Goal: Information Seeking & Learning: Check status

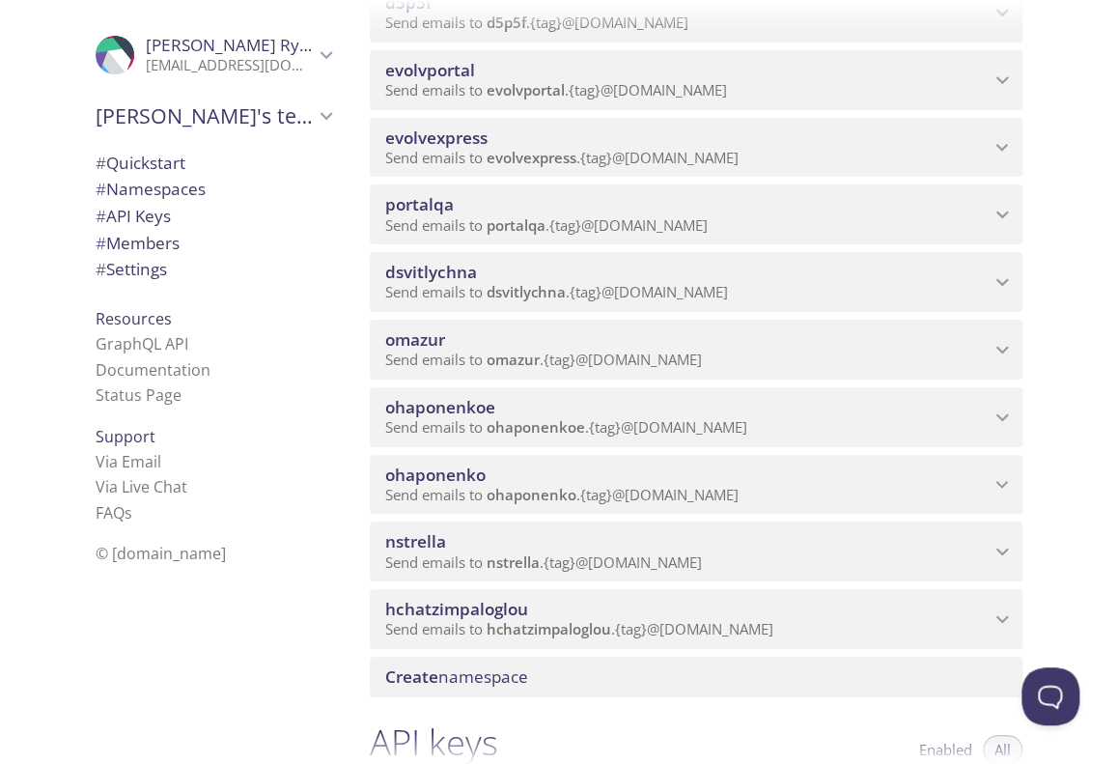
scroll to position [290, 0]
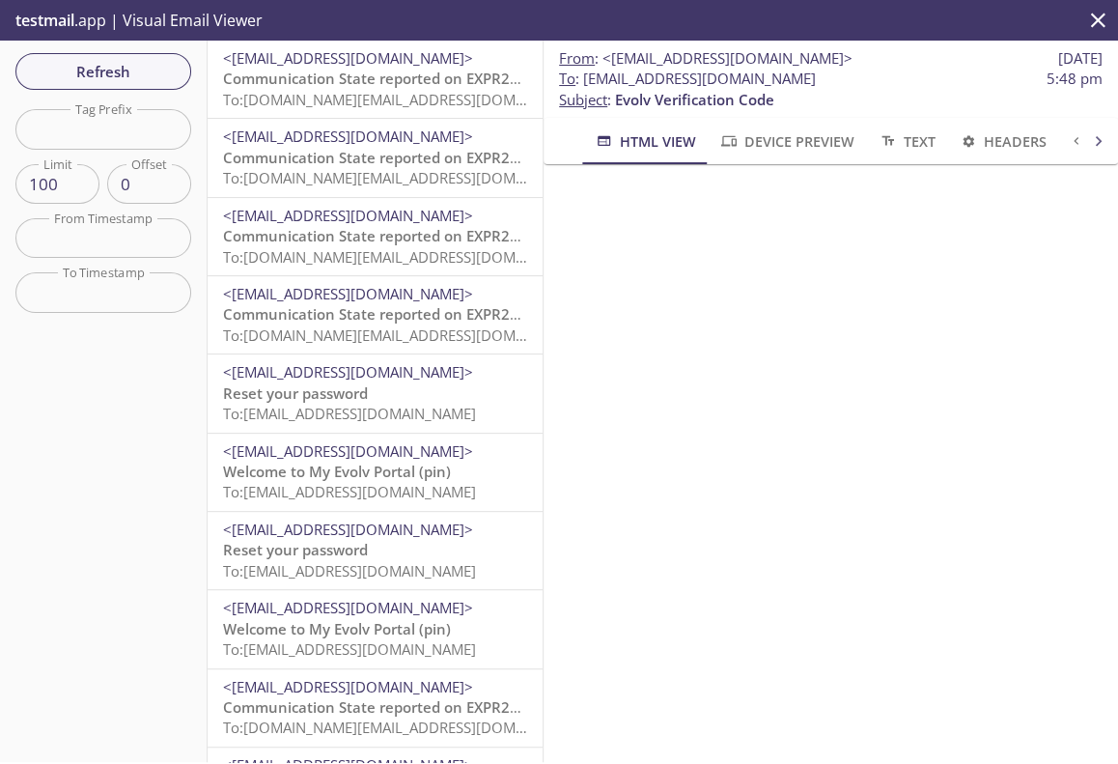
click at [365, 62] on span "<[EMAIL_ADDRESS][DOMAIN_NAME]>" at bounding box center [348, 57] width 250 height 19
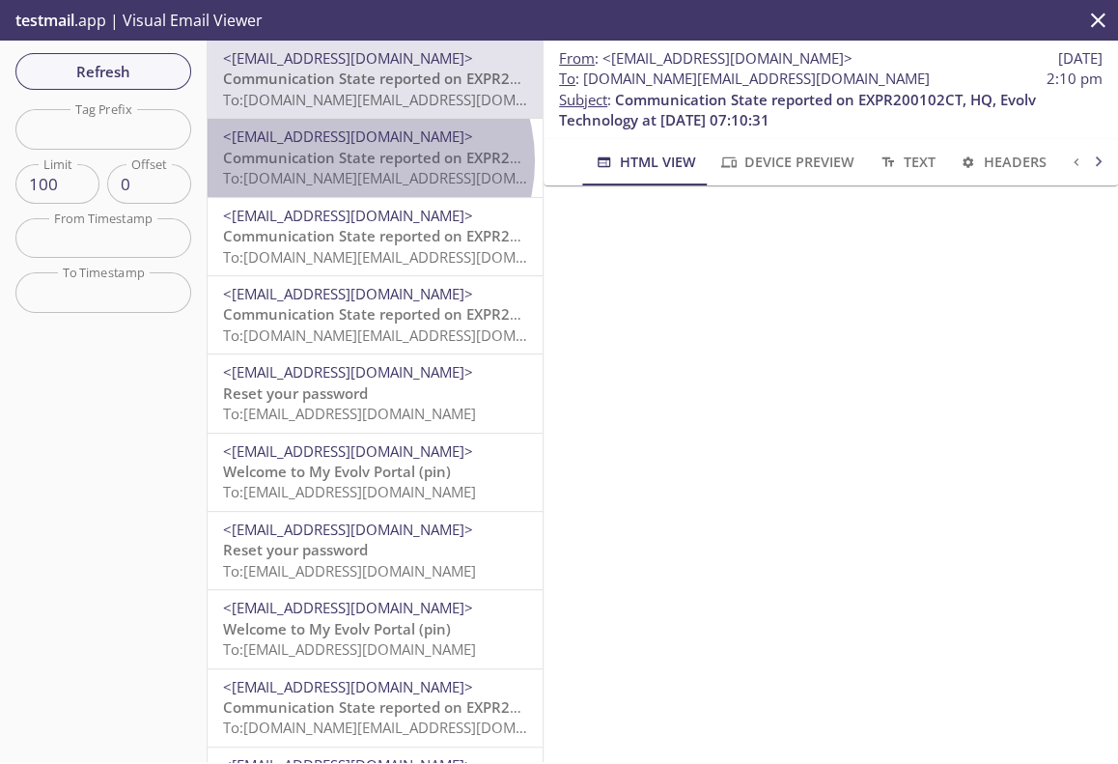
click at [363, 160] on span "Communication State reported on EXPR200102CT, HQ, Evolv Technology at [DATE] 07…" at bounding box center [540, 157] width 635 height 19
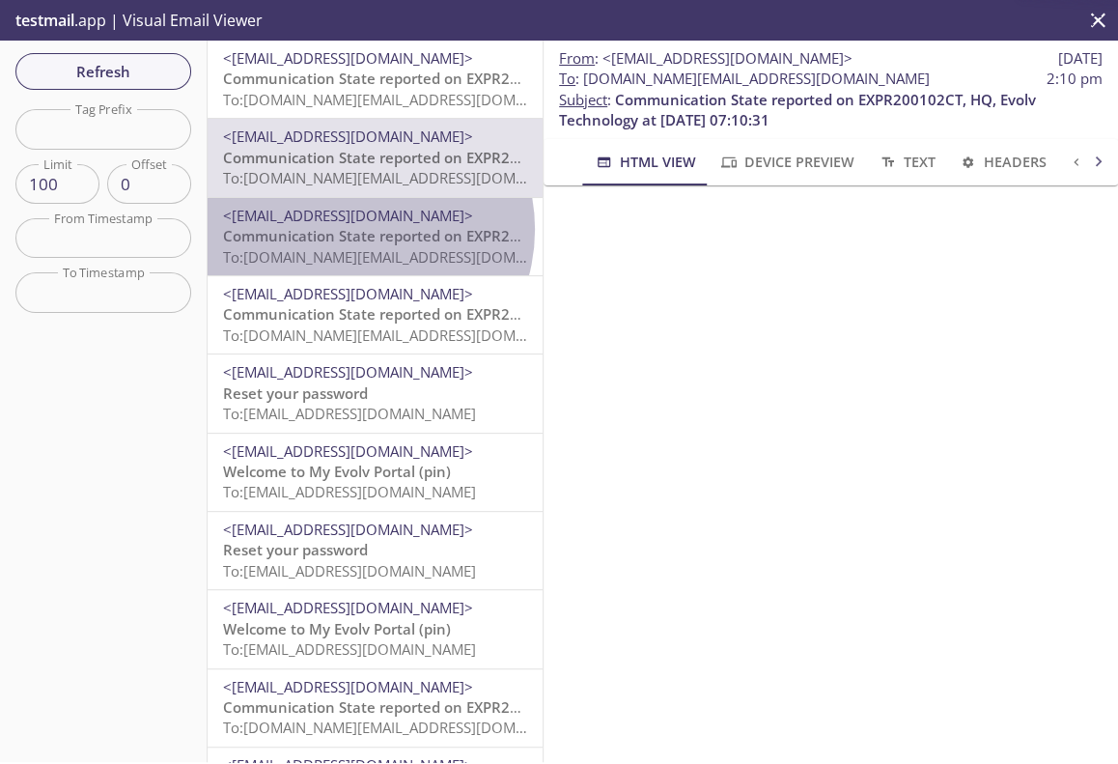
click at [357, 230] on span "Communication State reported on EXPR200102CT, HQ, Evolv Technology at [DATE] 07…" at bounding box center [540, 235] width 635 height 19
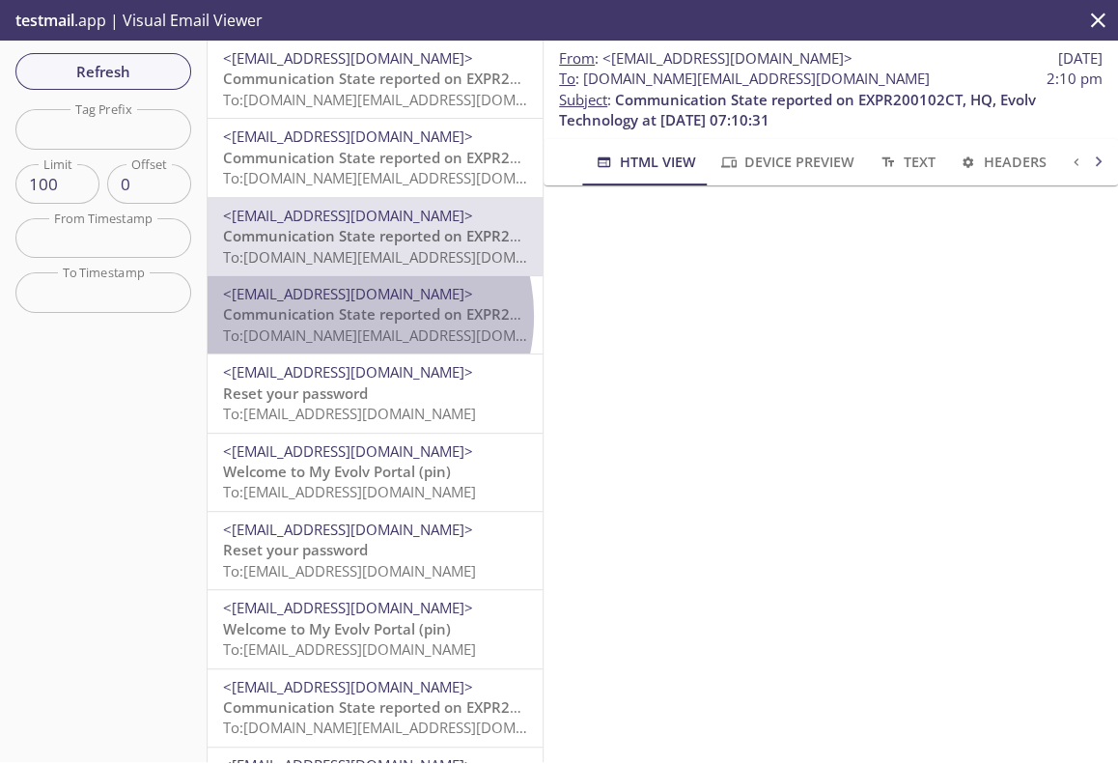
click at [348, 316] on span "Communication State reported on EXPR200102CT, HQ, Evolv Technology at [DATE] 07…" at bounding box center [540, 313] width 635 height 19
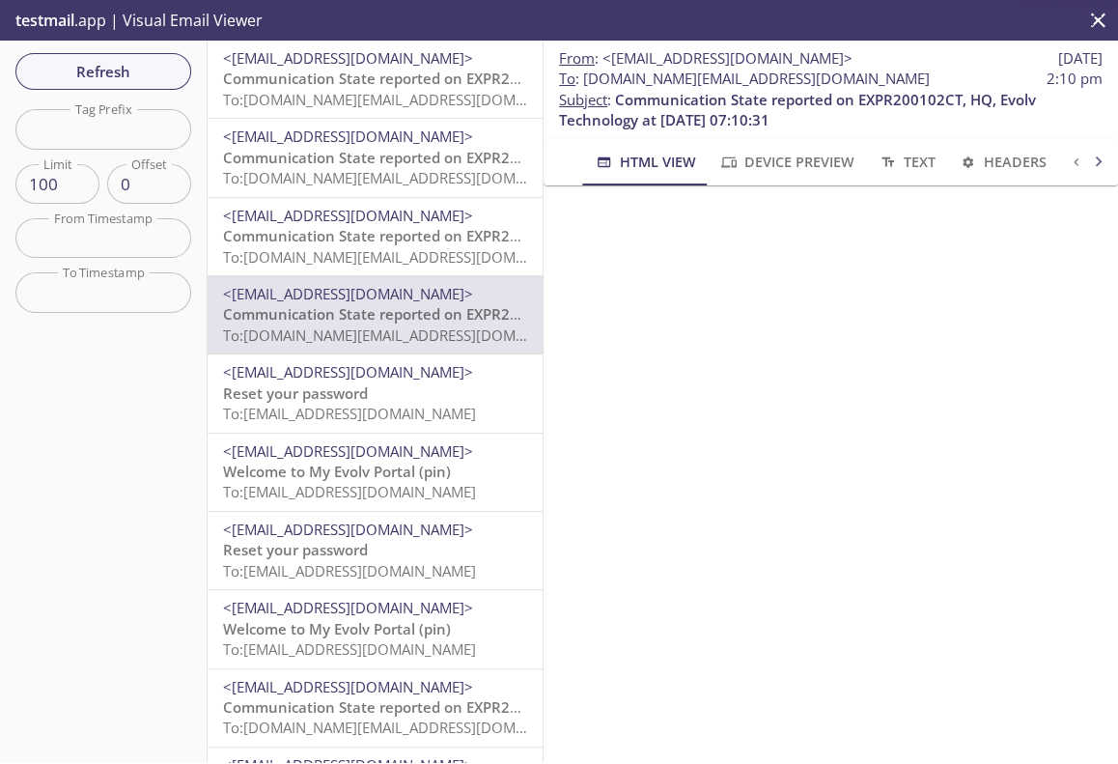
click at [274, 373] on span "<[EMAIL_ADDRESS][DOMAIN_NAME]>" at bounding box center [348, 371] width 250 height 19
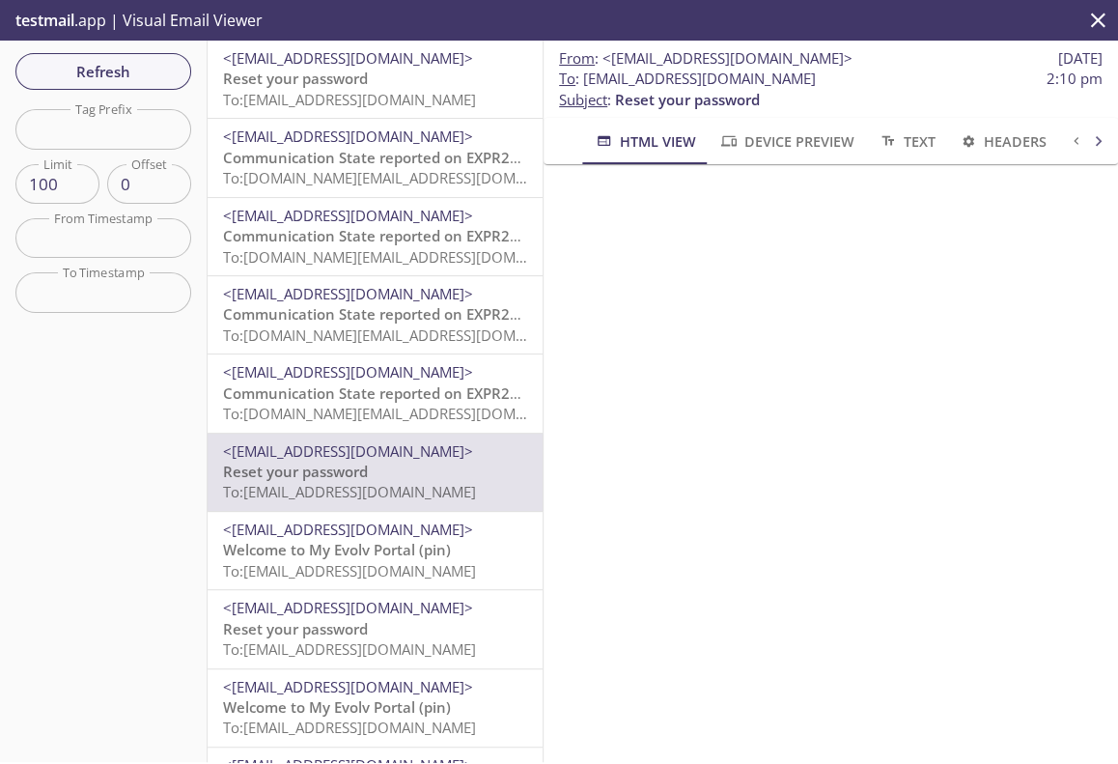
click at [313, 84] on span "Reset your password" at bounding box center [295, 78] width 145 height 19
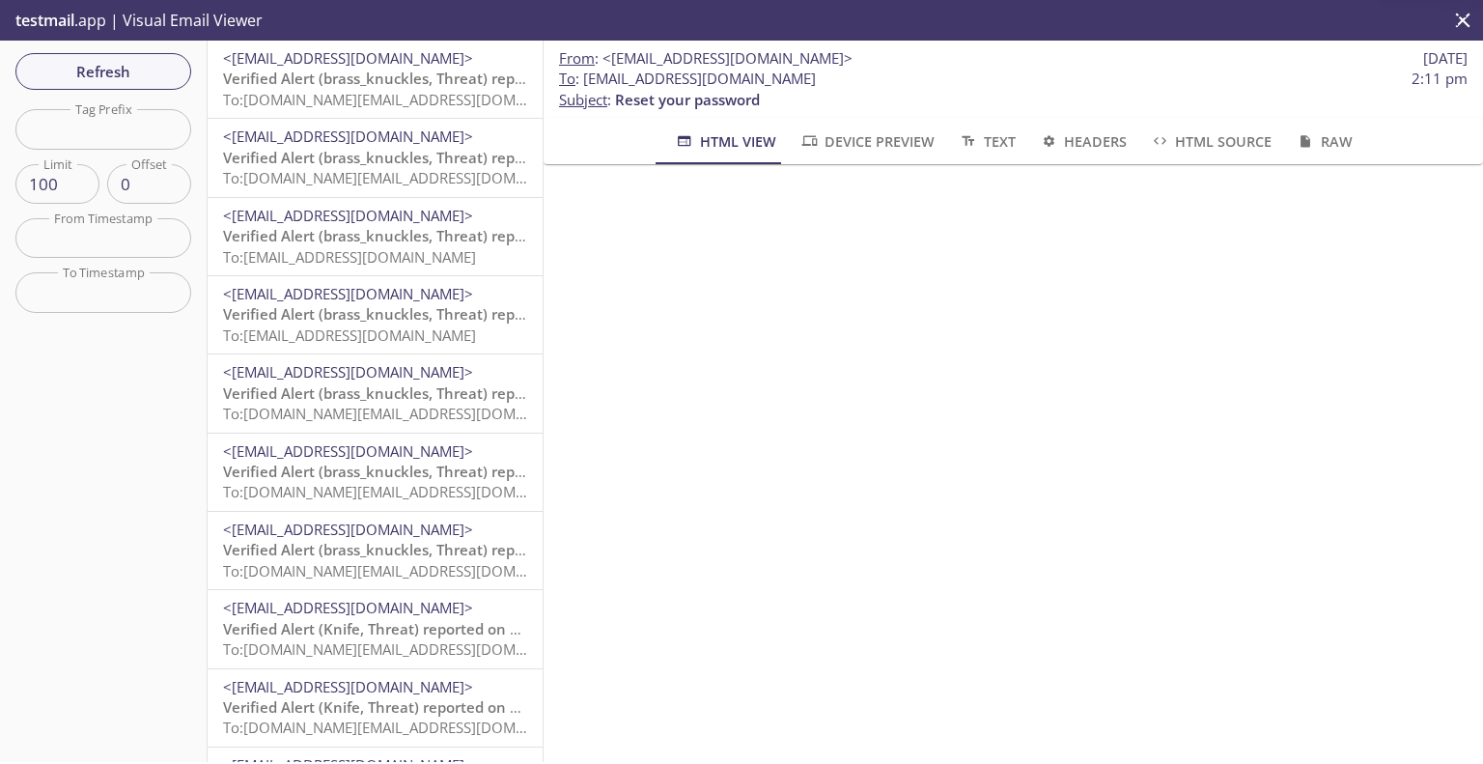
click at [318, 73] on span "Verified Alert (brass_knuckles, Threat) reported on EXPR50089" at bounding box center [440, 78] width 434 height 19
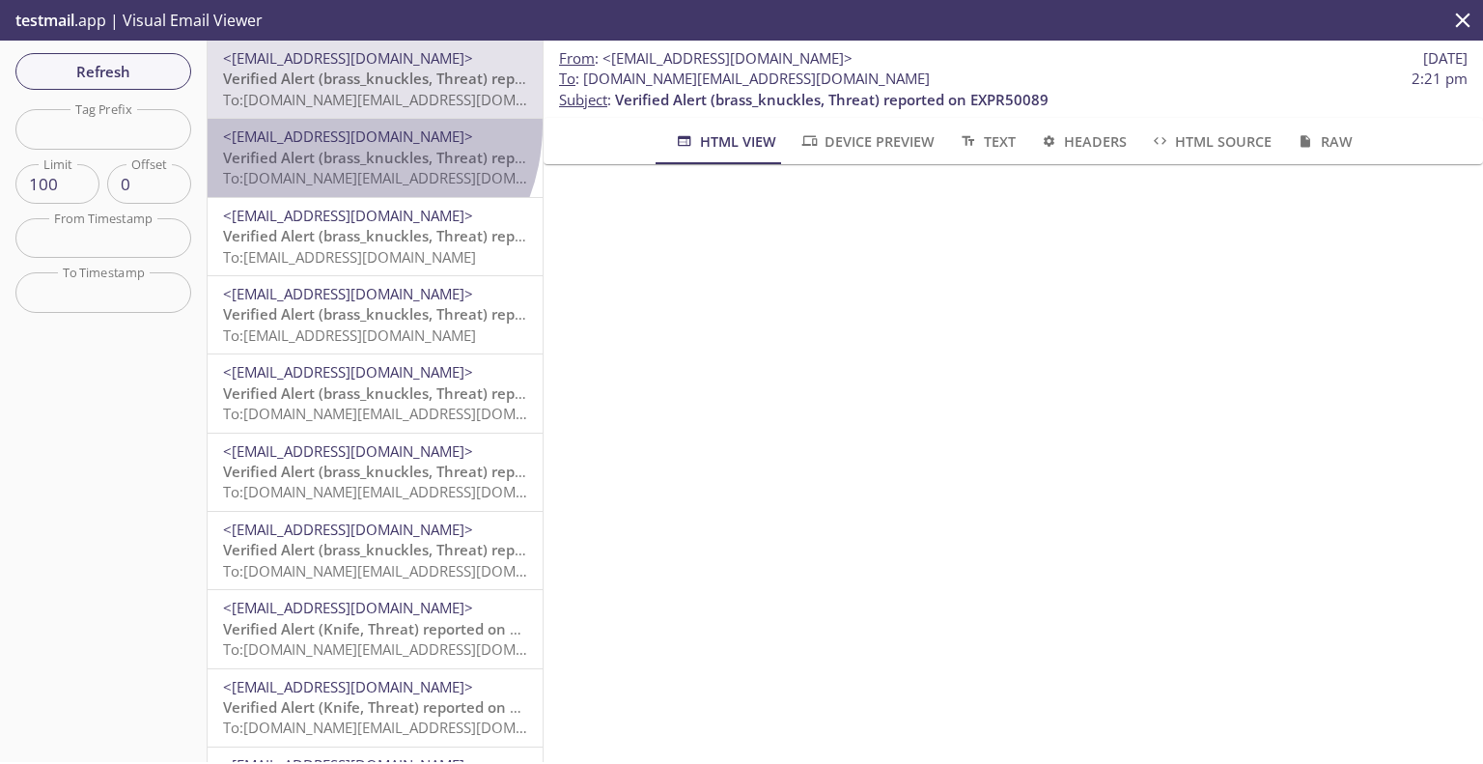
click at [336, 125] on div "<support+donotreply@evolvtechnology.net> Verified Alert (brass_knuckles, Threat…" at bounding box center [375, 157] width 335 height 77
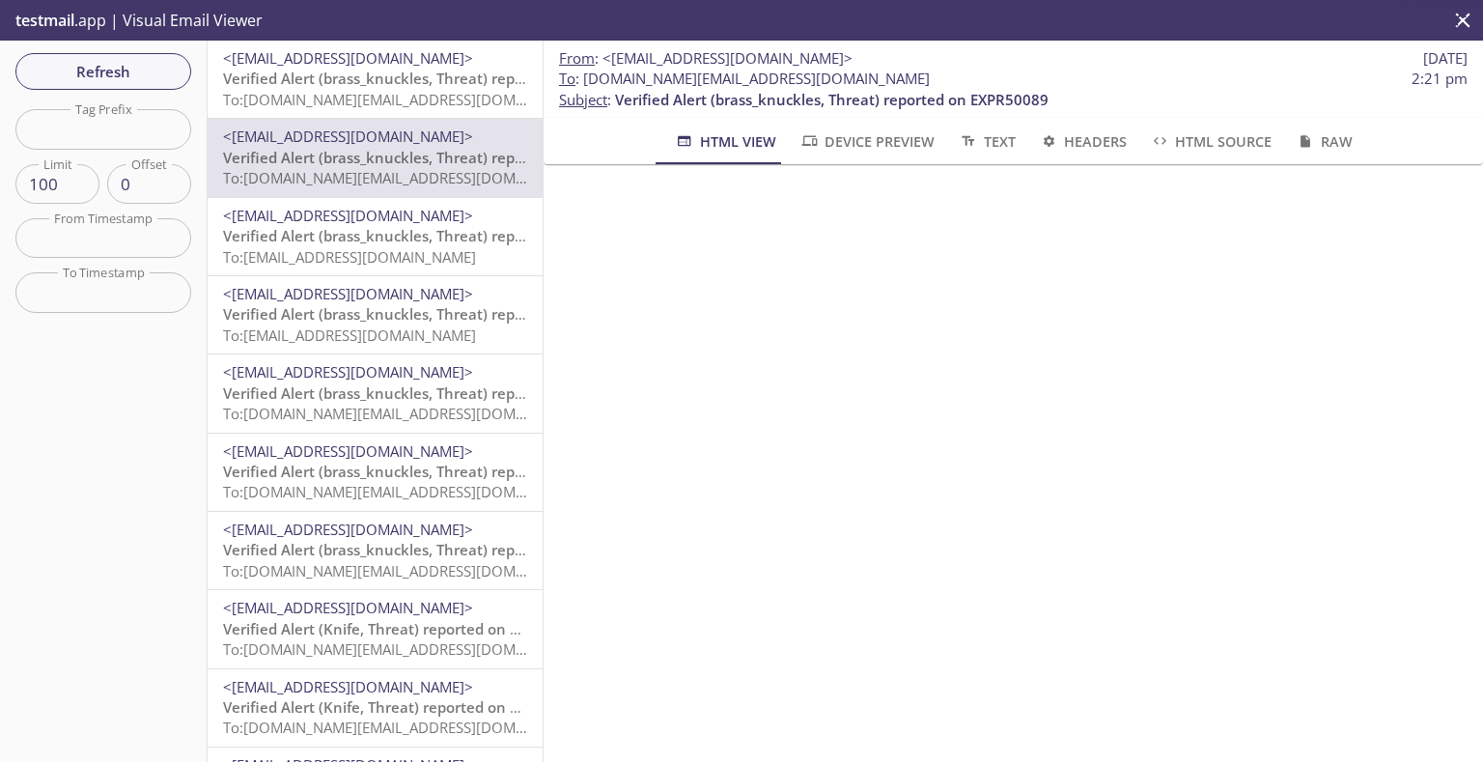
click at [311, 212] on span "<[EMAIL_ADDRESS][DOMAIN_NAME]>" at bounding box center [348, 215] width 250 height 19
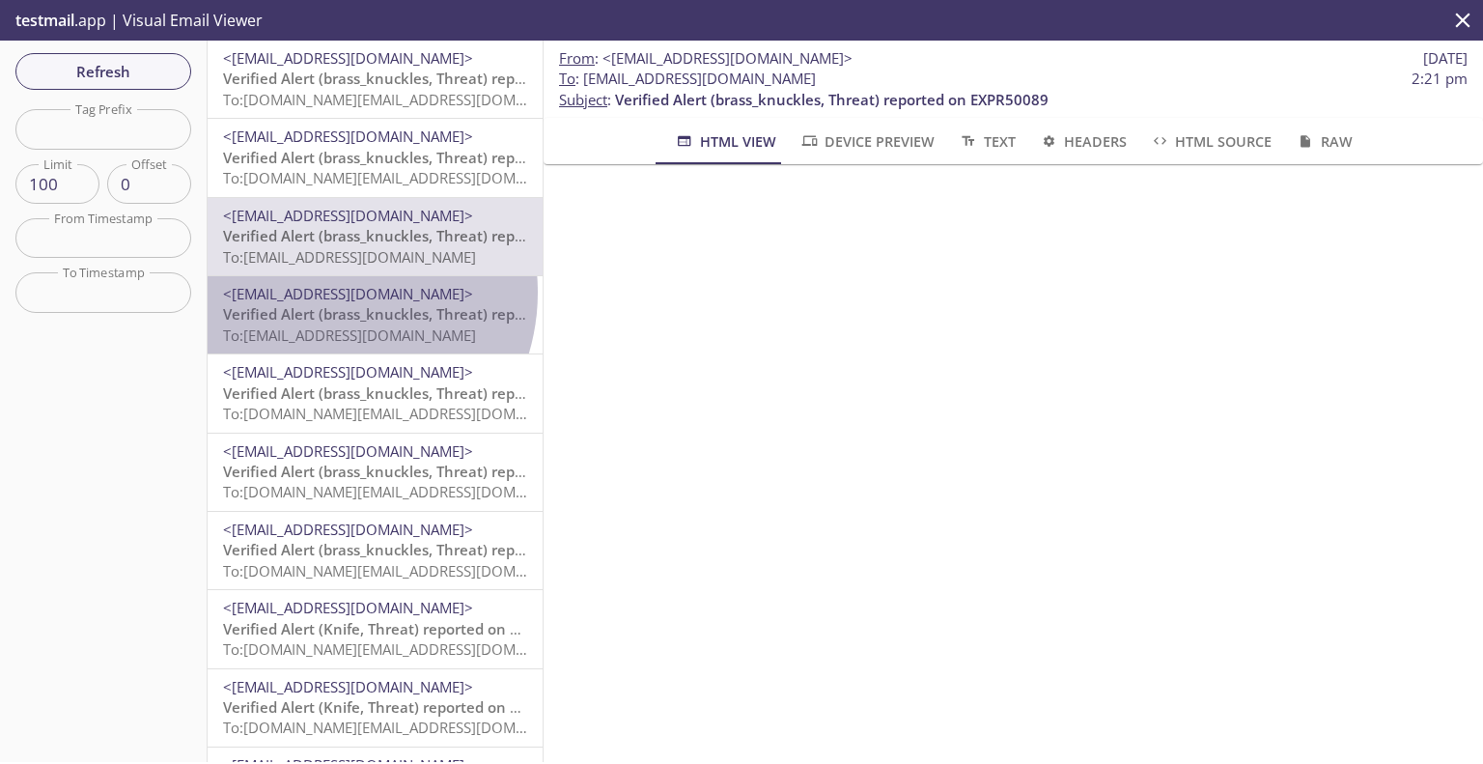
click at [324, 293] on span "<[EMAIL_ADDRESS][DOMAIN_NAME]>" at bounding box center [348, 293] width 250 height 19
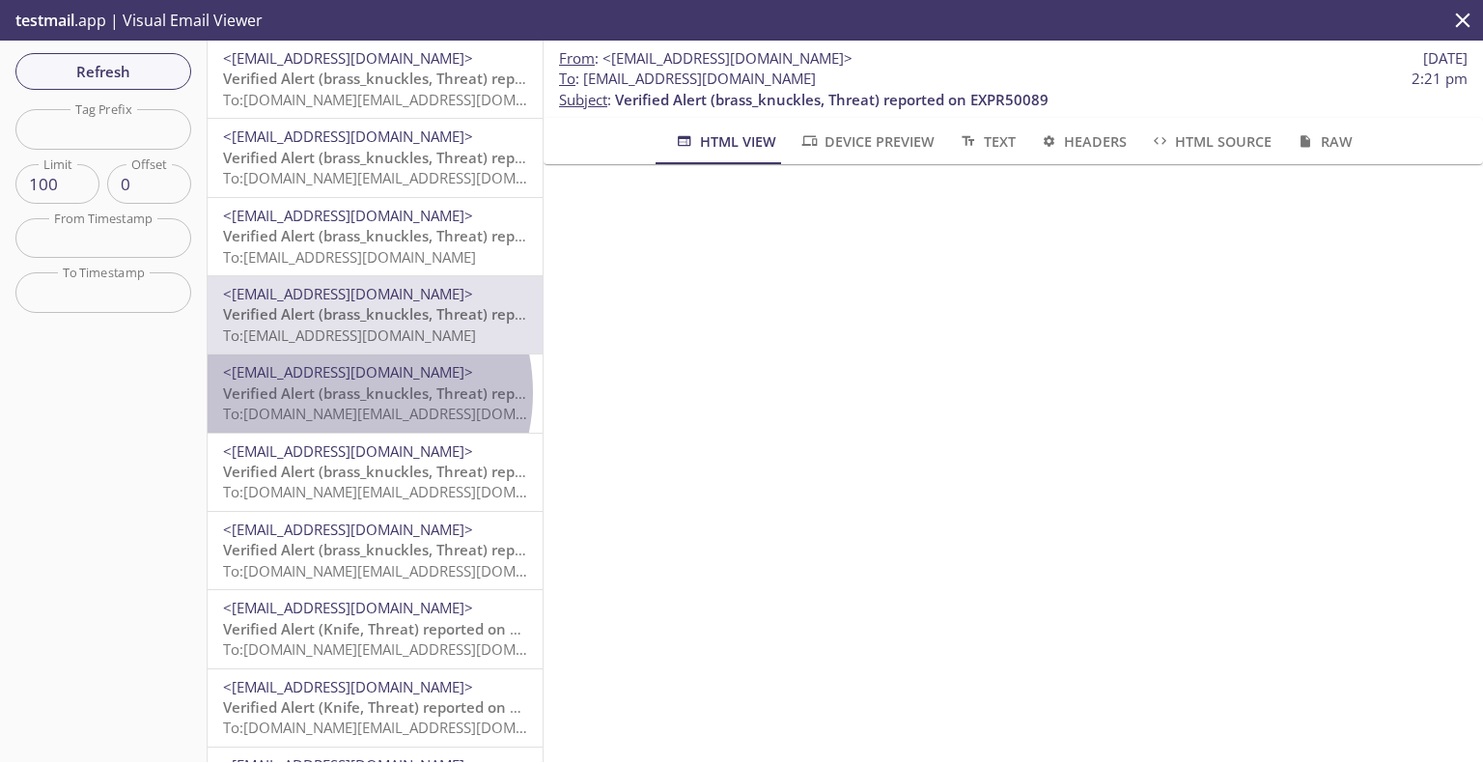
click at [337, 392] on span "Verified Alert (brass_knuckles, Threat) reported on EXPR50089" at bounding box center [440, 392] width 434 height 19
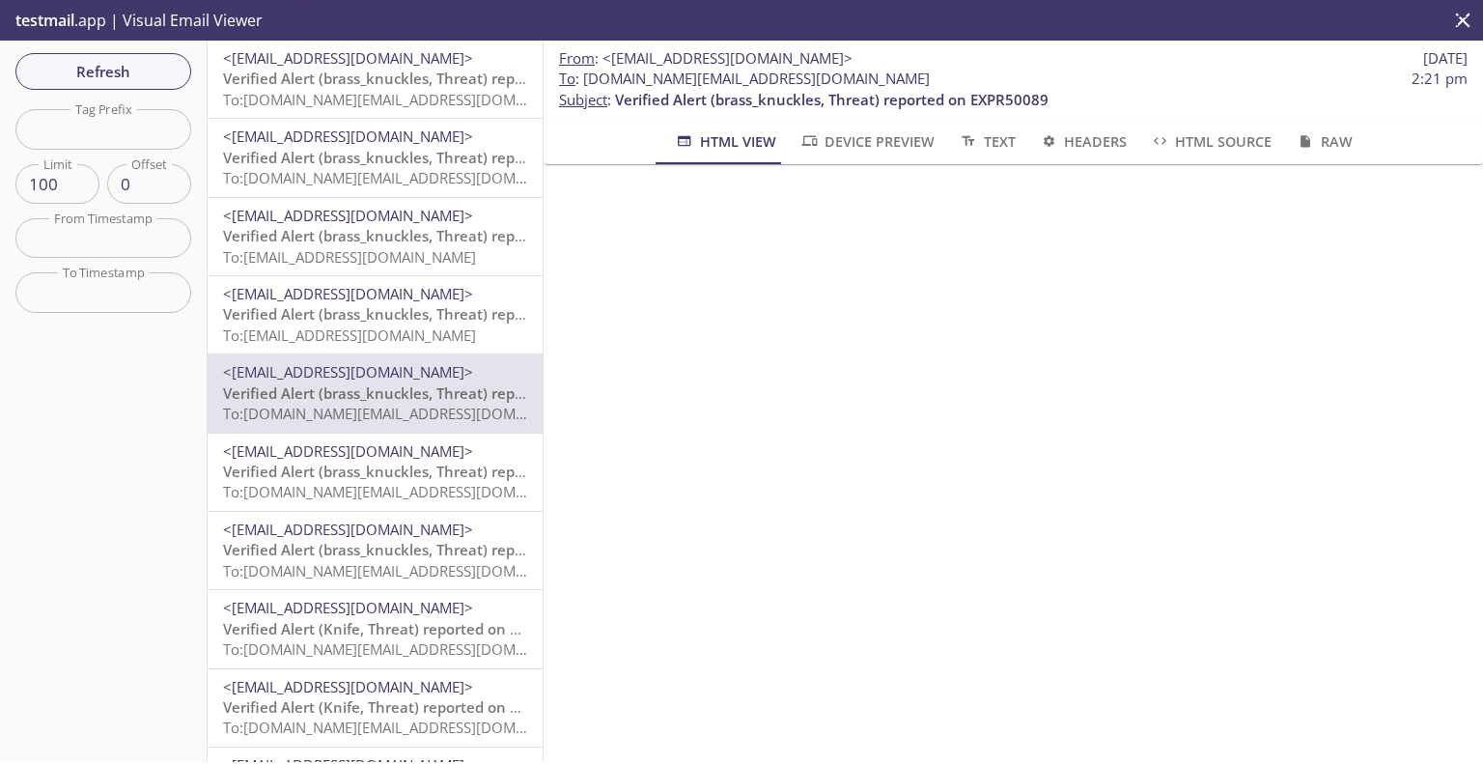
click at [333, 467] on span "Verified Alert (brass_knuckles, Threat) reported on EXPR50089" at bounding box center [440, 471] width 434 height 19
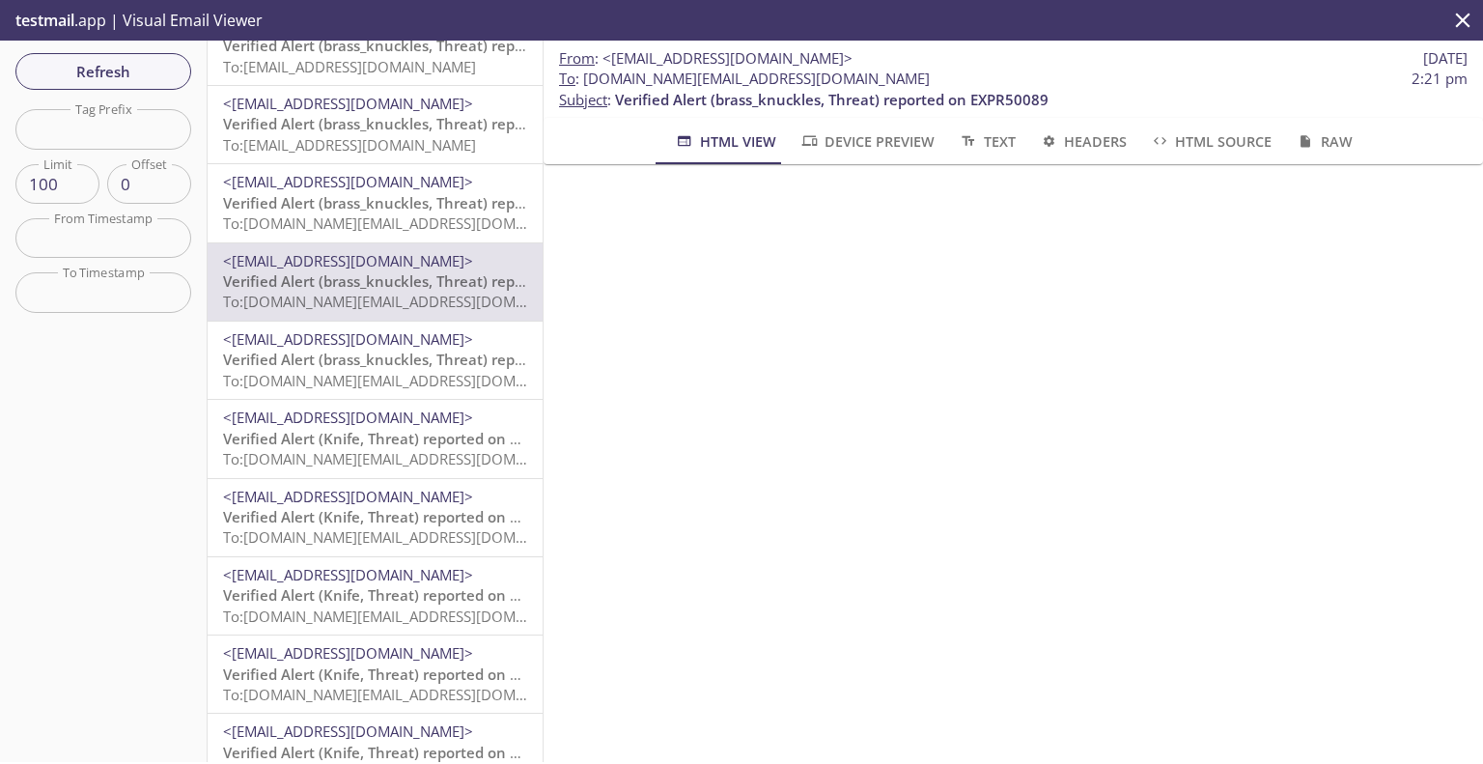
scroll to position [193, 0]
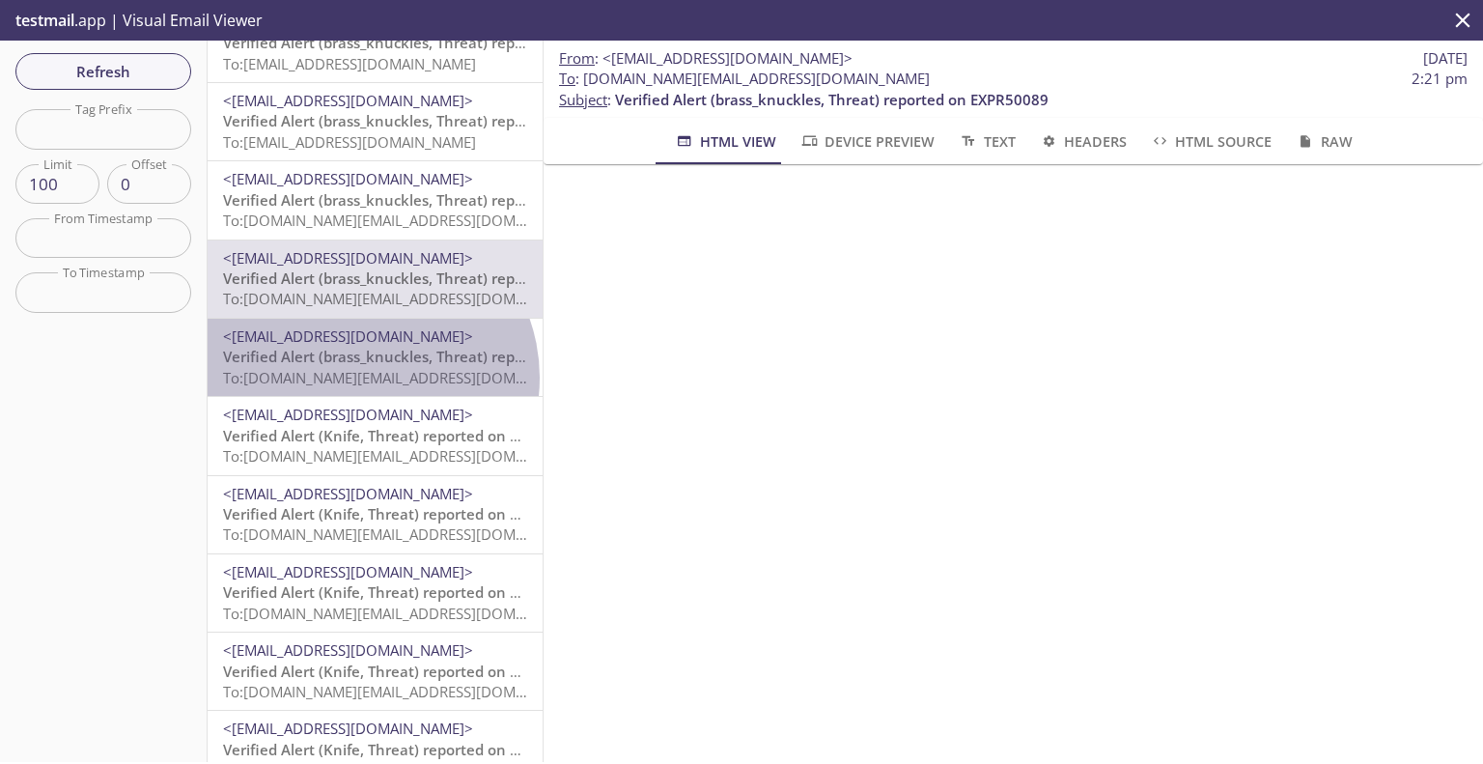
click at [363, 378] on span "To: [DOMAIN_NAME][EMAIL_ADDRESS][DOMAIN_NAME]" at bounding box center [406, 377] width 367 height 19
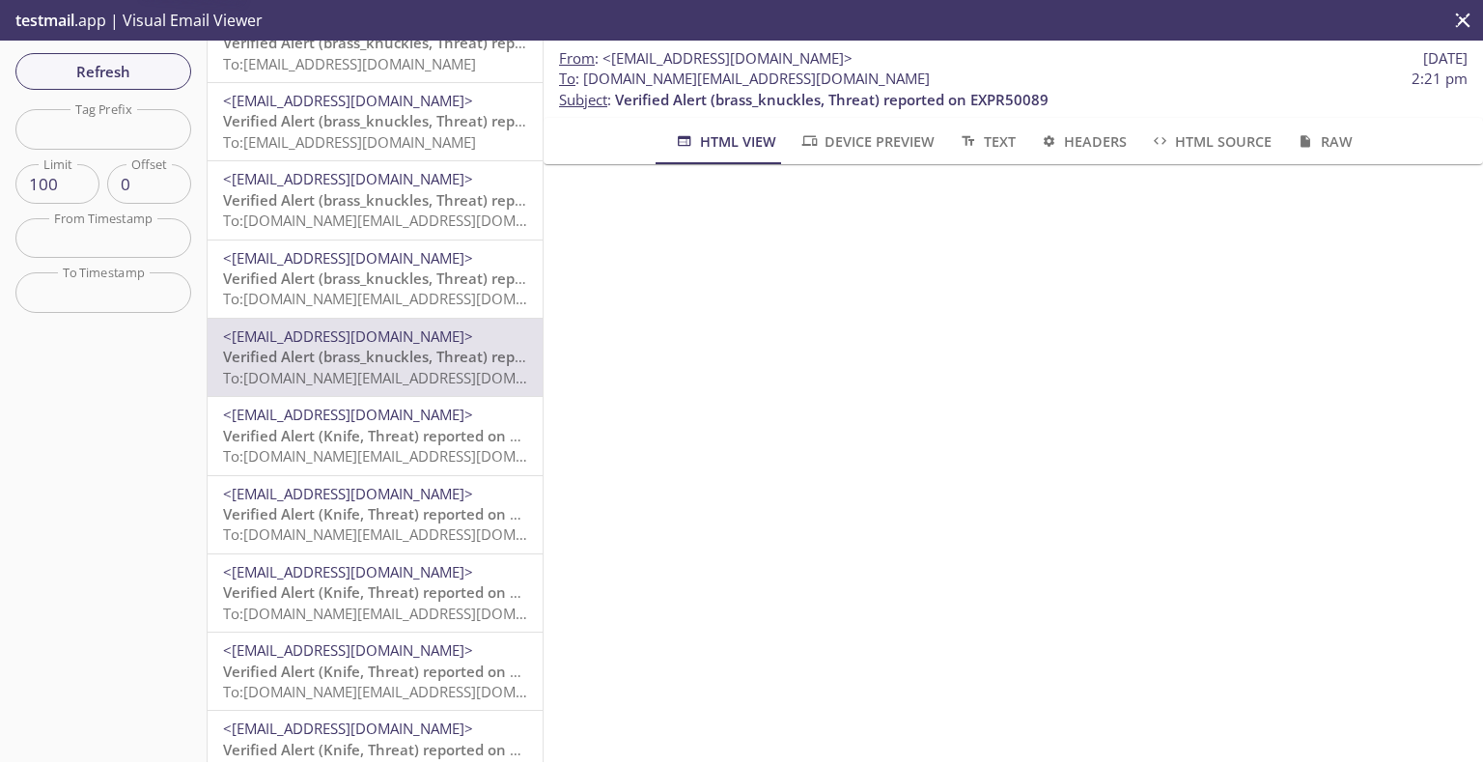
click at [356, 451] on span "To: [DOMAIN_NAME][EMAIL_ADDRESS][DOMAIN_NAME]" at bounding box center [406, 455] width 367 height 19
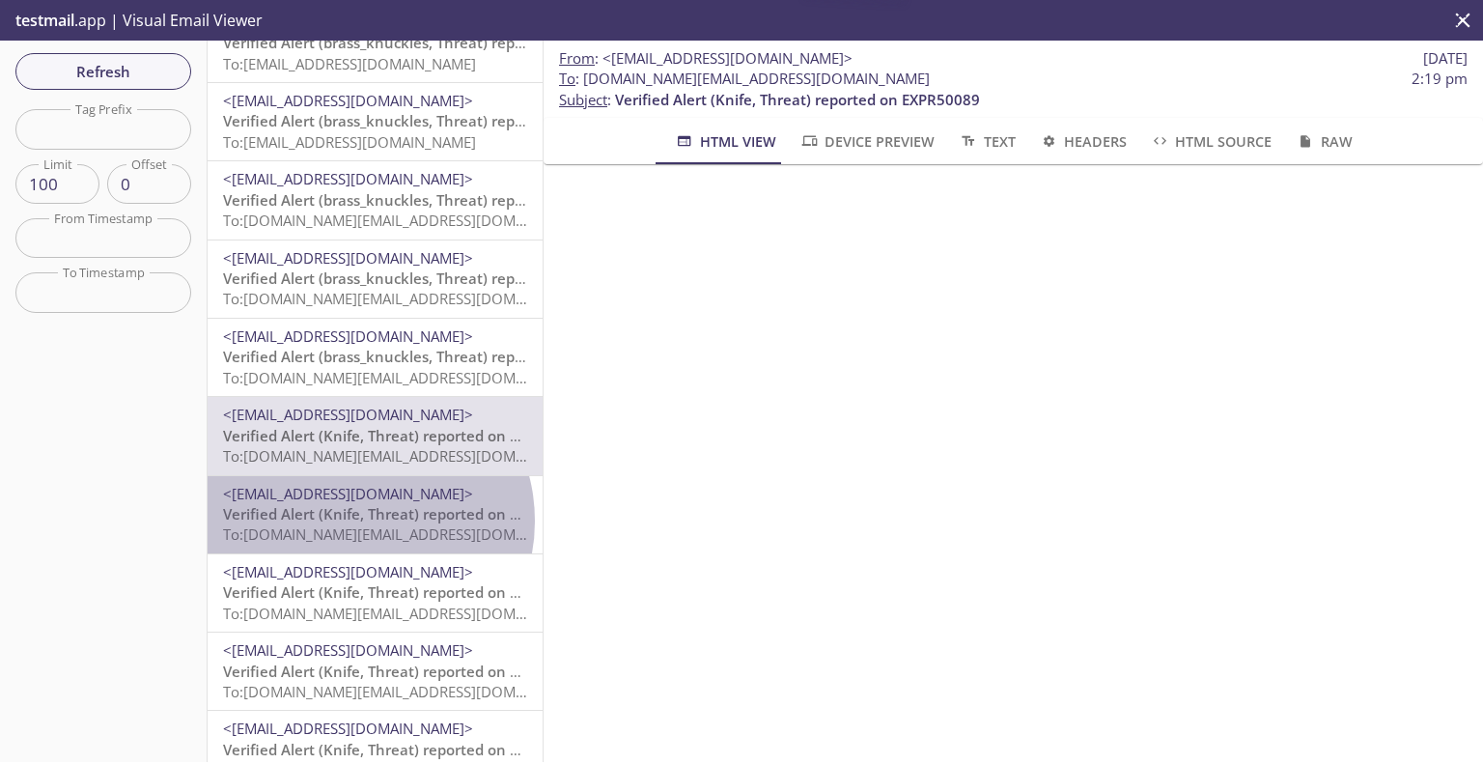
click at [357, 521] on span "Verified Alert (Knife, Threat) reported on EXPR50089" at bounding box center [405, 513] width 365 height 19
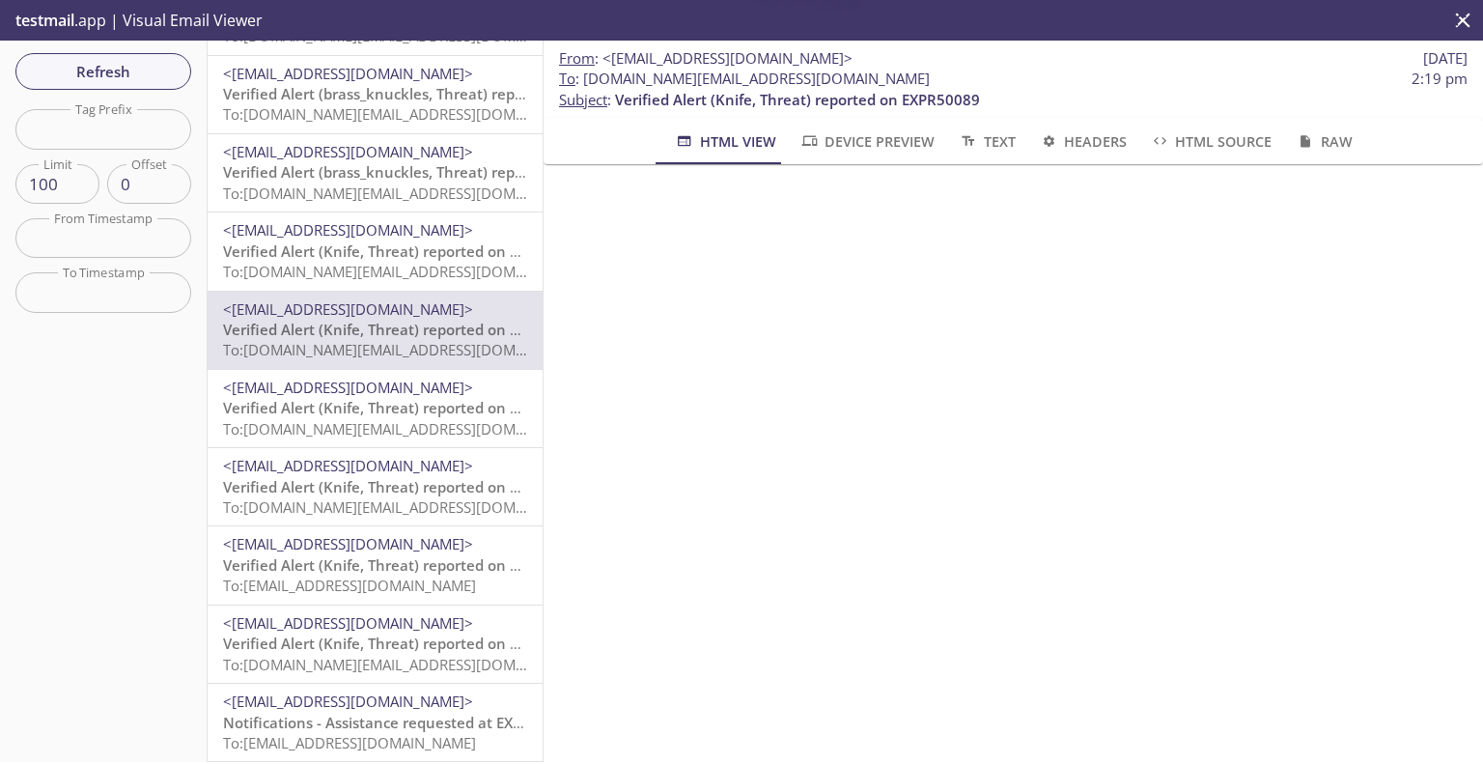
scroll to position [386, 0]
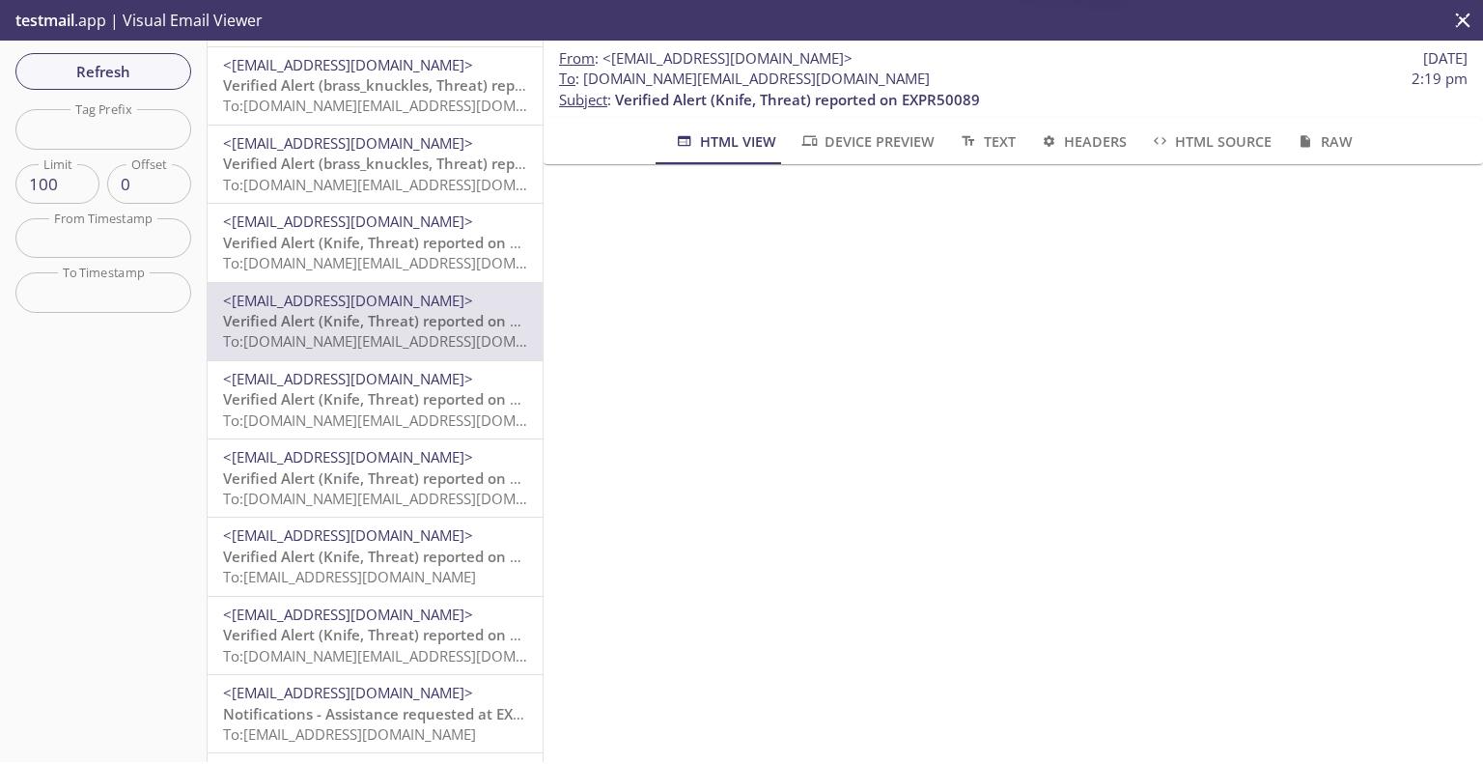
click at [379, 393] on span "Verified Alert (Knife, Threat) reported on EXPR50089" at bounding box center [405, 398] width 365 height 19
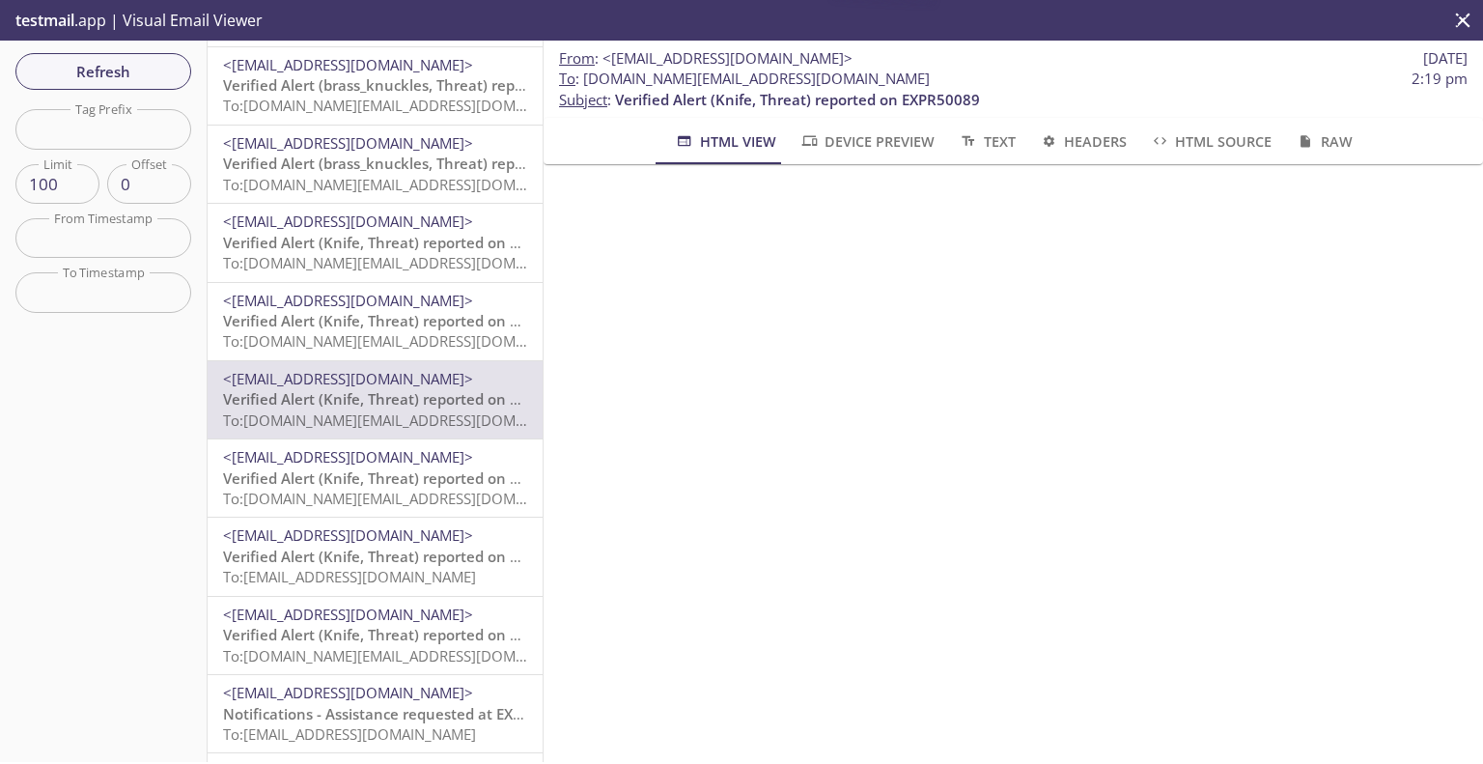
click at [376, 488] on p "Verified Alert (Knife, Threat) reported on EXPR50089 To: evolvportal.auto_custo…" at bounding box center [375, 489] width 304 height 42
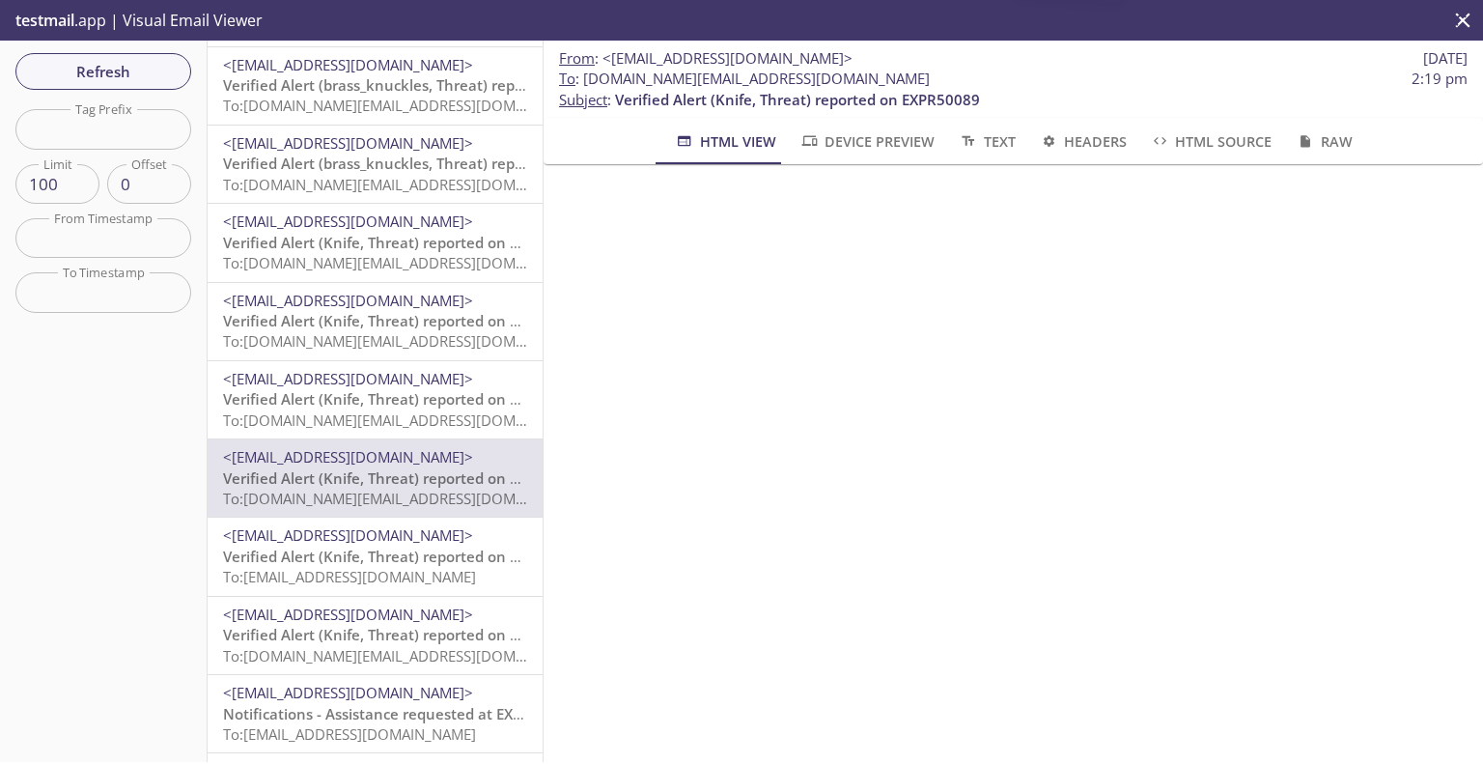
scroll to position [483, 0]
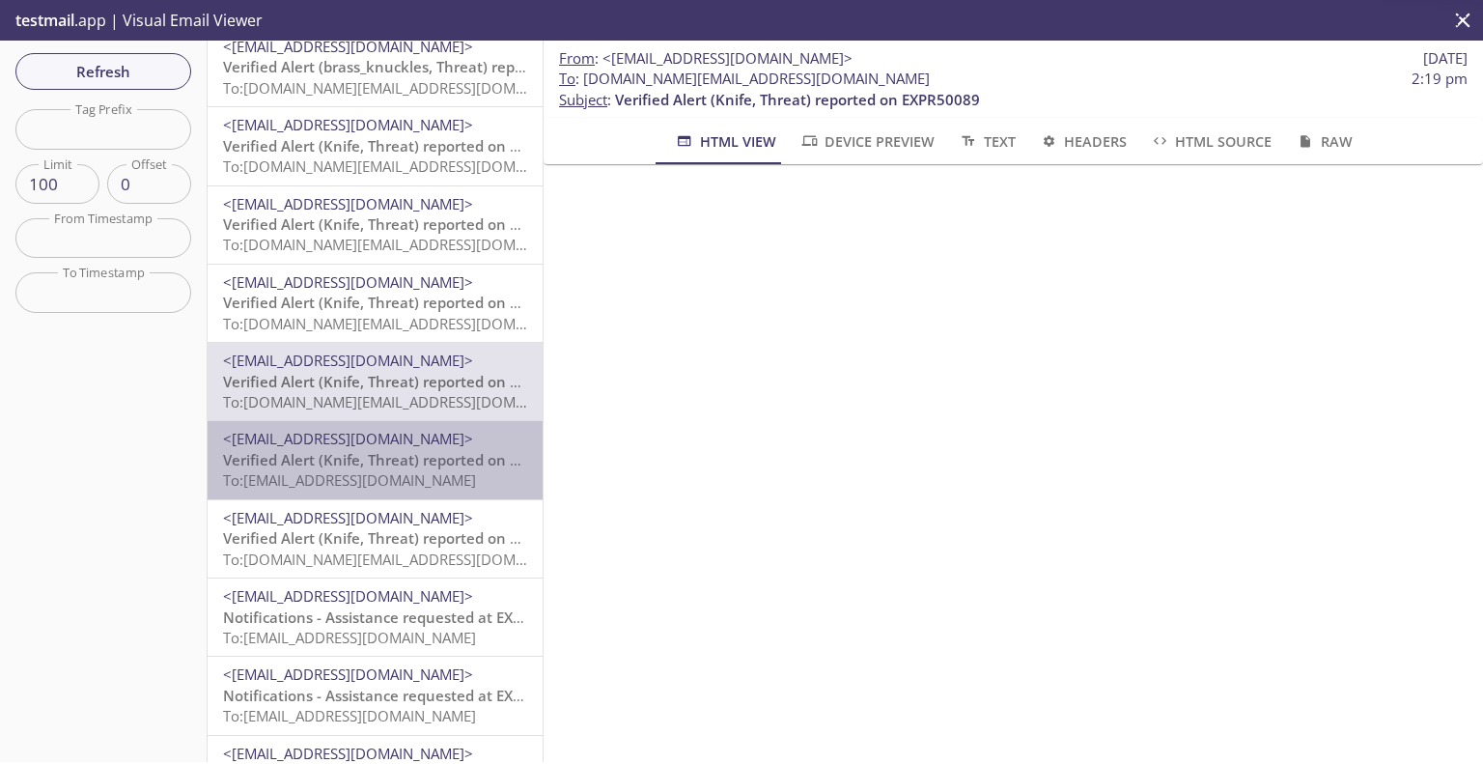
click at [382, 457] on span "Verified Alert (Knife, Threat) reported on EXPR50089" at bounding box center [405, 459] width 365 height 19
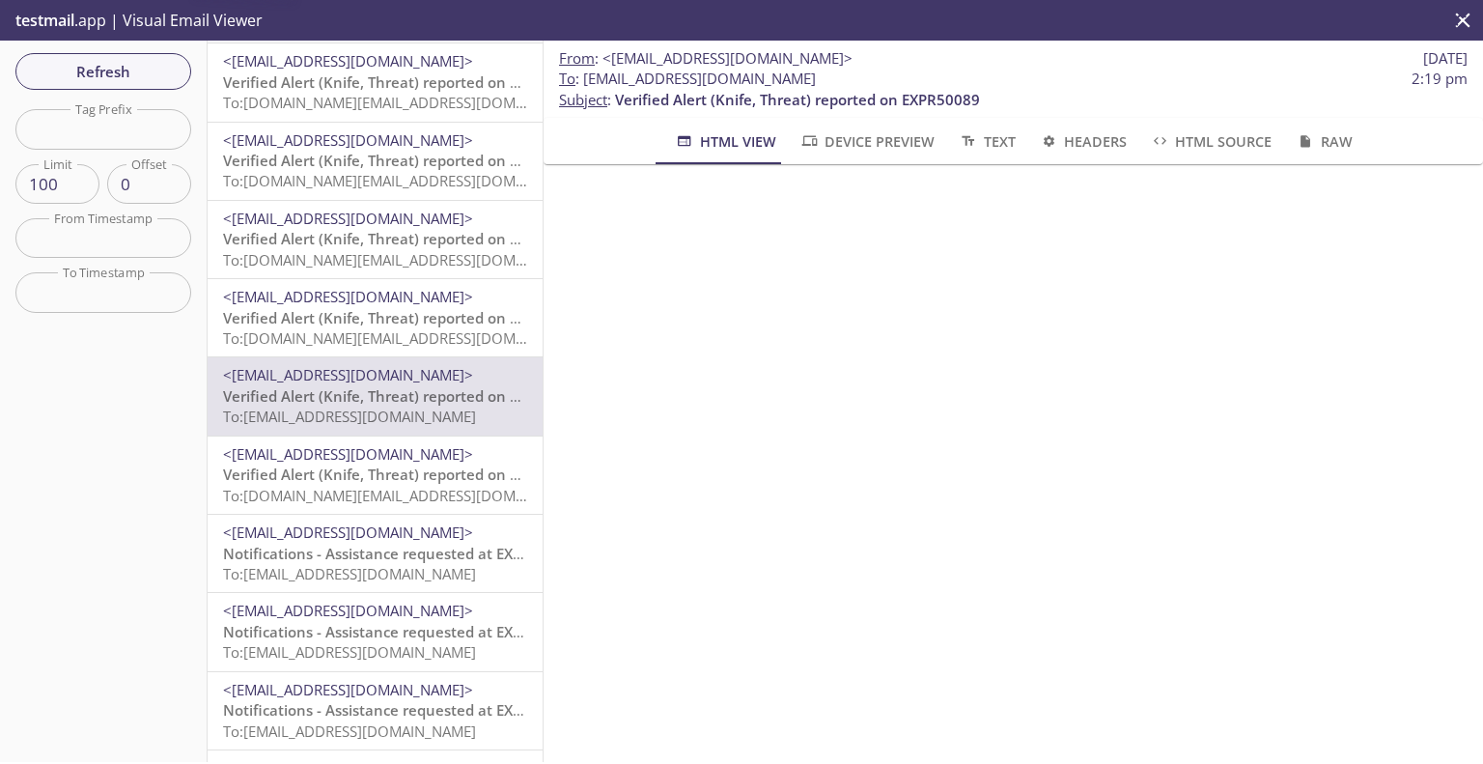
scroll to position [579, 0]
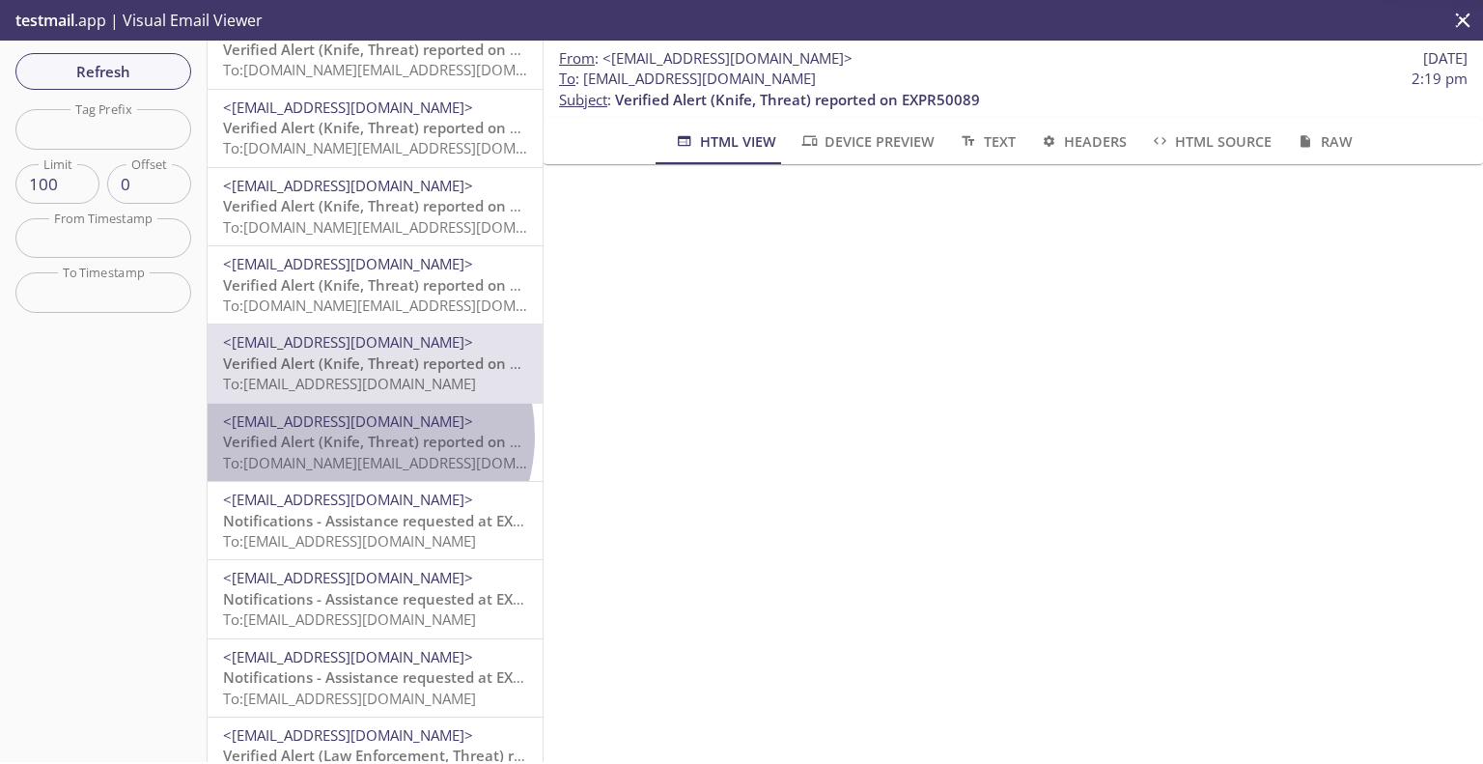
click at [353, 436] on span "Verified Alert (Knife, Threat) reported on EXPR50089" at bounding box center [405, 441] width 365 height 19
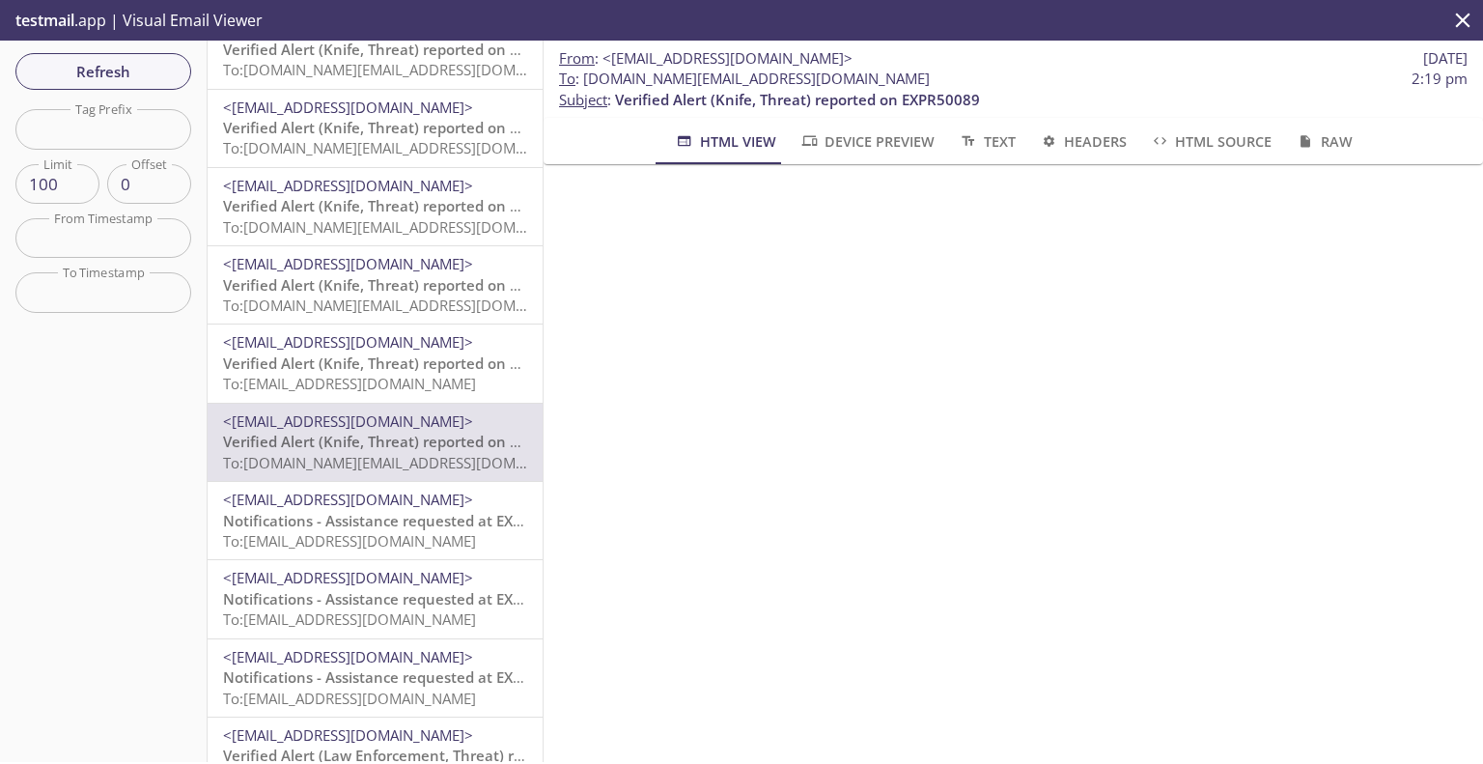
click at [342, 520] on span "Notifications - Assistance requested at EXPR51908, Exit B, Evolv Technology App…" at bounding box center [534, 520] width 622 height 19
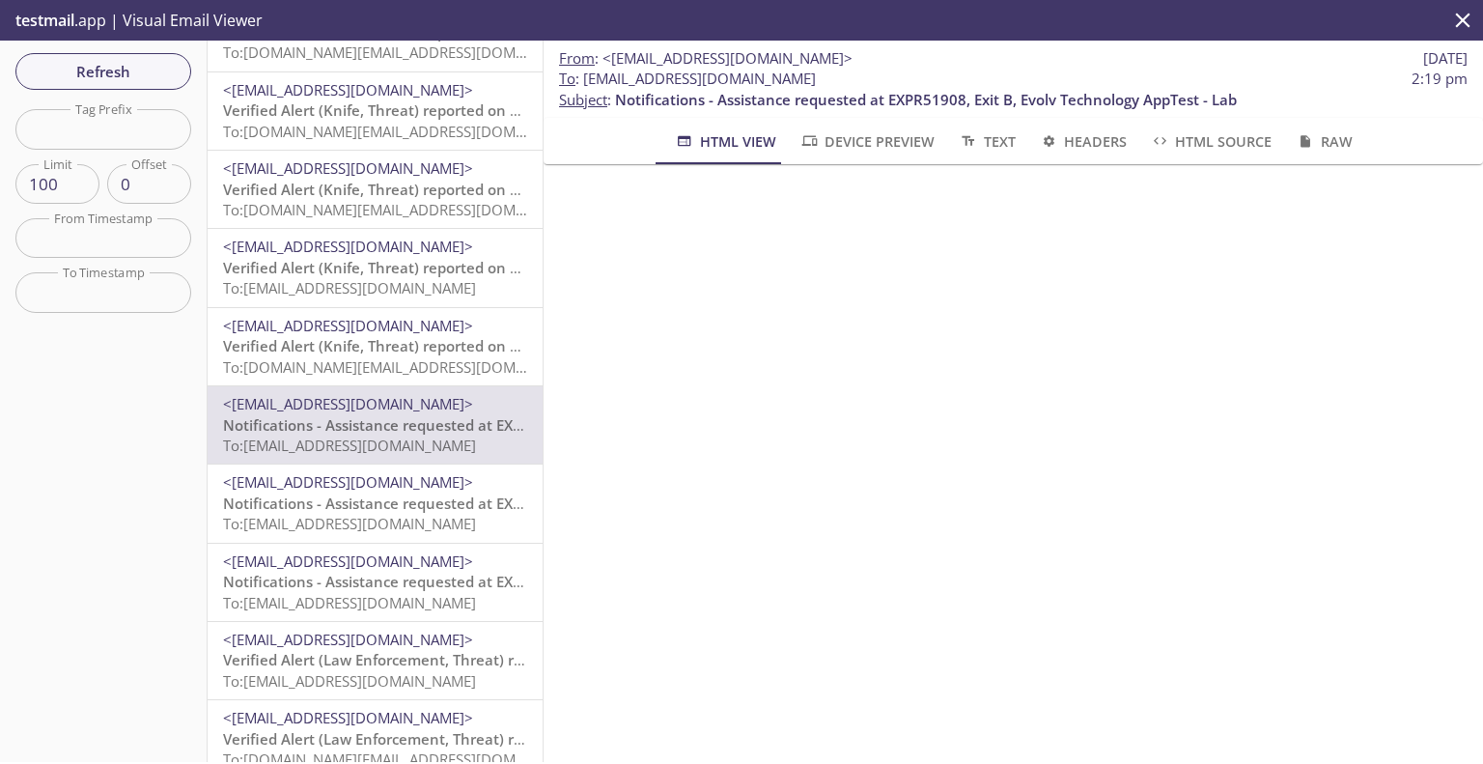
scroll to position [676, 0]
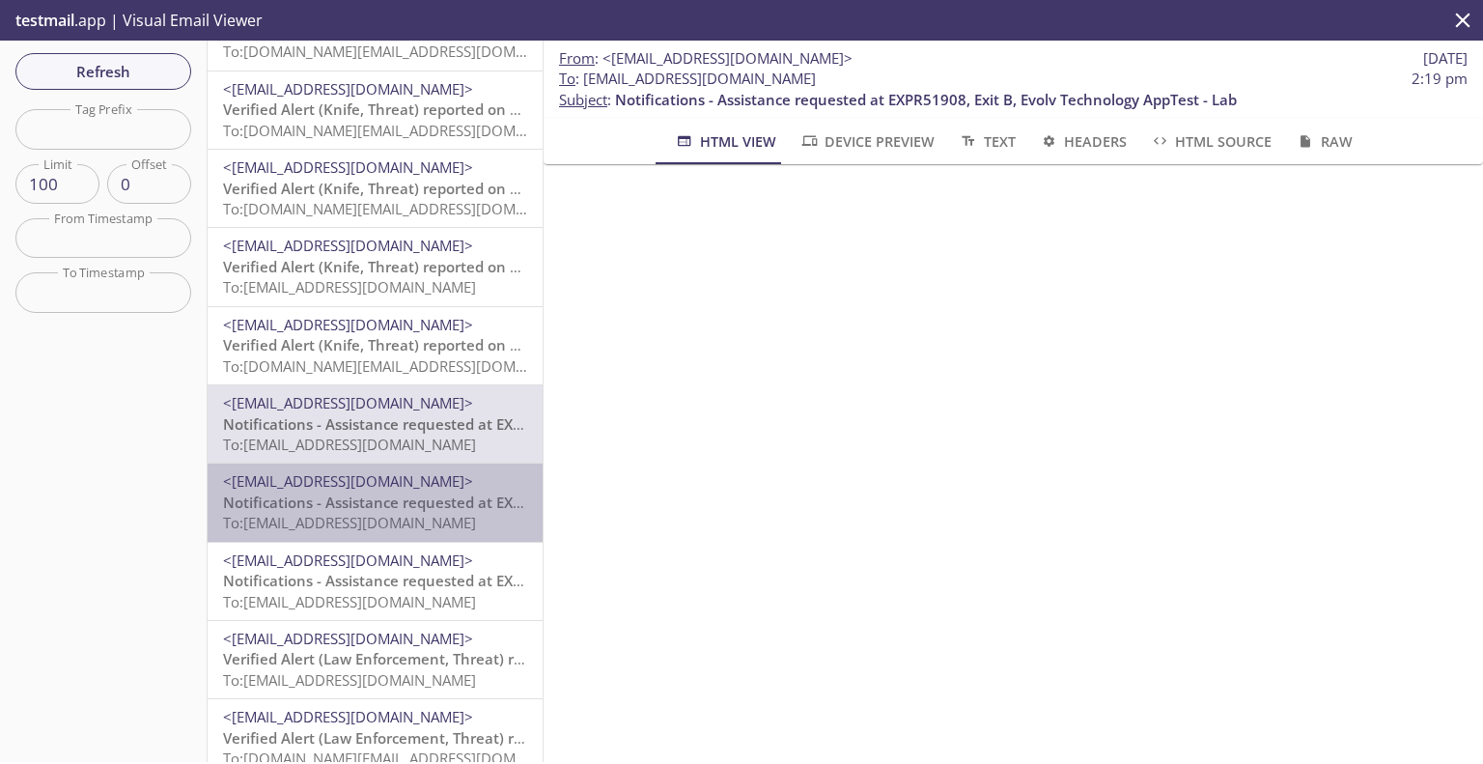
click at [385, 493] on span "Notifications - Assistance requested at EXPR51908, Exit B, Evolv Technology App…" at bounding box center [534, 502] width 622 height 19
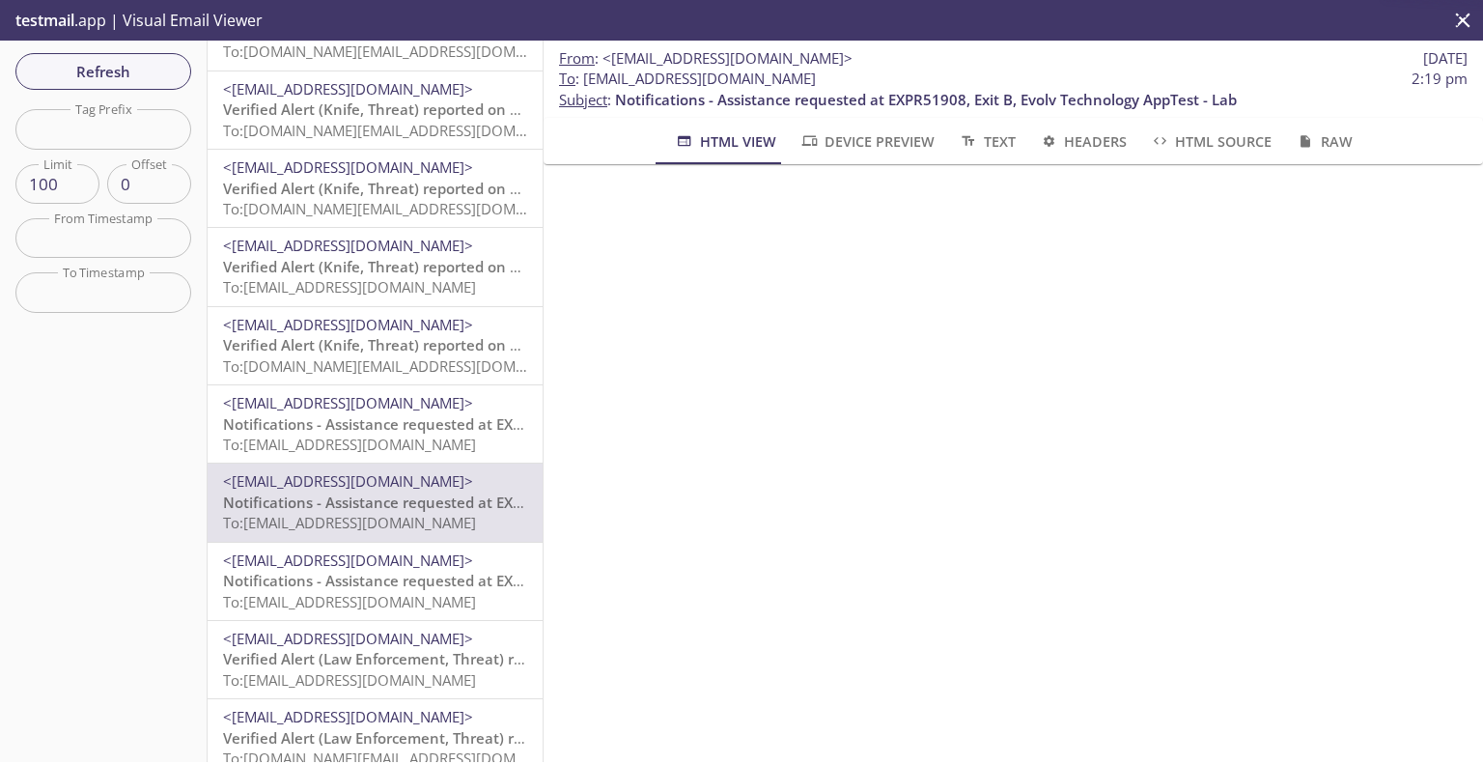
click at [362, 604] on span "To: evolvportal.vkcustomerbasic@inbox.testmail.app" at bounding box center [349, 601] width 253 height 19
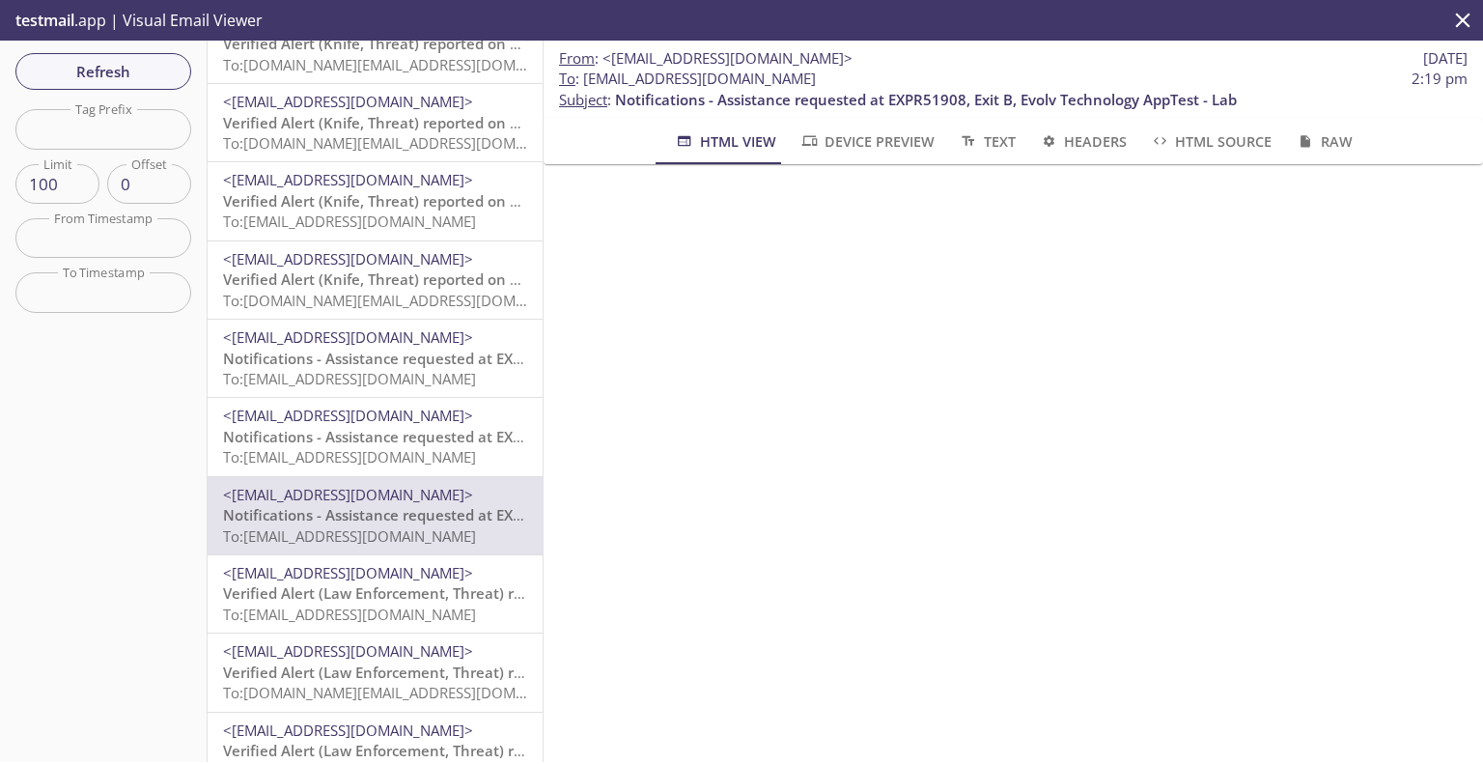
scroll to position [773, 0]
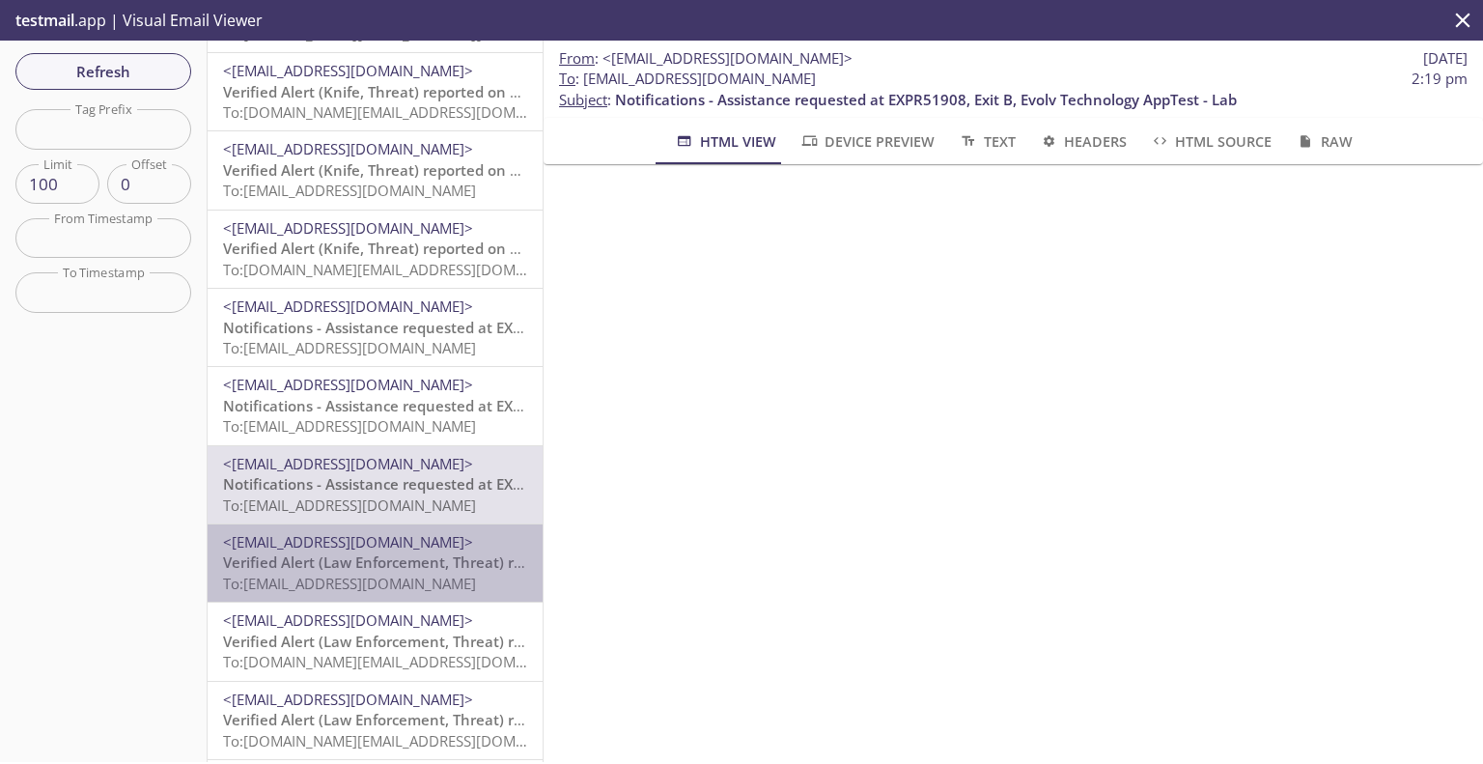
click at [390, 571] on span "Verified Alert (Law Enforcement, Threat) reported on EXPR51908" at bounding box center [448, 561] width 450 height 19
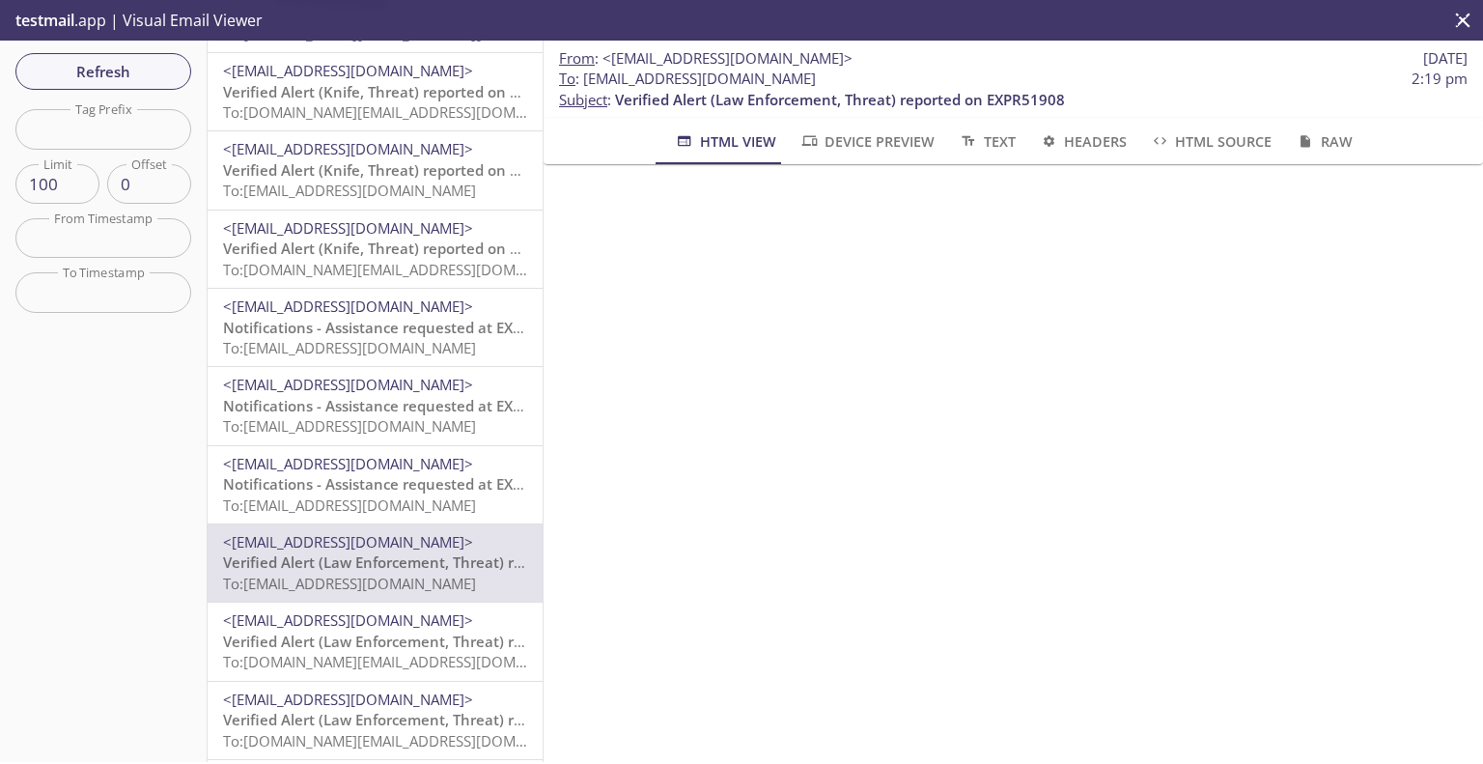
click at [371, 650] on span "Verified Alert (Law Enforcement, Threat) reported on EXPR51908" at bounding box center [448, 641] width 450 height 19
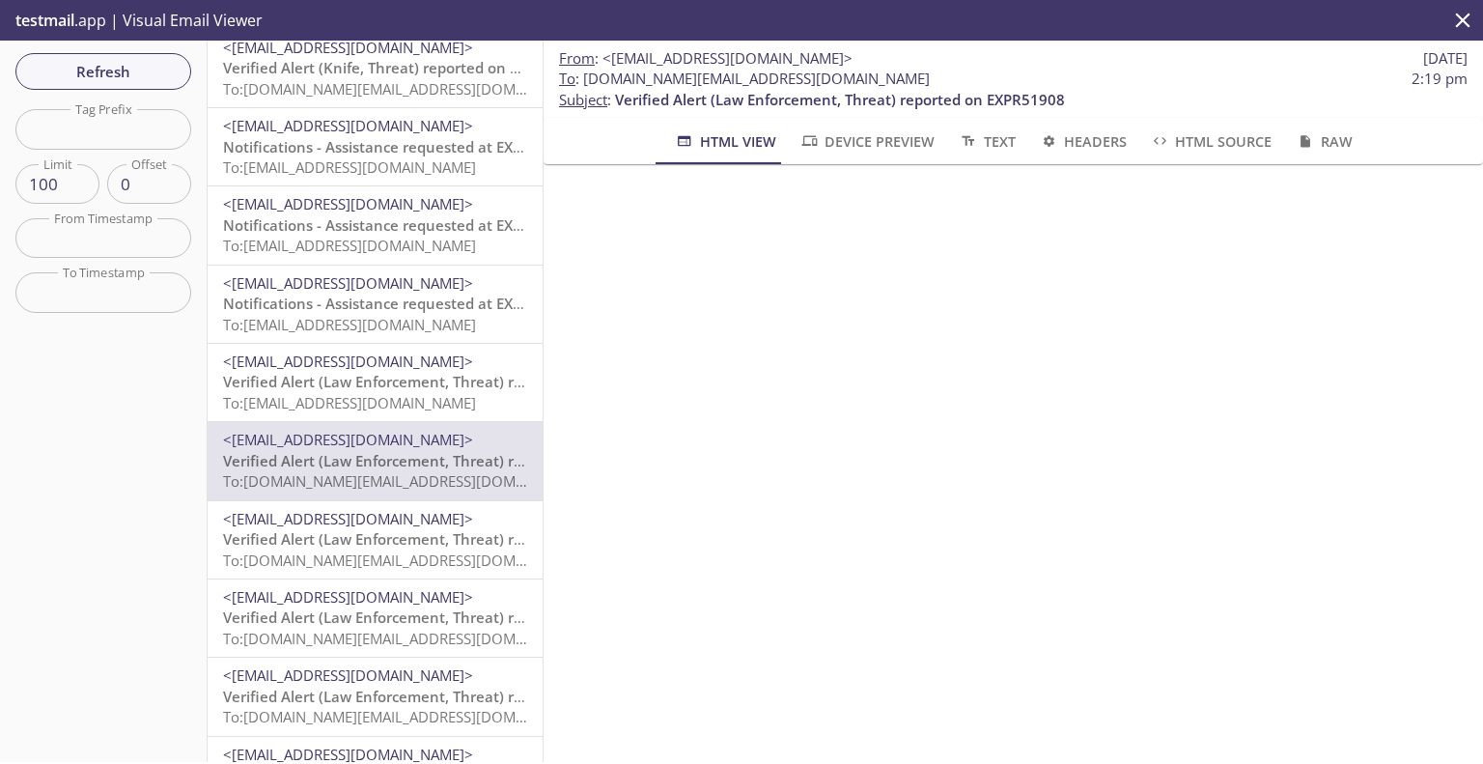
scroll to position [966, 0]
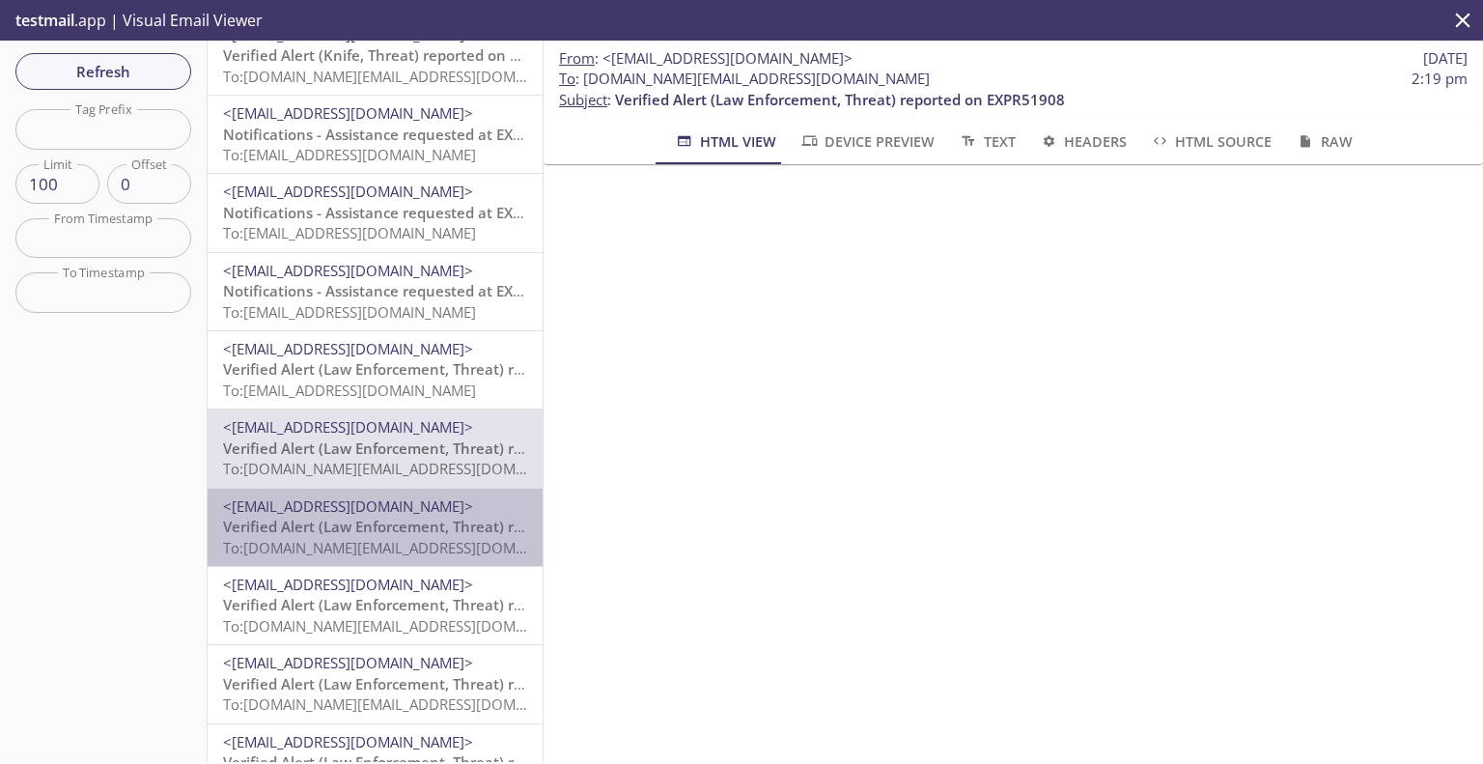
click at [420, 526] on span "Verified Alert (Law Enforcement, Threat) reported on EXPR51908" at bounding box center [448, 526] width 450 height 19
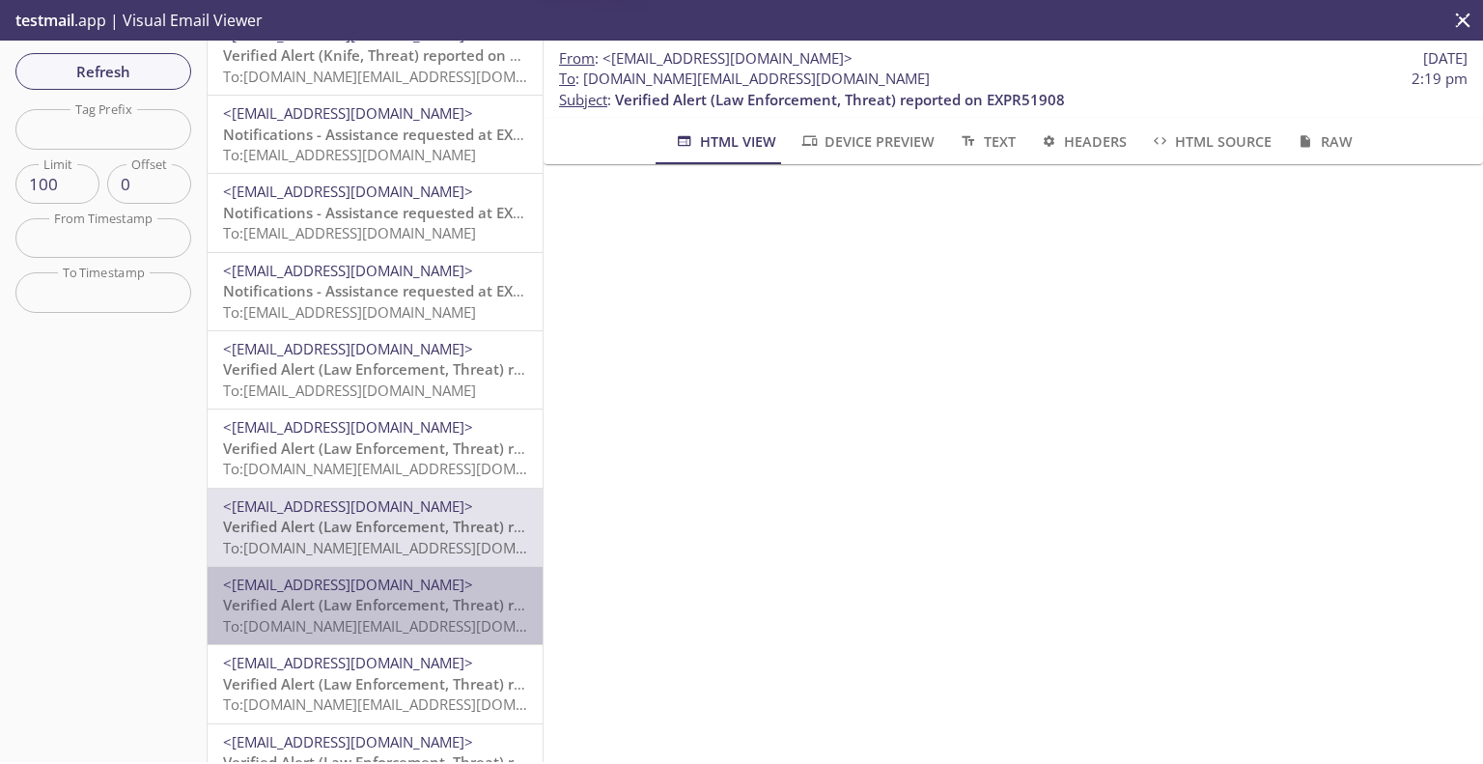
click at [433, 587] on span "<[EMAIL_ADDRESS][DOMAIN_NAME]>" at bounding box center [348, 584] width 250 height 19
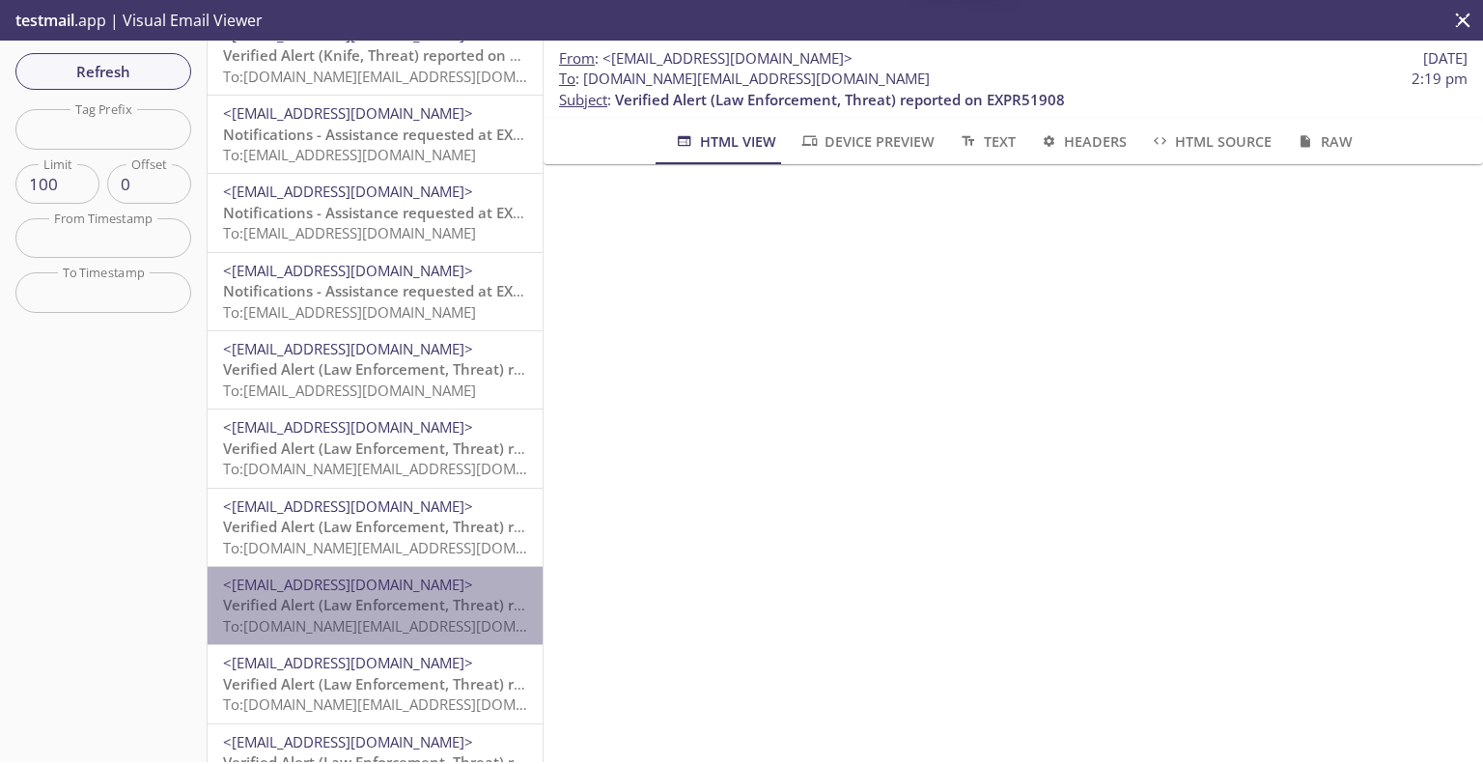
click at [421, 631] on span "To: evolvportal.auto_customer_admin_totp_user@inbox.testmail.app" at bounding box center [406, 625] width 367 height 19
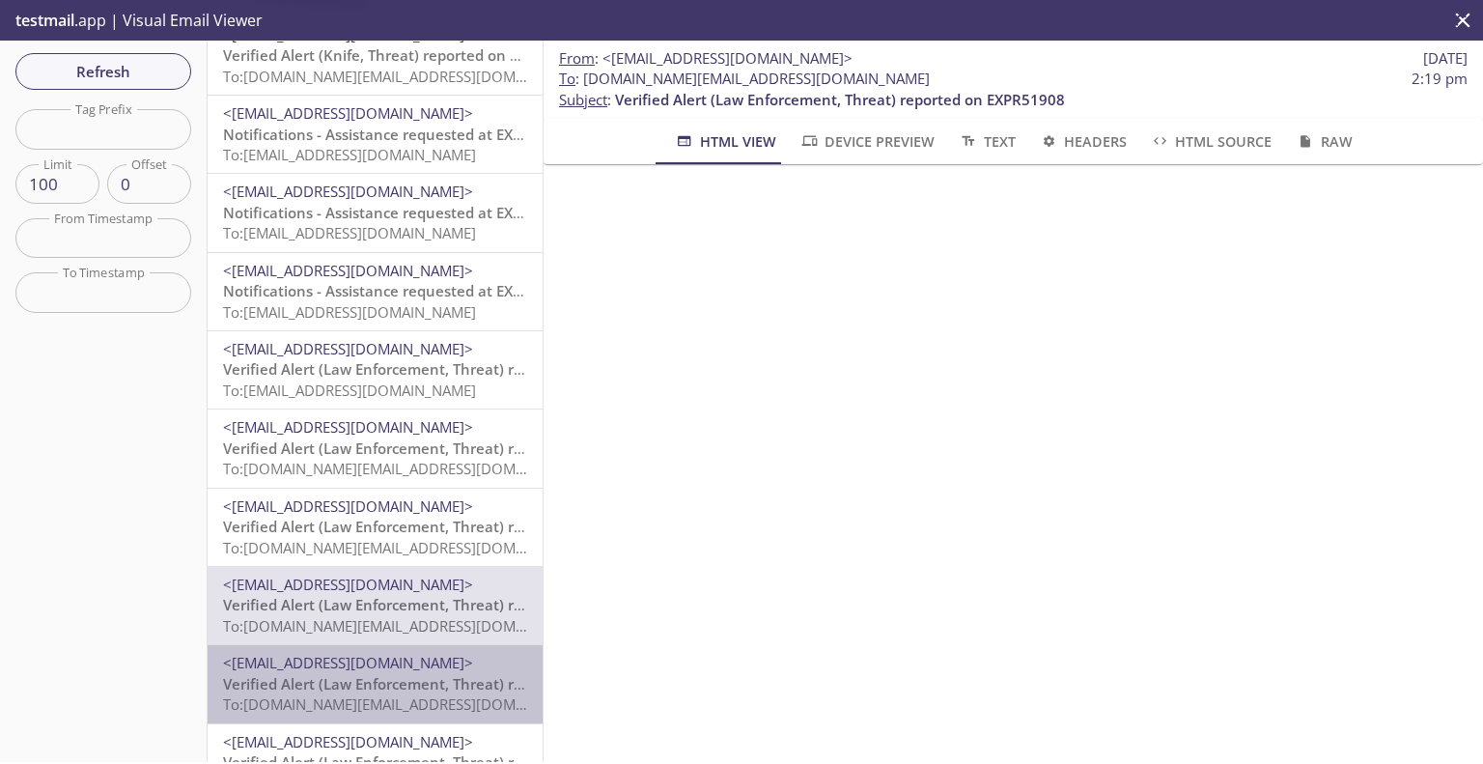
click at [420, 658] on span "<[EMAIL_ADDRESS][DOMAIN_NAME]>" at bounding box center [348, 662] width 250 height 19
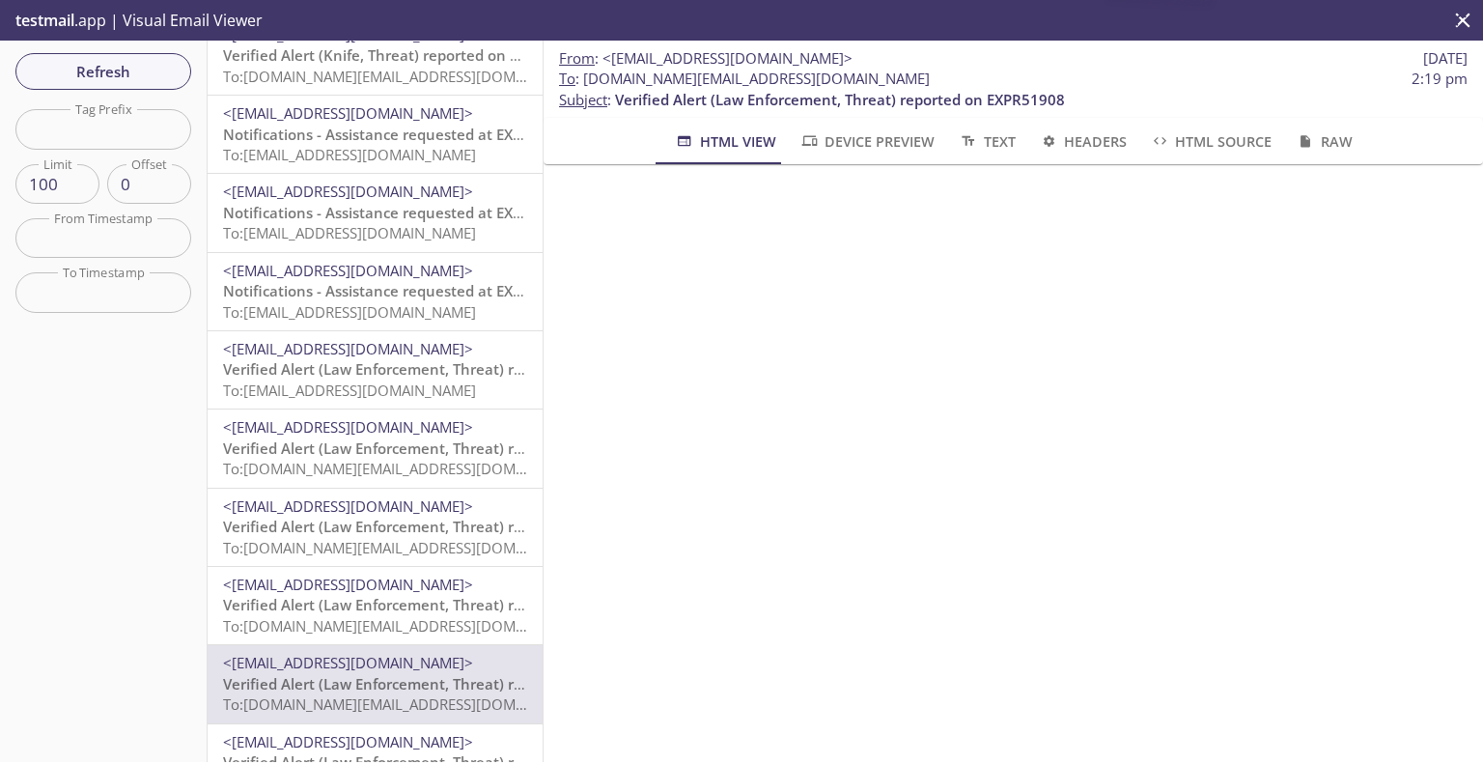
scroll to position [1159, 0]
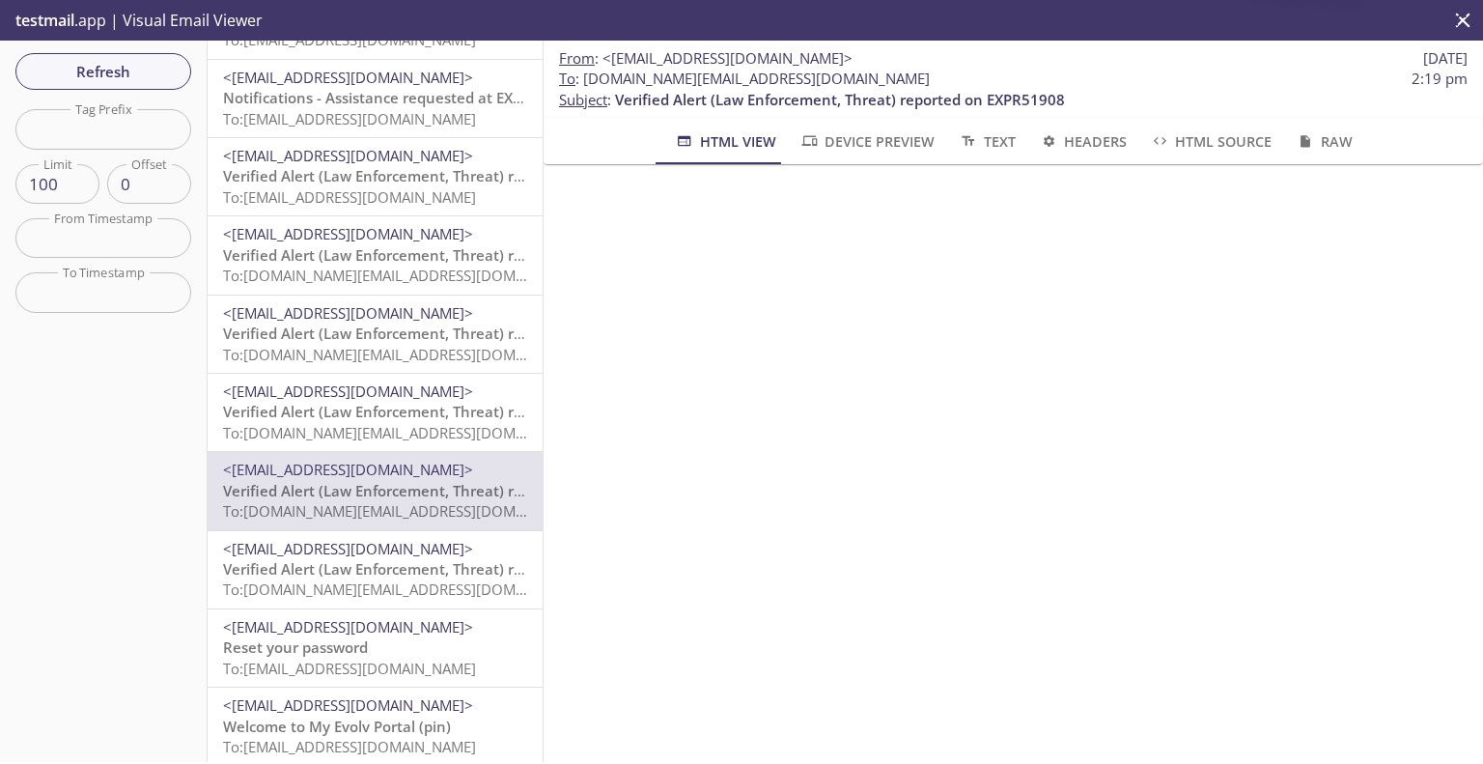
click at [441, 577] on span "Verified Alert (Law Enforcement, Threat) reported on EXPR51908" at bounding box center [448, 568] width 450 height 19
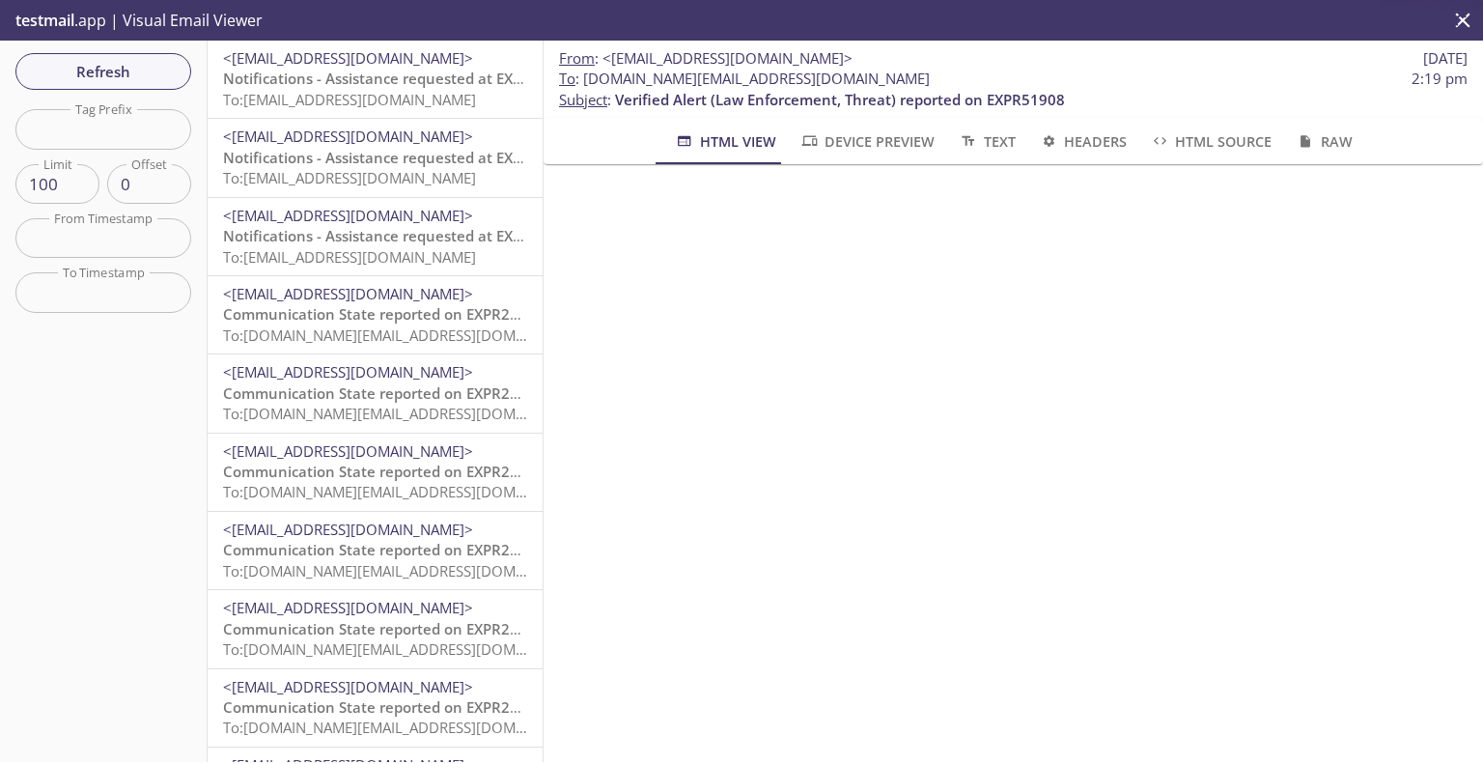
click at [285, 74] on span "Notifications - Assistance requested at EXPR51908, Exit B, Evolv Technology App…" at bounding box center [534, 78] width 622 height 19
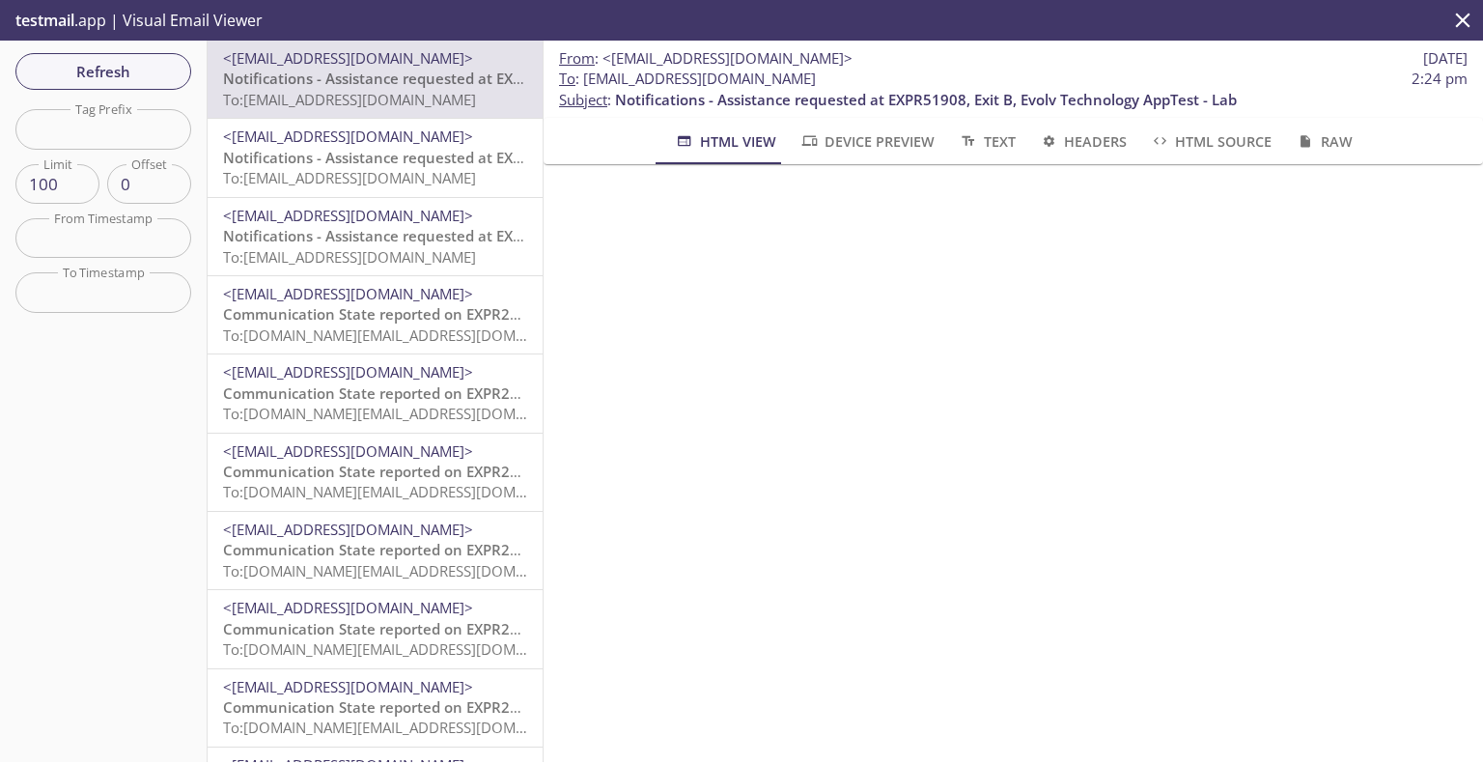
click at [278, 136] on span "<[EMAIL_ADDRESS][DOMAIN_NAME]>" at bounding box center [348, 136] width 250 height 19
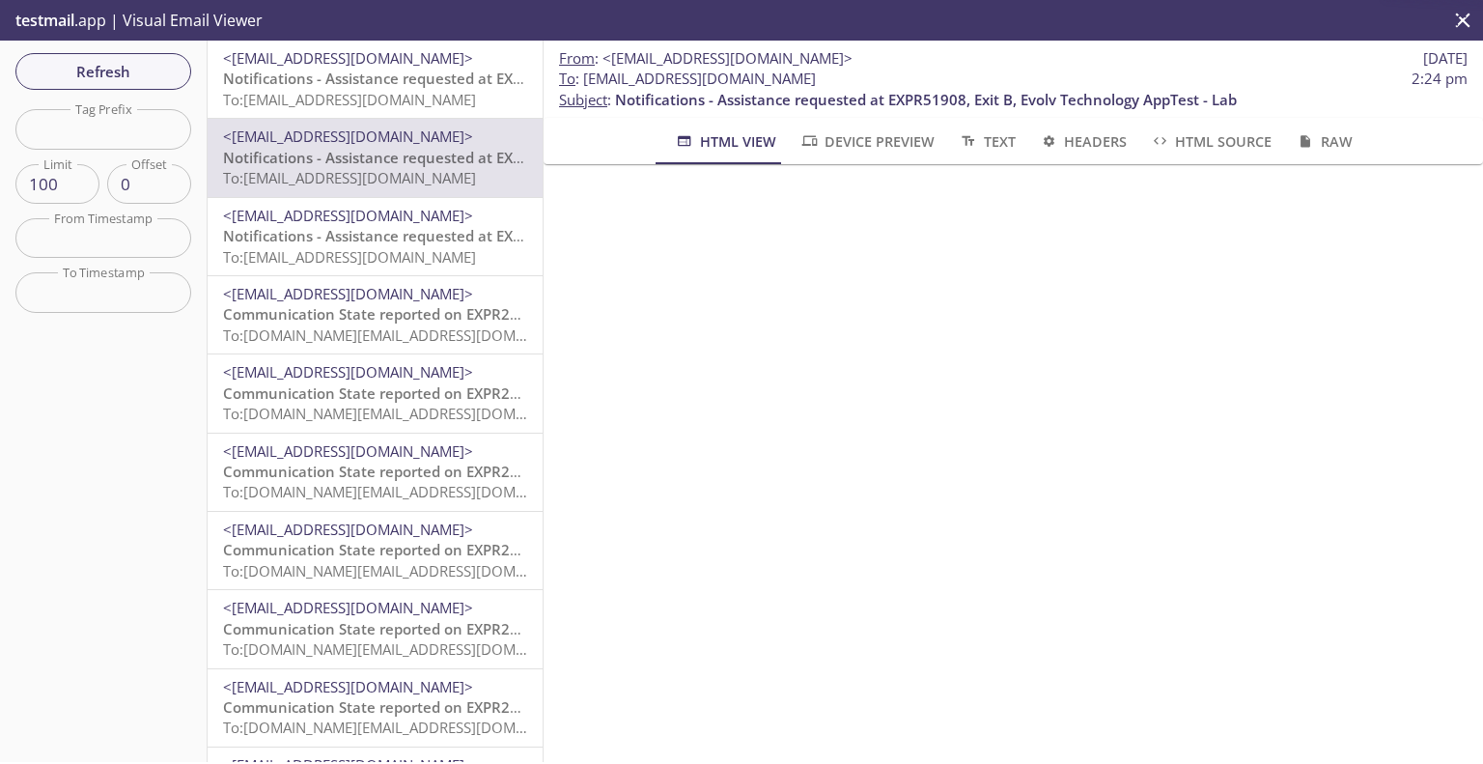
click at [319, 238] on span "Notifications - Assistance requested at EXPR51908, Exit B, Evolv Technology App…" at bounding box center [534, 235] width 622 height 19
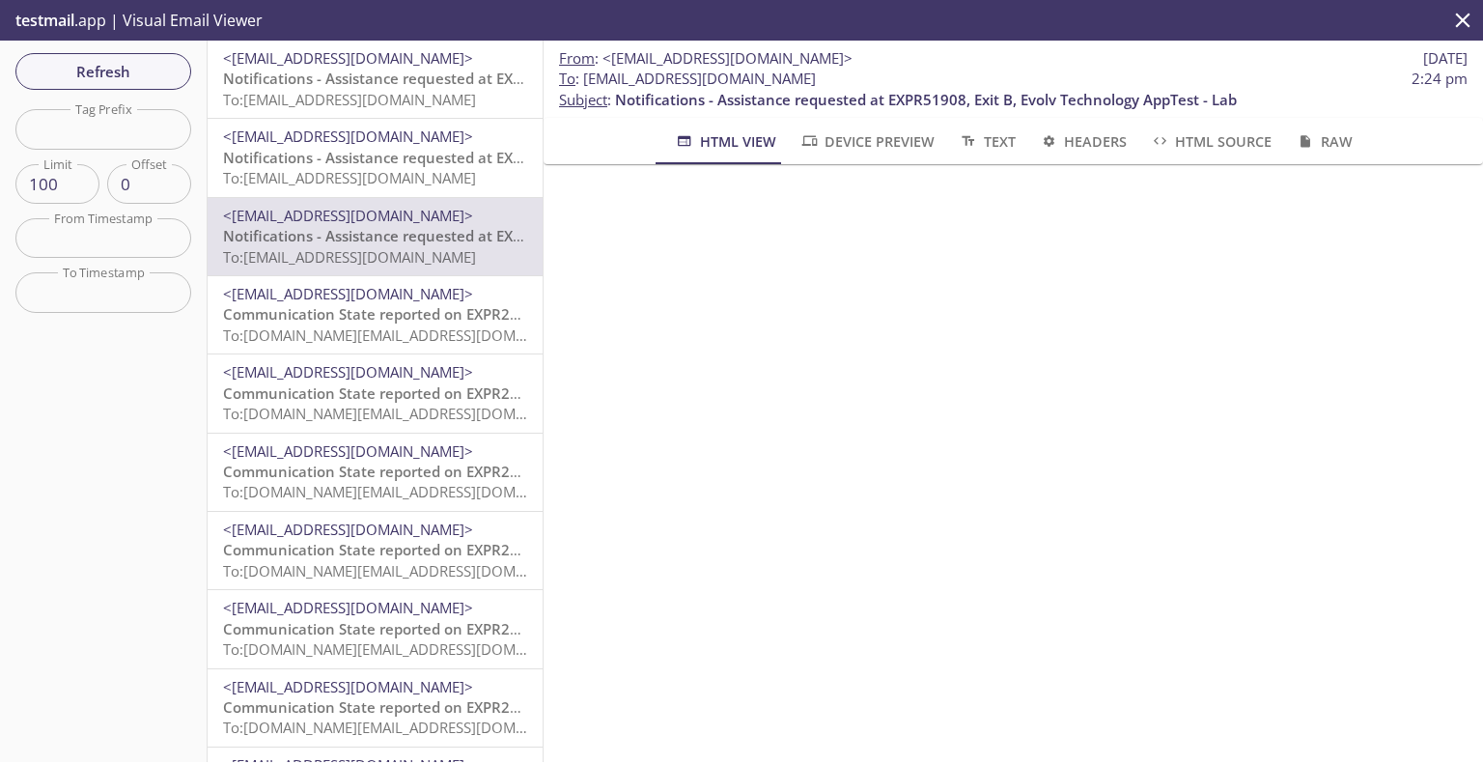
click at [342, 320] on span "Communication State reported on EXPR200008CT, test21, Evolv Technology at [DATE…" at bounding box center [552, 313] width 658 height 19
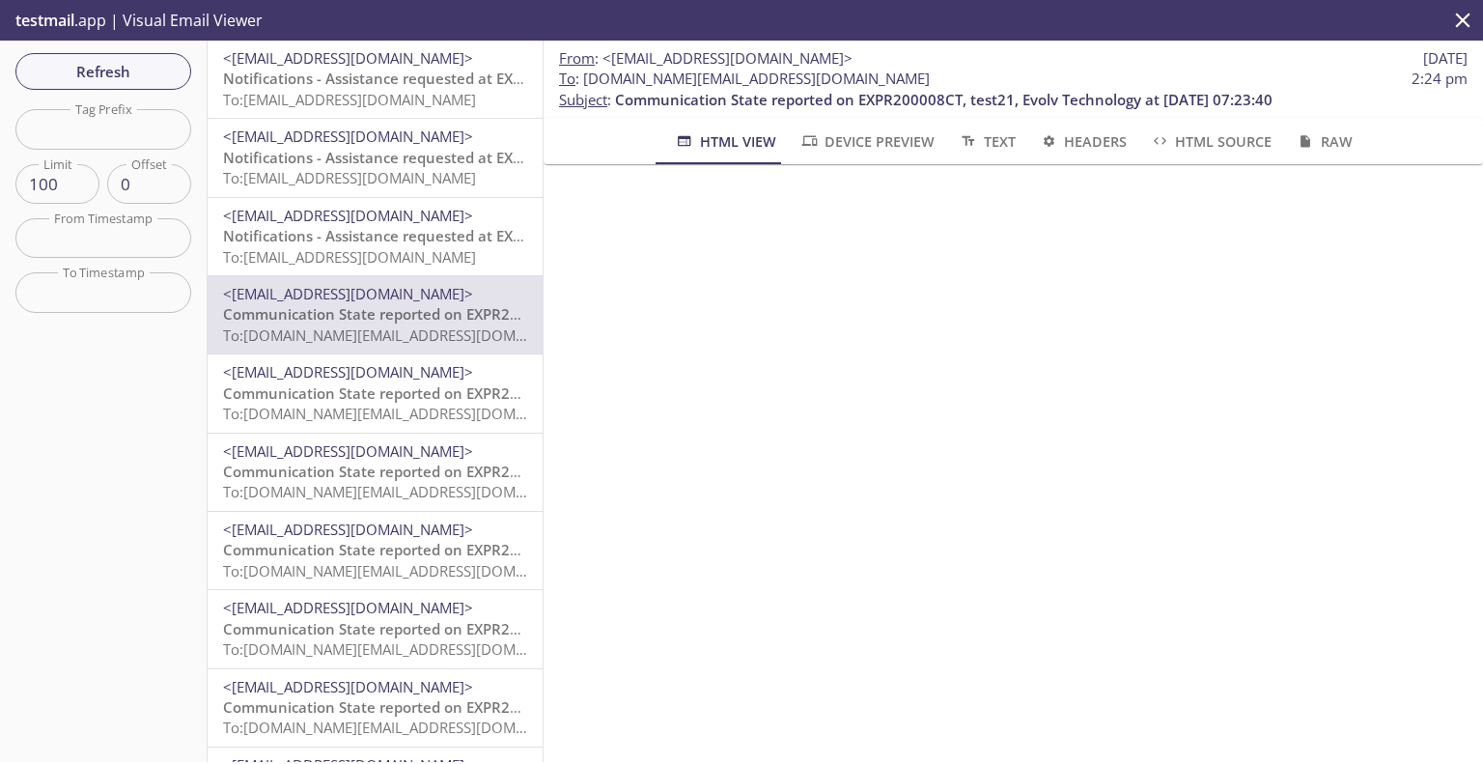
click at [344, 389] on span "Communication State reported on EXPR200008CT, test21, Evolv Technology at 10-10…" at bounding box center [552, 392] width 658 height 19
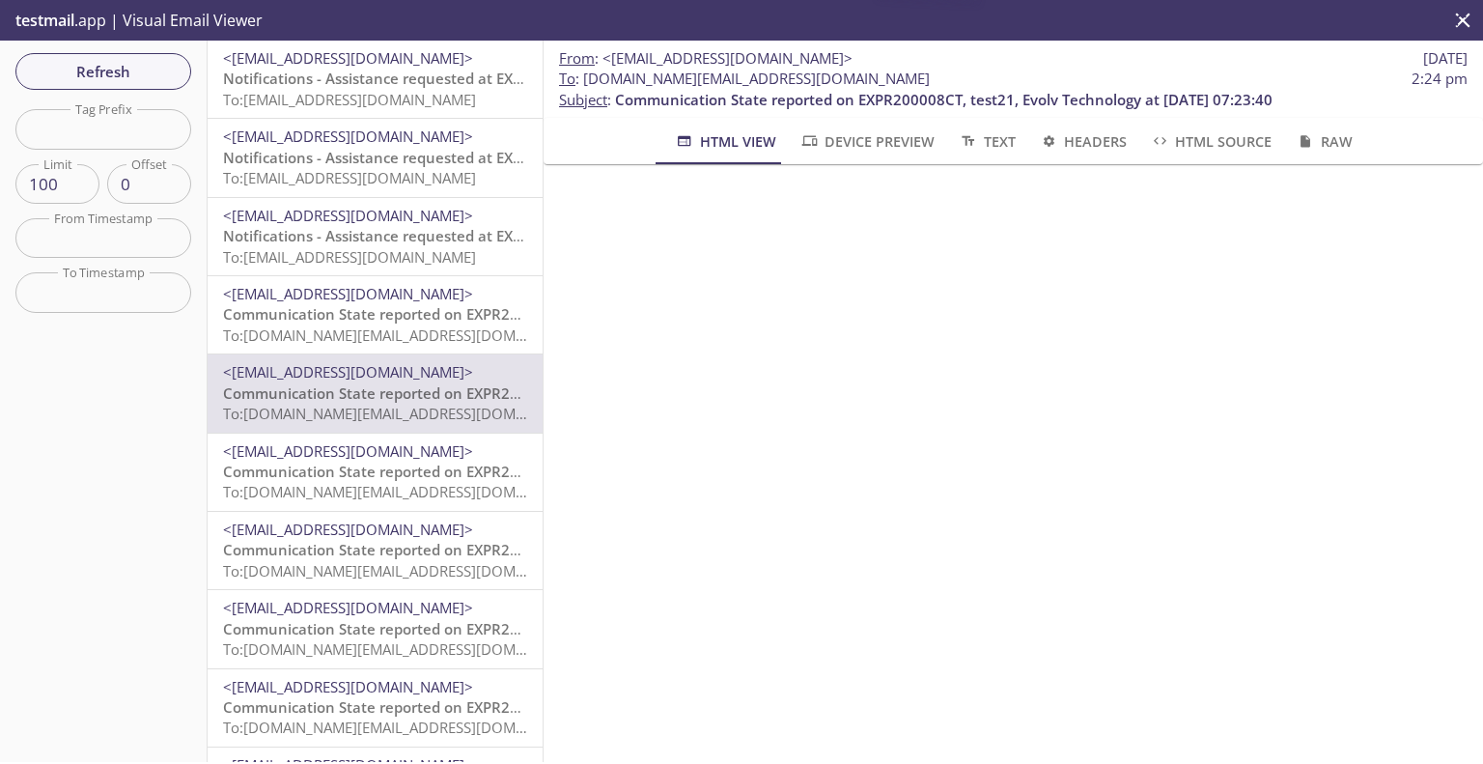
click at [346, 457] on span "<[EMAIL_ADDRESS][DOMAIN_NAME]>" at bounding box center [348, 450] width 250 height 19
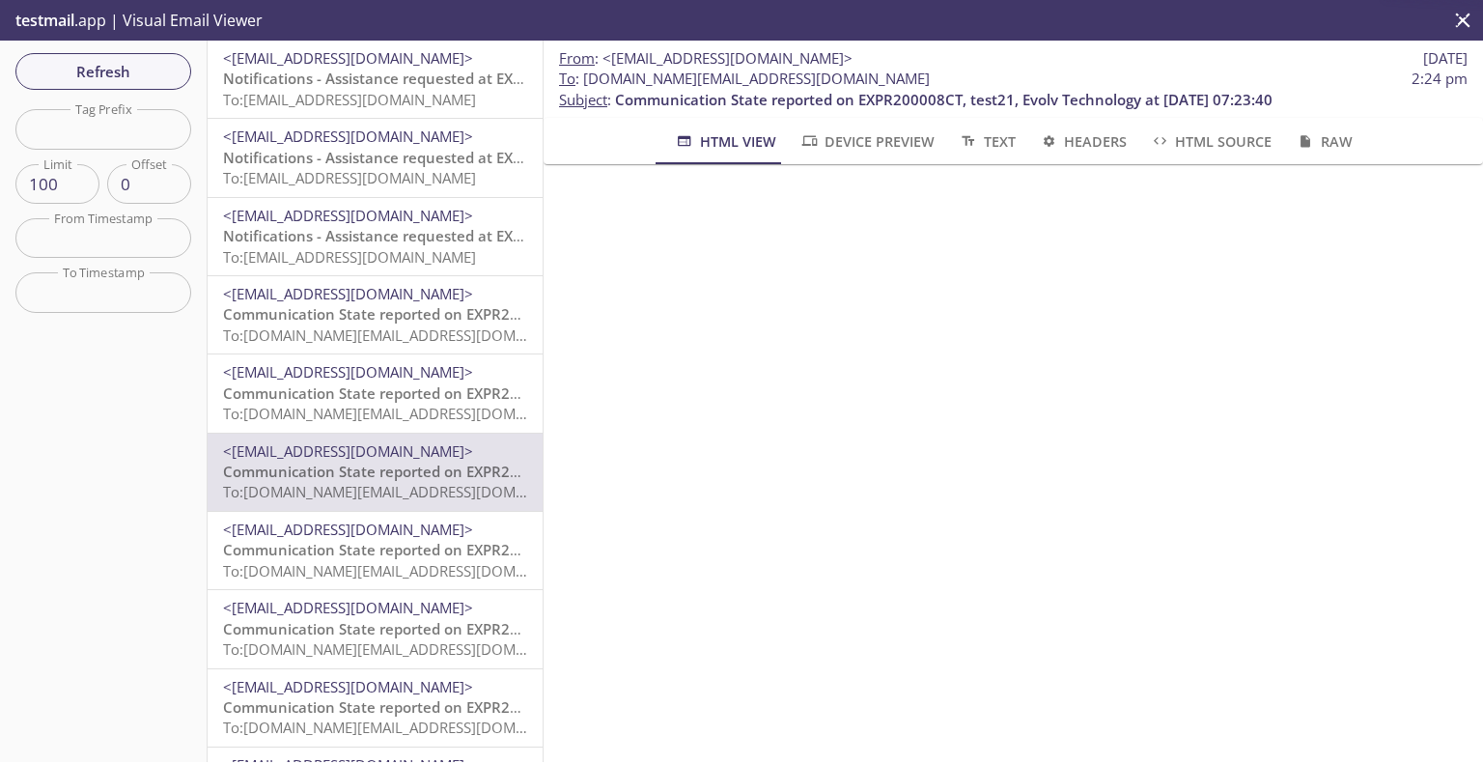
scroll to position [97, 0]
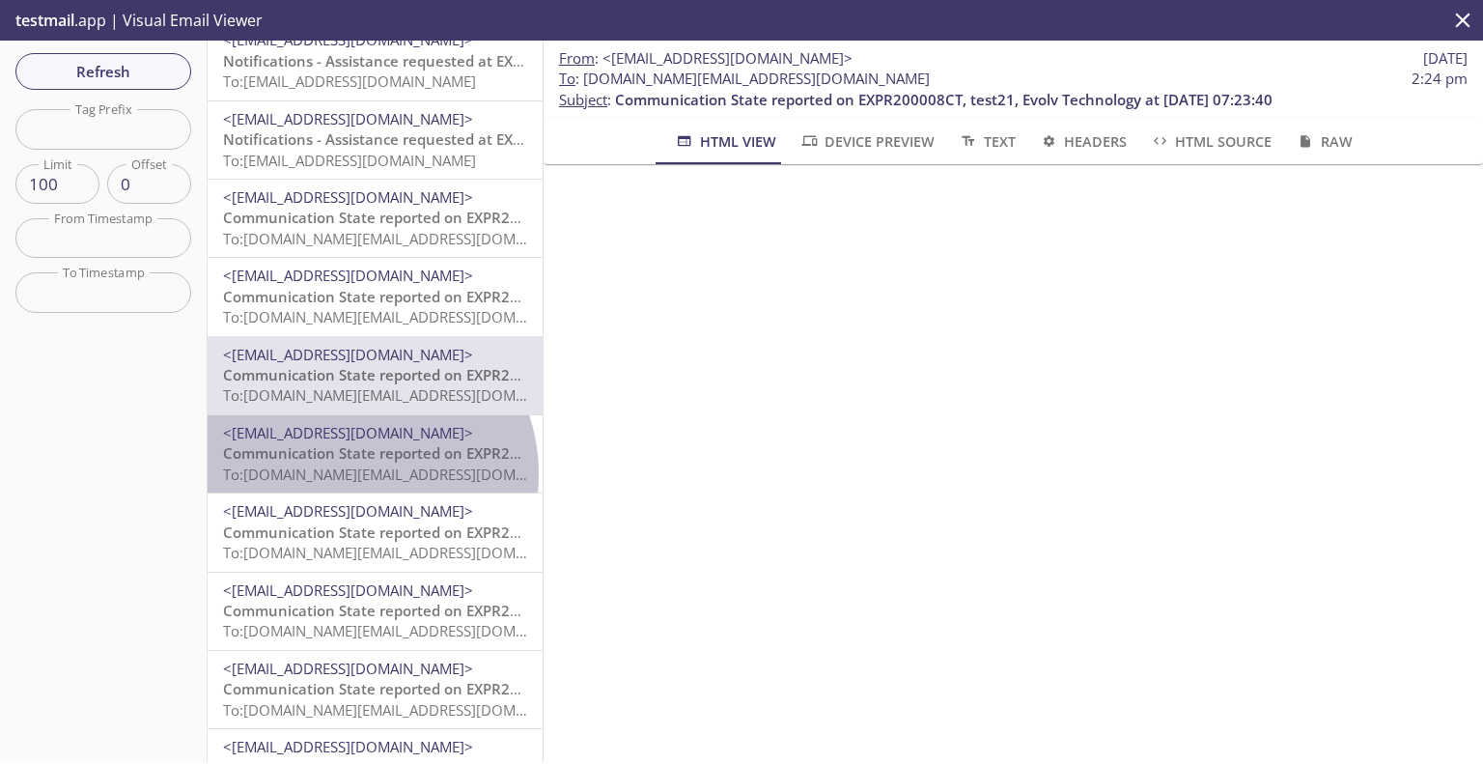
click at [349, 474] on span "To: evolvportal.auto_customer_user@inbox.testmail.app" at bounding box center [406, 473] width 367 height 19
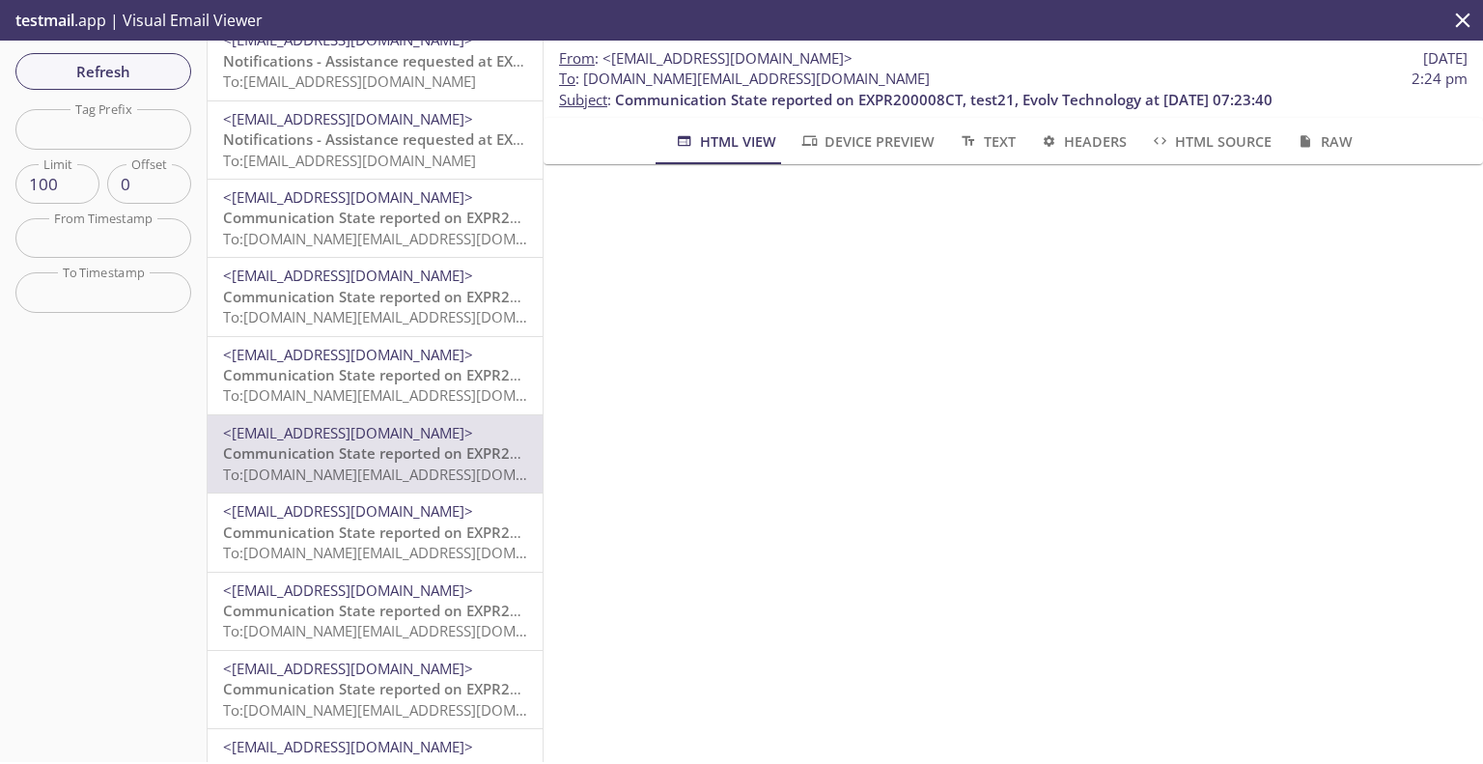
click at [353, 533] on span "Communication State reported on EXPR200008CT, test21, Evolv Technology at 10-10…" at bounding box center [552, 531] width 658 height 19
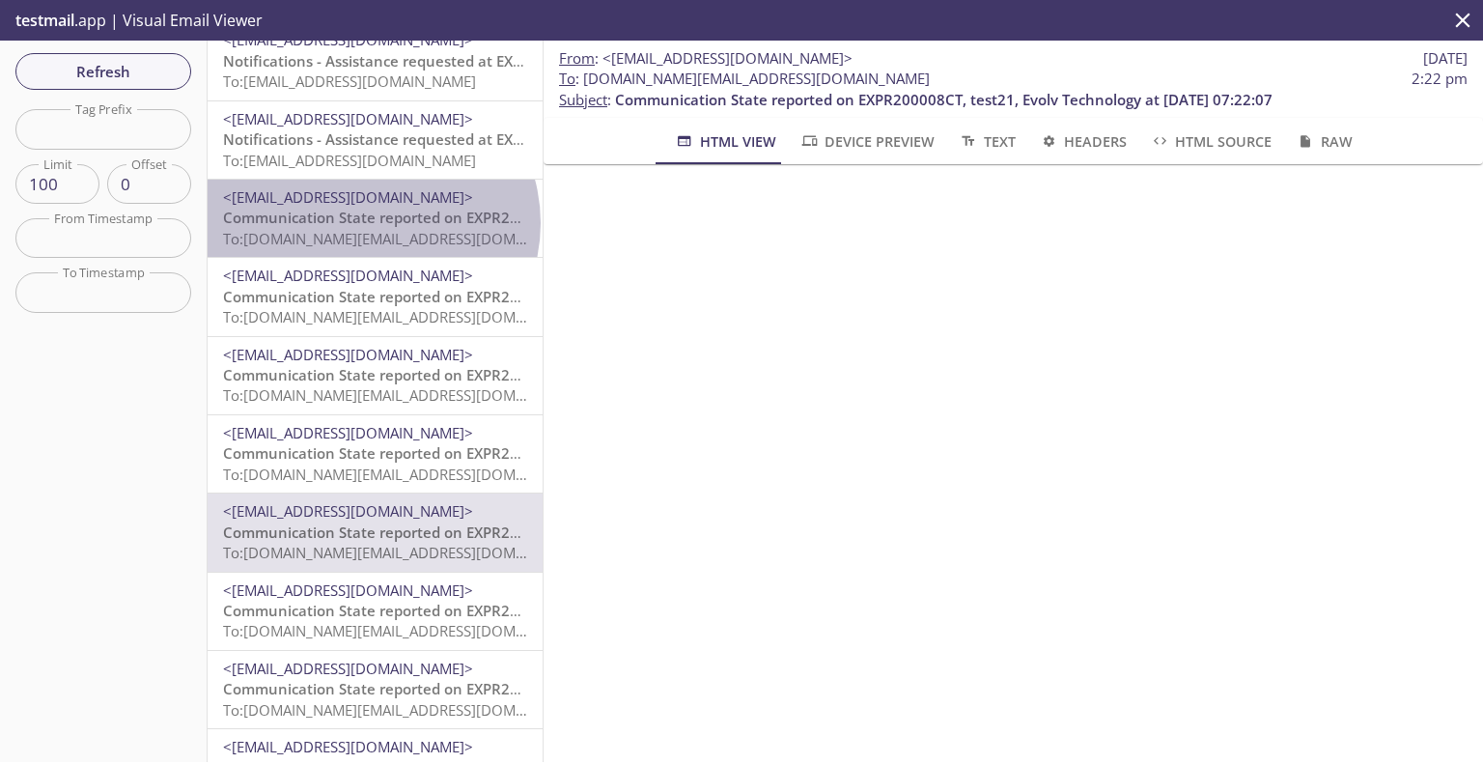
click at [371, 223] on span "Communication State reported on EXPR200008CT, test21, Evolv Technology at 10-10…" at bounding box center [552, 217] width 658 height 19
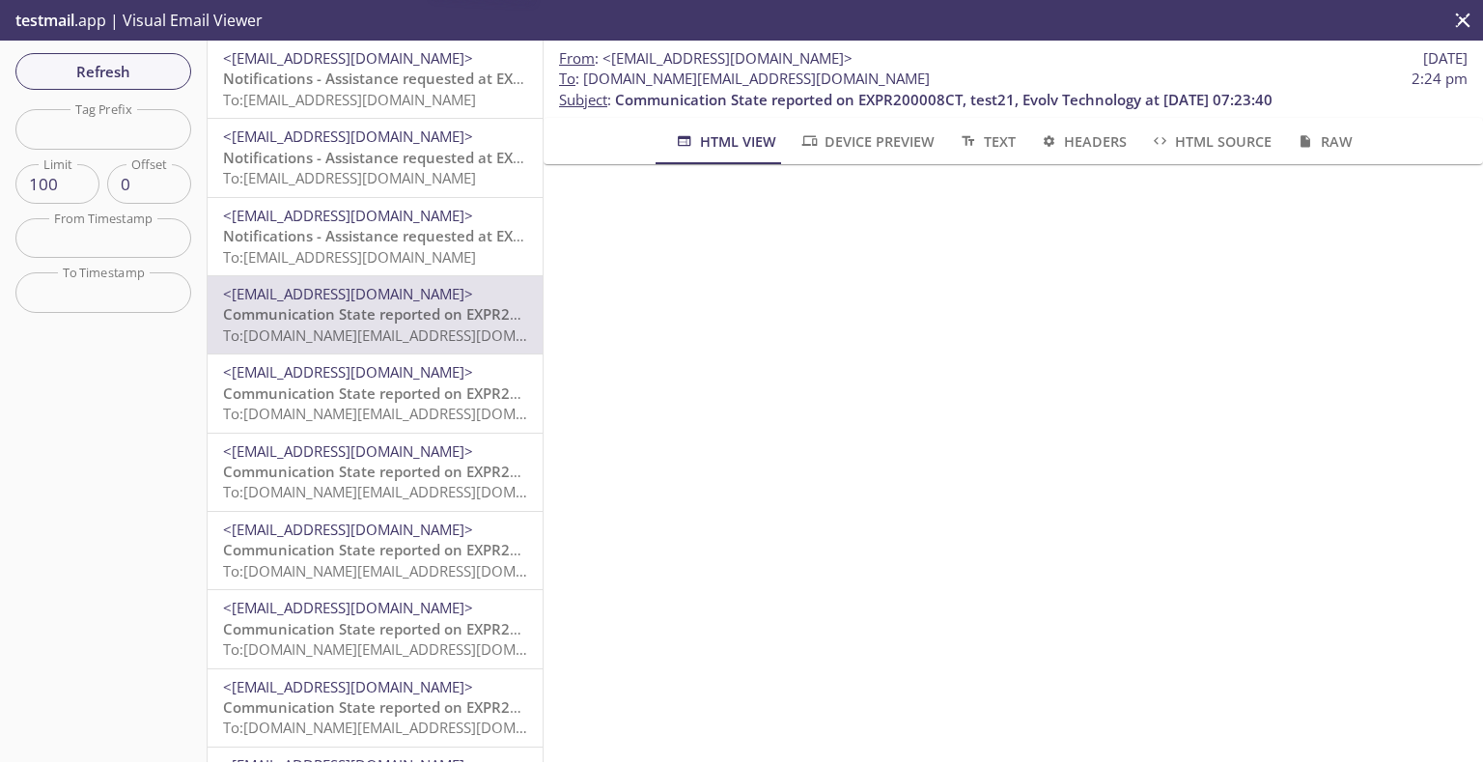
click at [376, 168] on span "To: evolvportal.vkcustomer@inbox.testmail.app" at bounding box center [349, 177] width 253 height 19
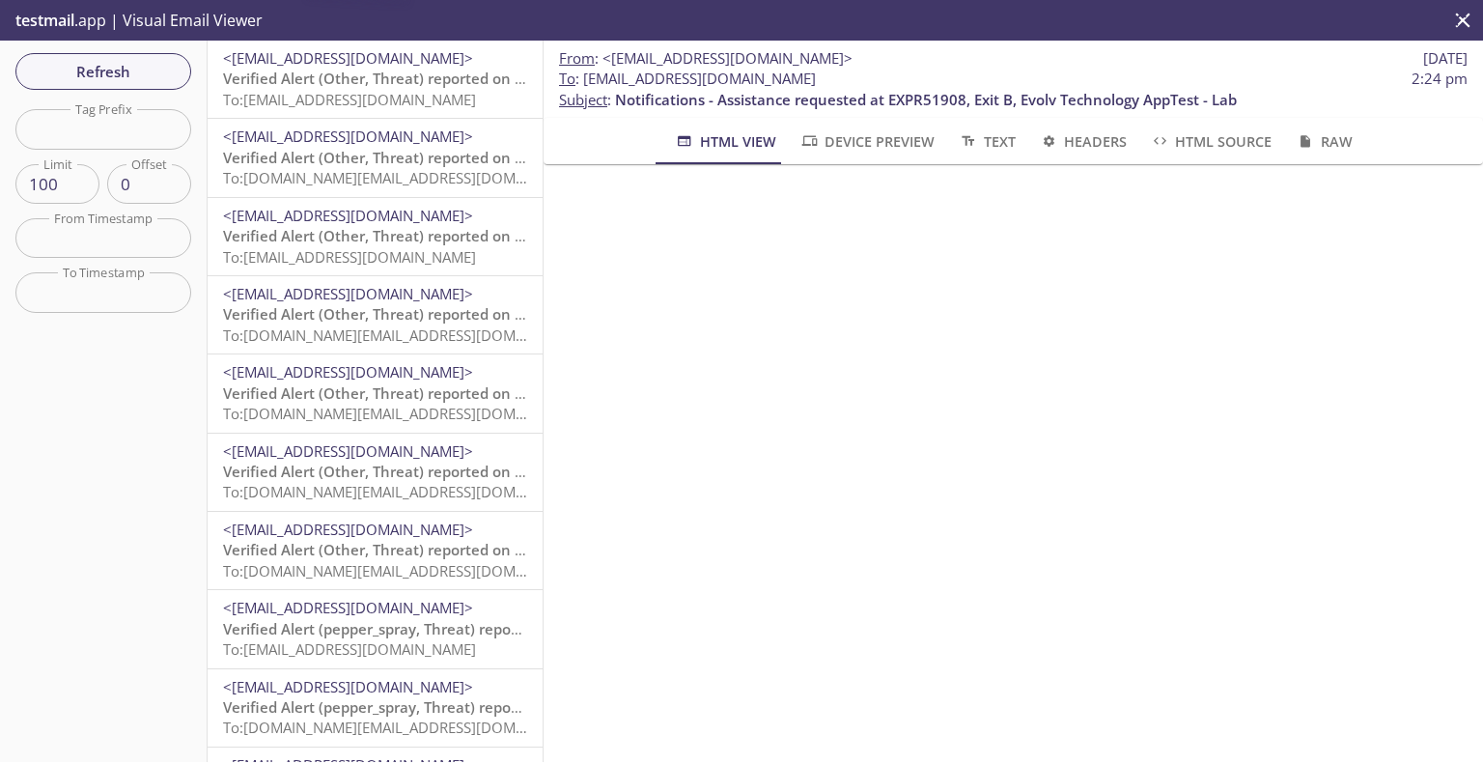
click at [339, 85] on span "Verified Alert (Other, Threat) reported on EXPR50038" at bounding box center [408, 78] width 370 height 19
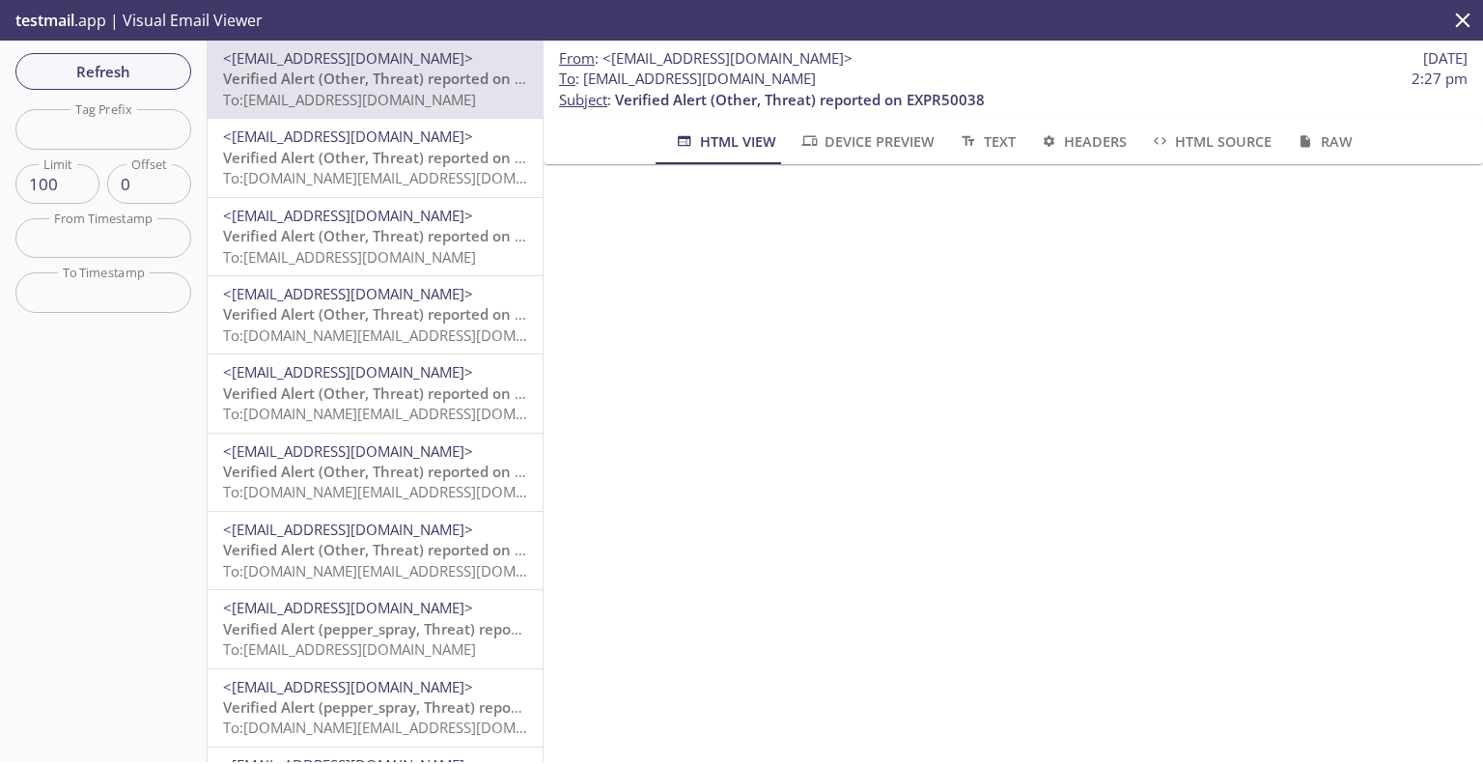
click at [316, 171] on span "To: [DOMAIN_NAME][EMAIL_ADDRESS][DOMAIN_NAME]" at bounding box center [406, 177] width 367 height 19
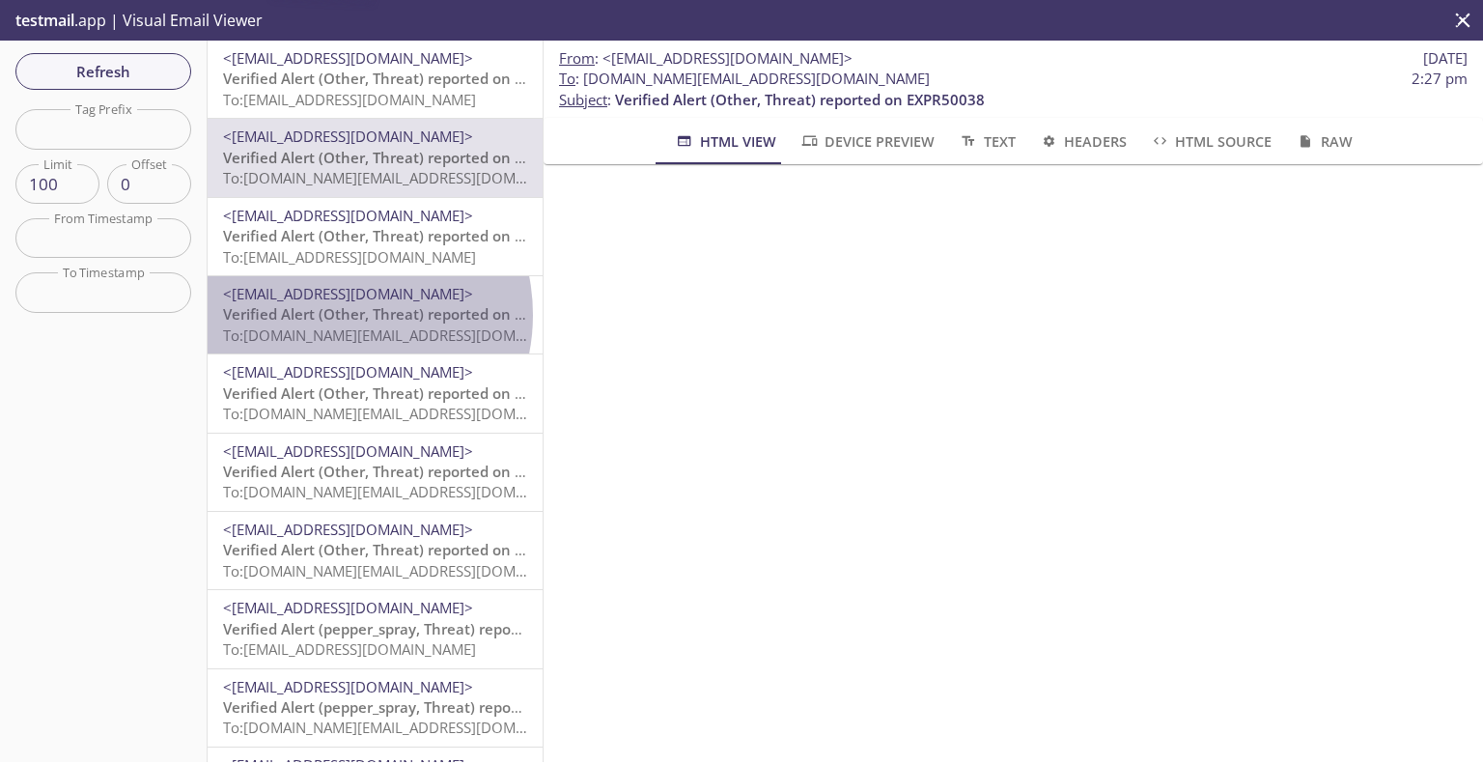
click at [331, 315] on span "Verified Alert (Other, Threat) reported on EXPR50038" at bounding box center [408, 313] width 370 height 19
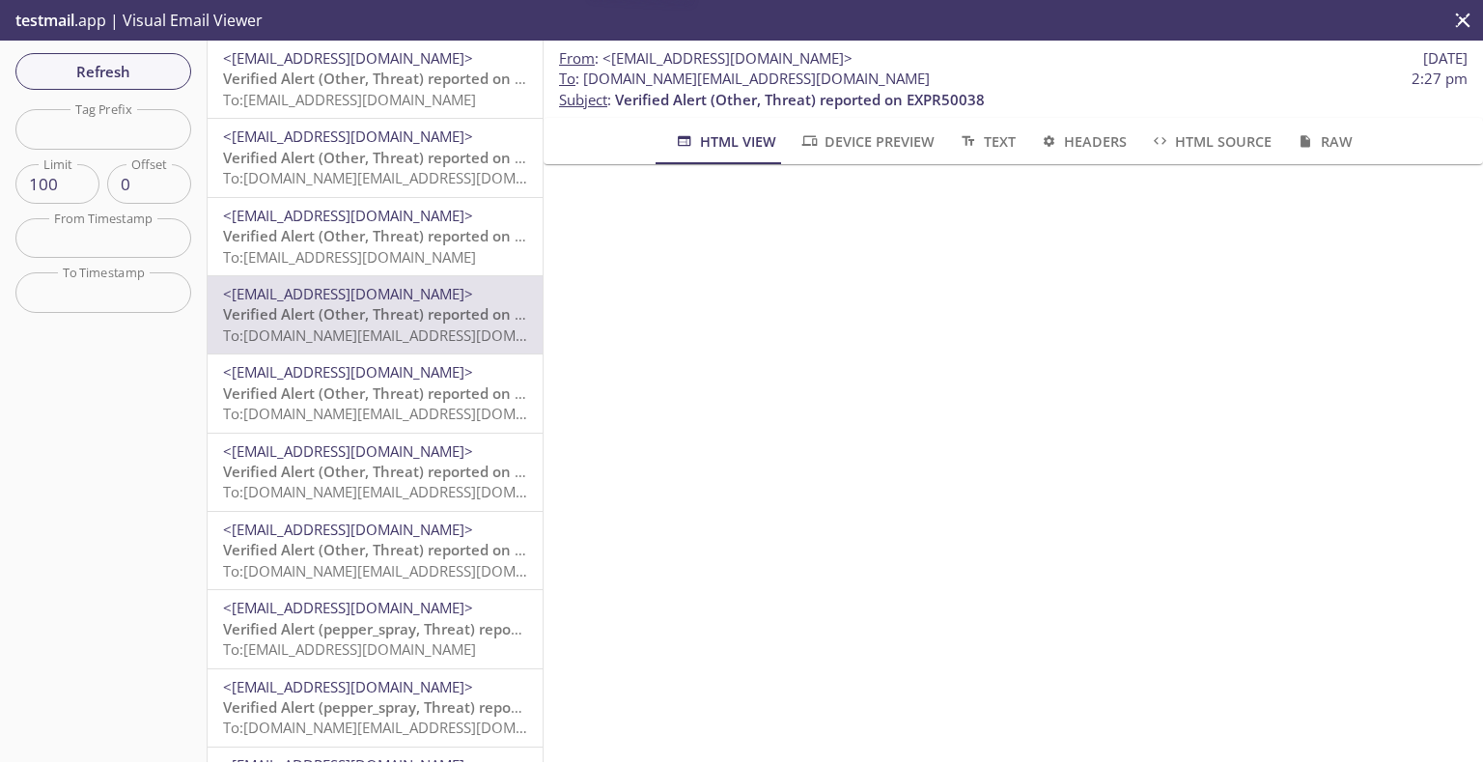
click at [322, 252] on span "To: [EMAIL_ADDRESS][DOMAIN_NAME]" at bounding box center [349, 256] width 253 height 19
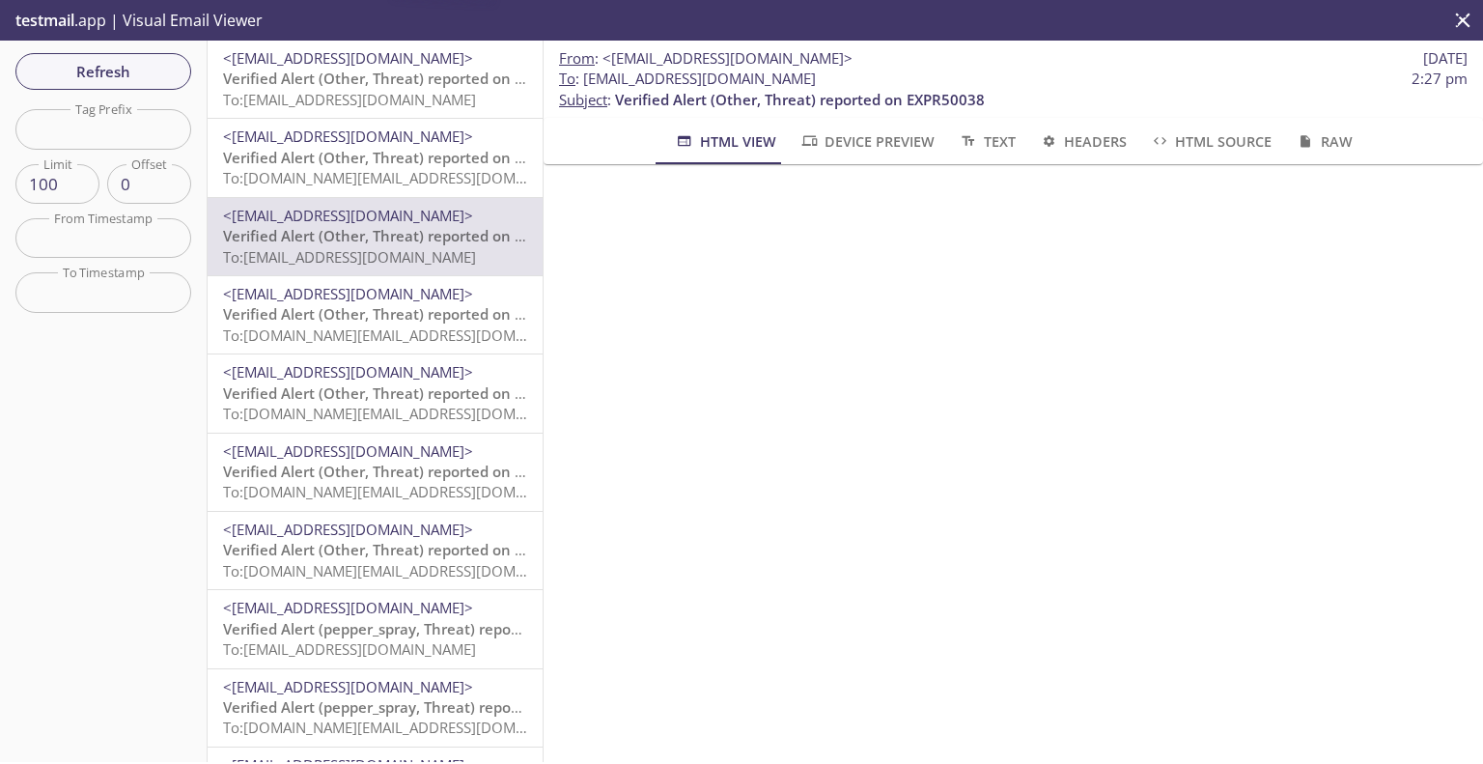
click at [386, 84] on span "Verified Alert (Other, Threat) reported on EXPR50038" at bounding box center [408, 78] width 370 height 19
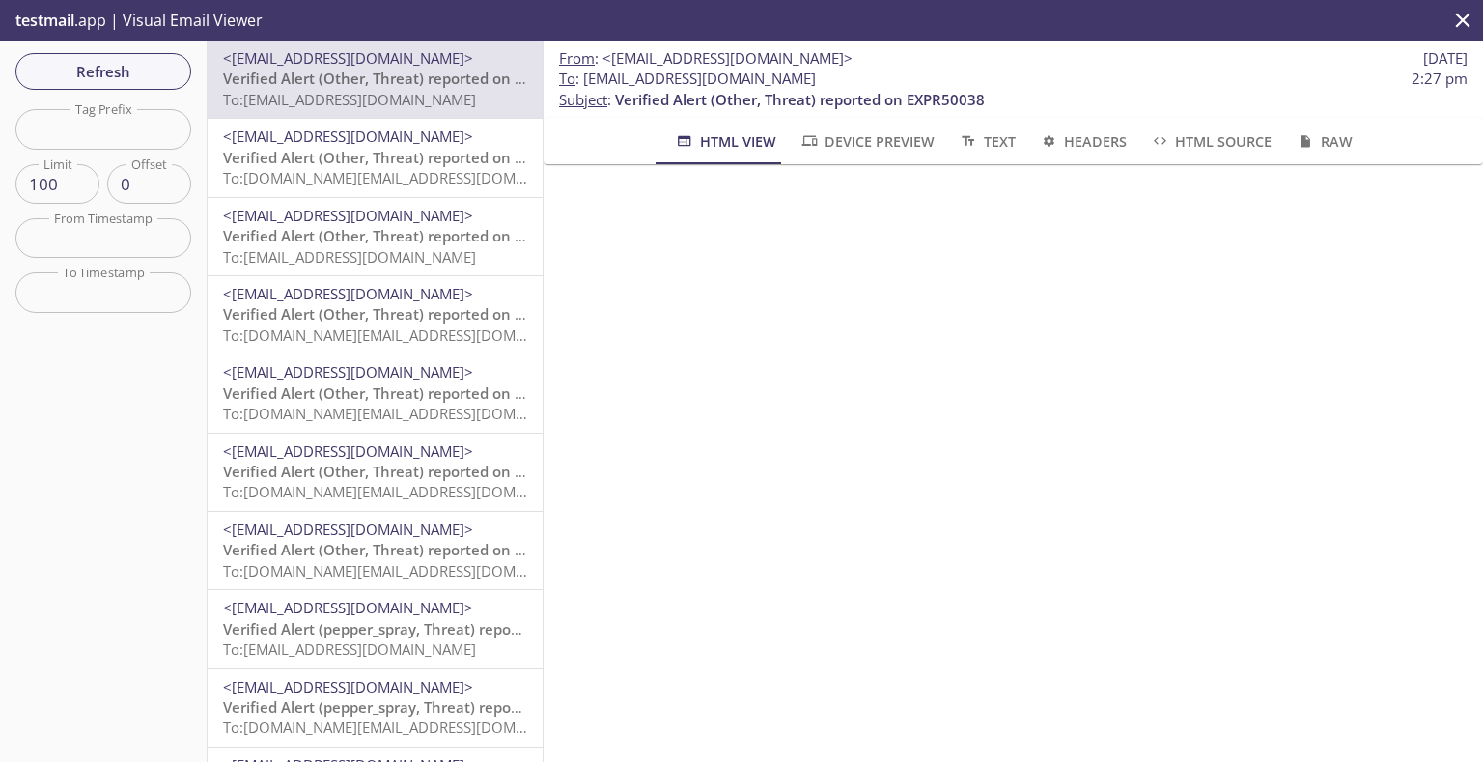
click at [316, 183] on span "To: evolvportal.auto_distributor_totp_user@inbox.testmail.app" at bounding box center [406, 177] width 367 height 19
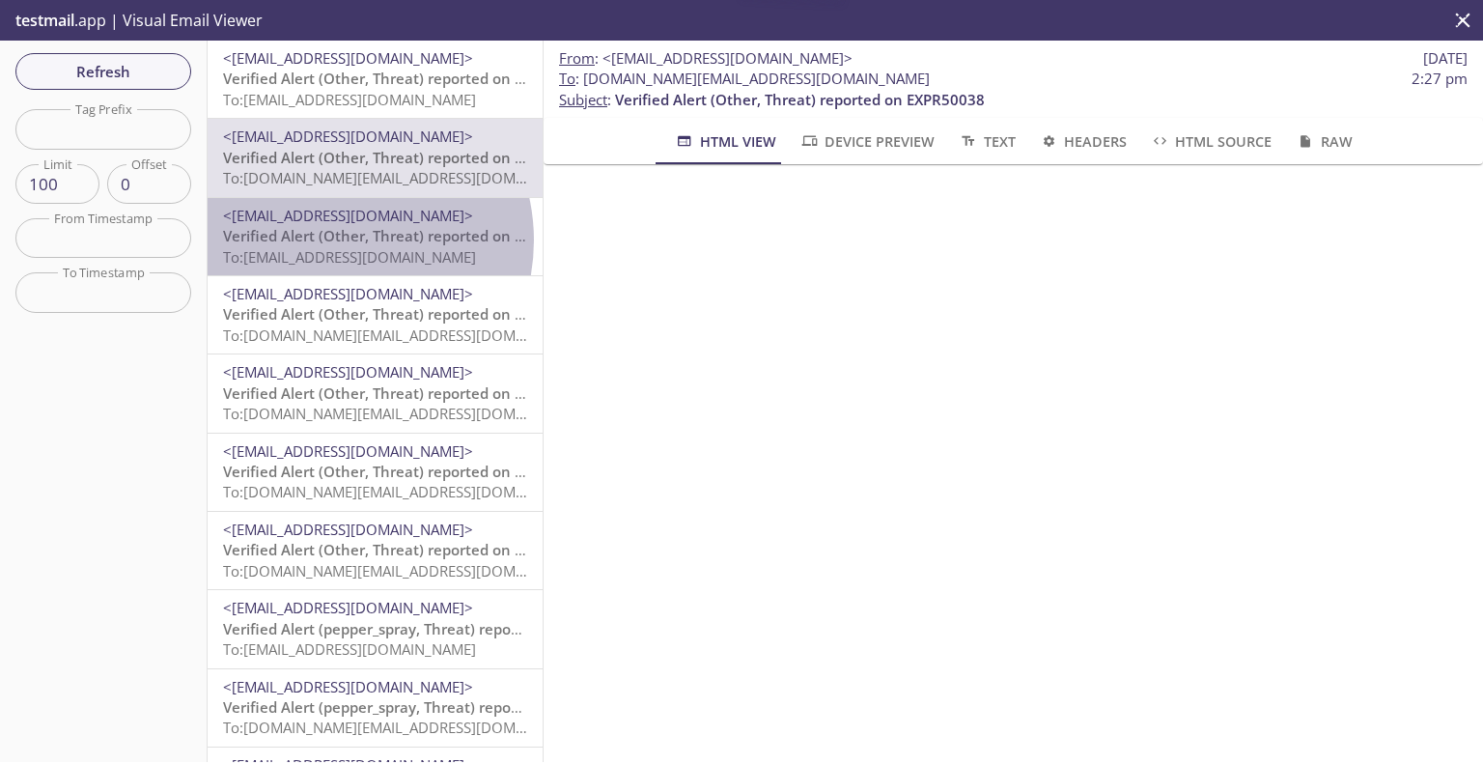
click at [333, 240] on span "Verified Alert (Other, Threat) reported on EXPR50038" at bounding box center [408, 235] width 370 height 19
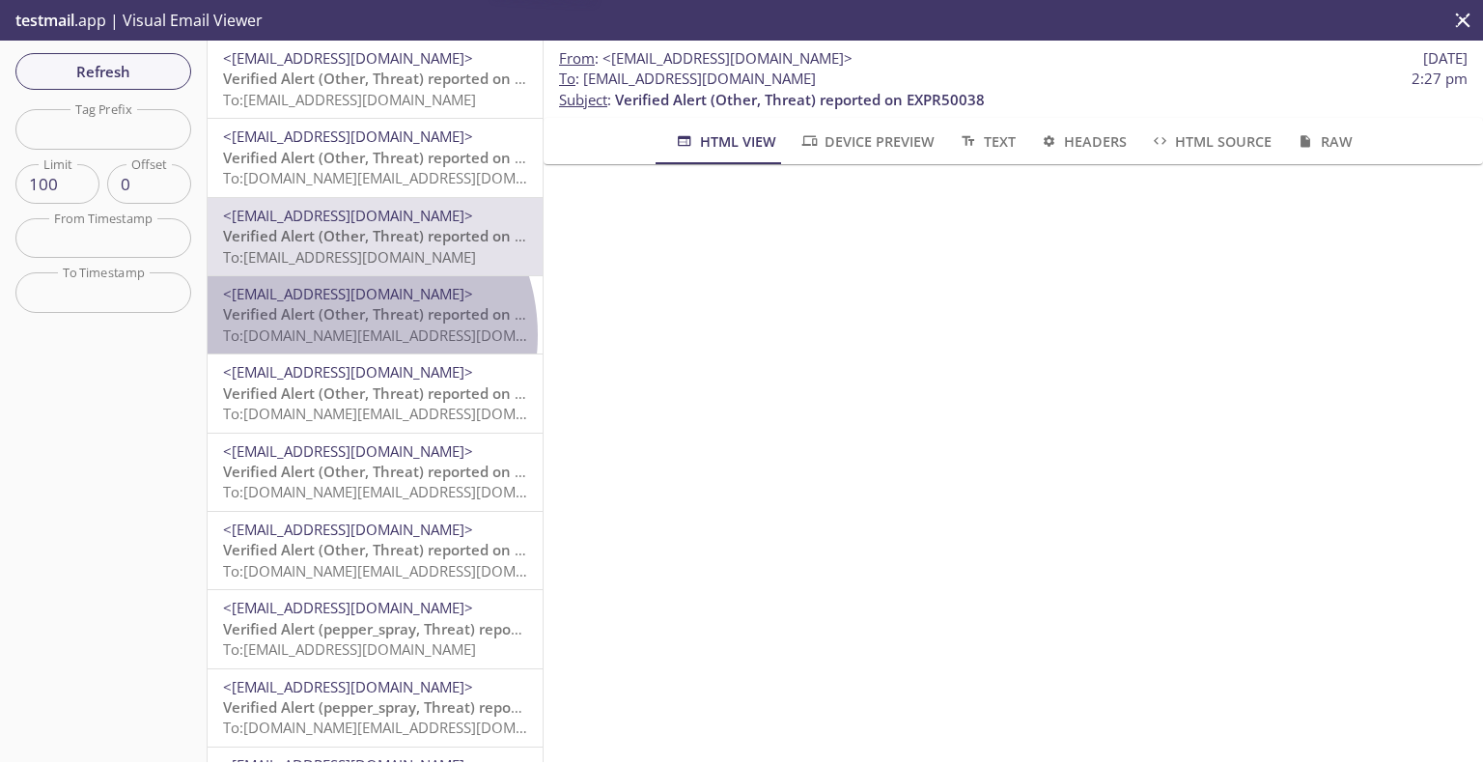
click at [335, 339] on span "To: evolvportal.auto_customer_basic_totp_user@inbox.testmail.app" at bounding box center [406, 334] width 367 height 19
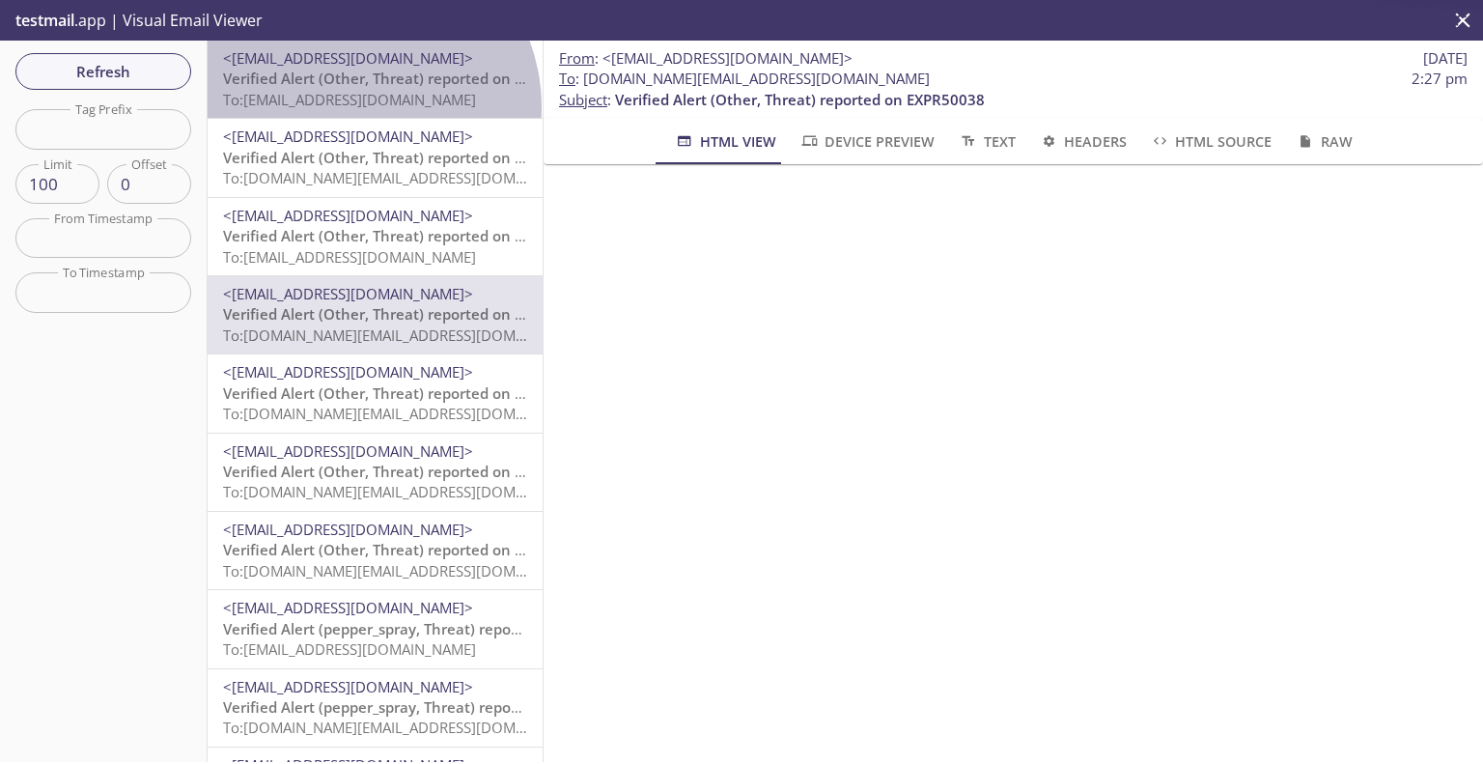
click at [352, 107] on span "To: evolvportal.oshafrancustomerad@inbox.testmail.app" at bounding box center [349, 99] width 253 height 19
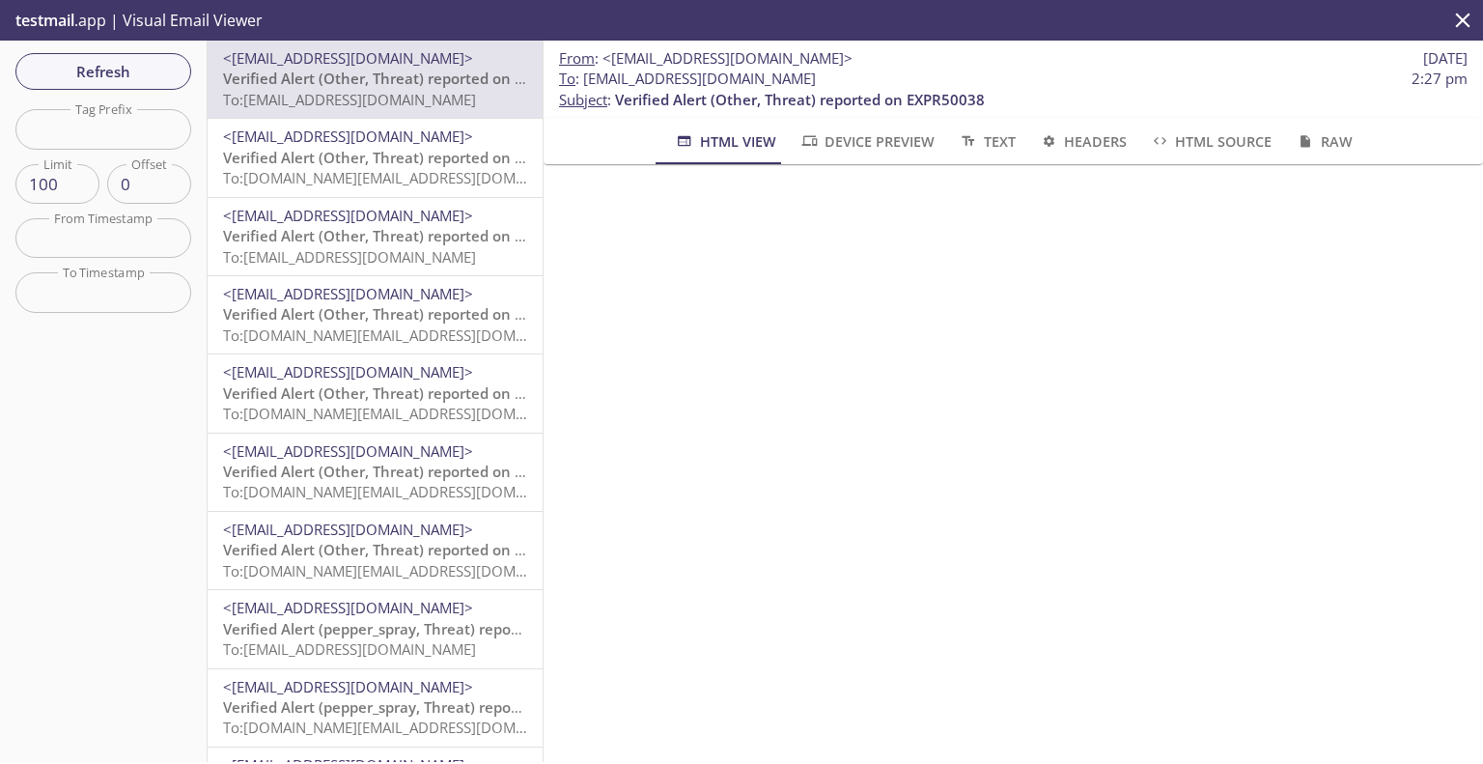
click at [396, 153] on span "Verified Alert (Other, Threat) reported on EXPR50038" at bounding box center [408, 157] width 370 height 19
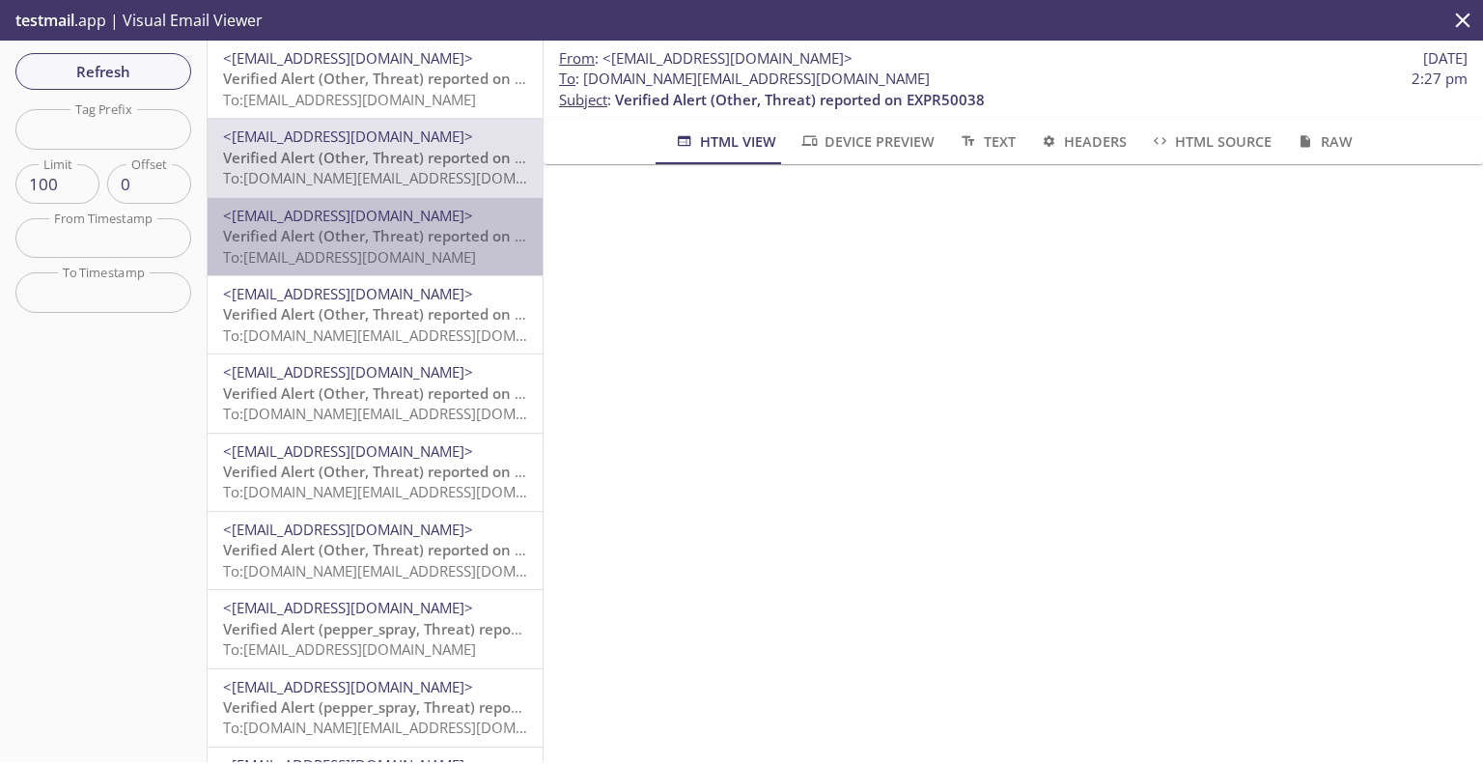
click at [409, 218] on span "<[EMAIL_ADDRESS][DOMAIN_NAME]>" at bounding box center [348, 215] width 250 height 19
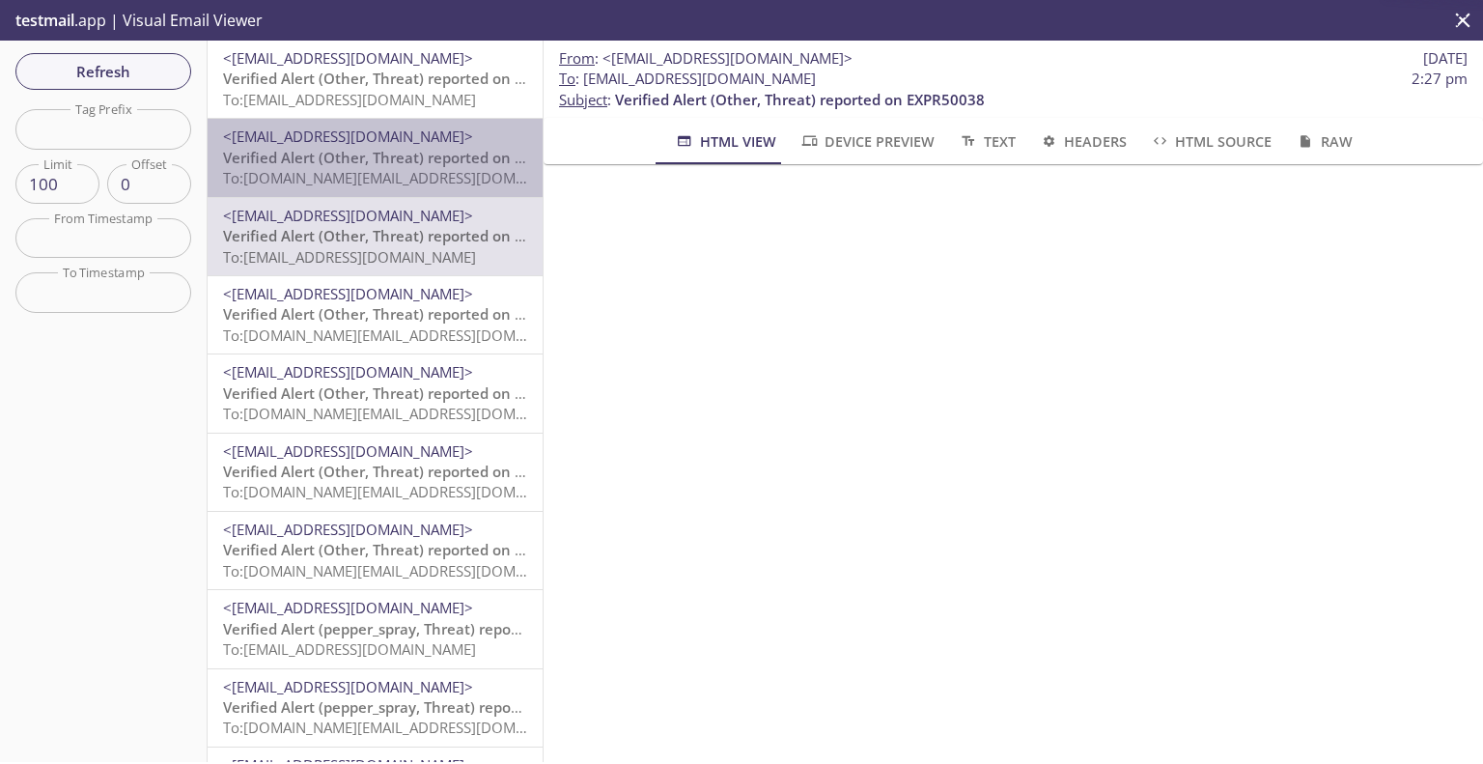
click at [410, 169] on span "To: evolvportal.auto_distributor_totp_user@inbox.testmail.app" at bounding box center [406, 177] width 367 height 19
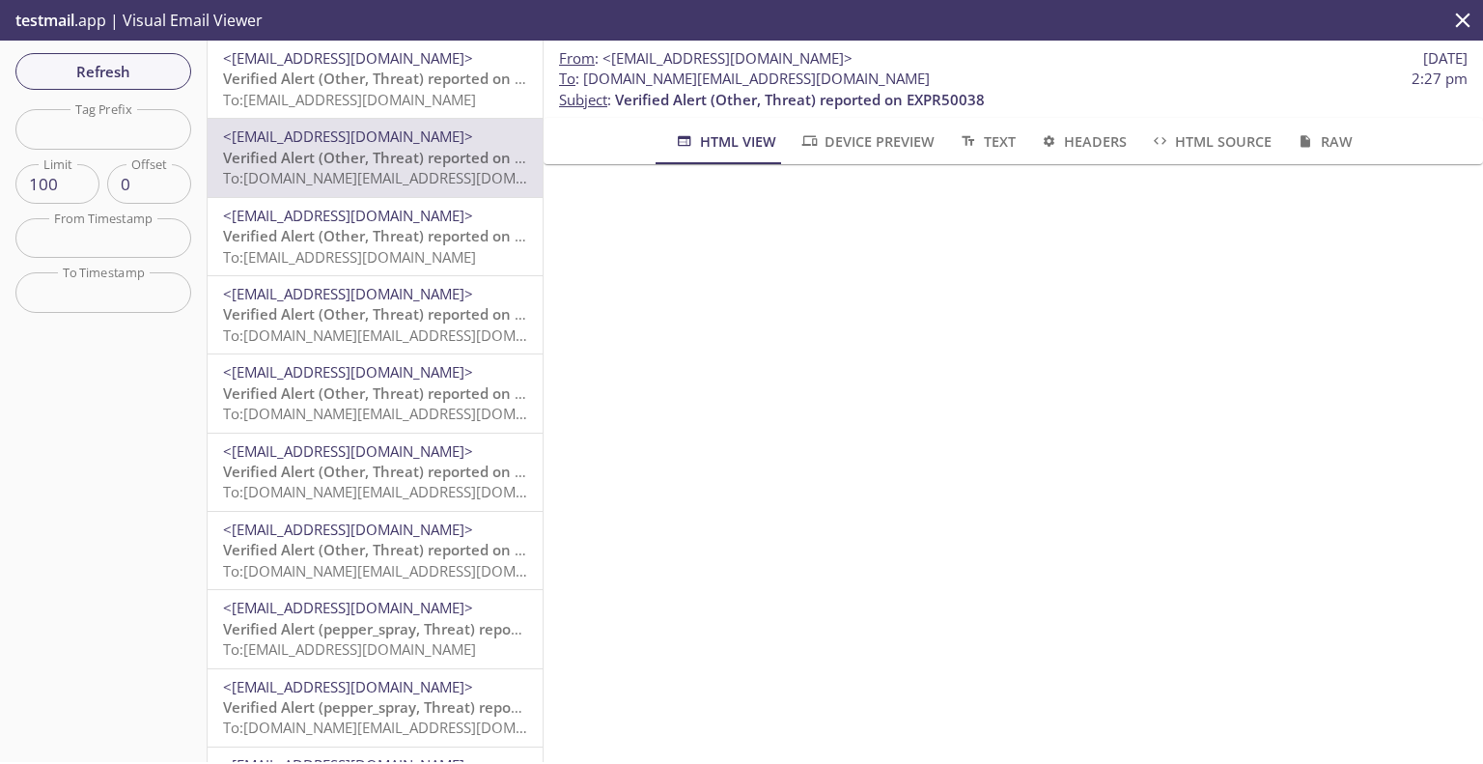
click at [404, 203] on div "<support+donotreply@evolvtechnology.net> Verified Alert (Other, Threat) reporte…" at bounding box center [375, 236] width 335 height 77
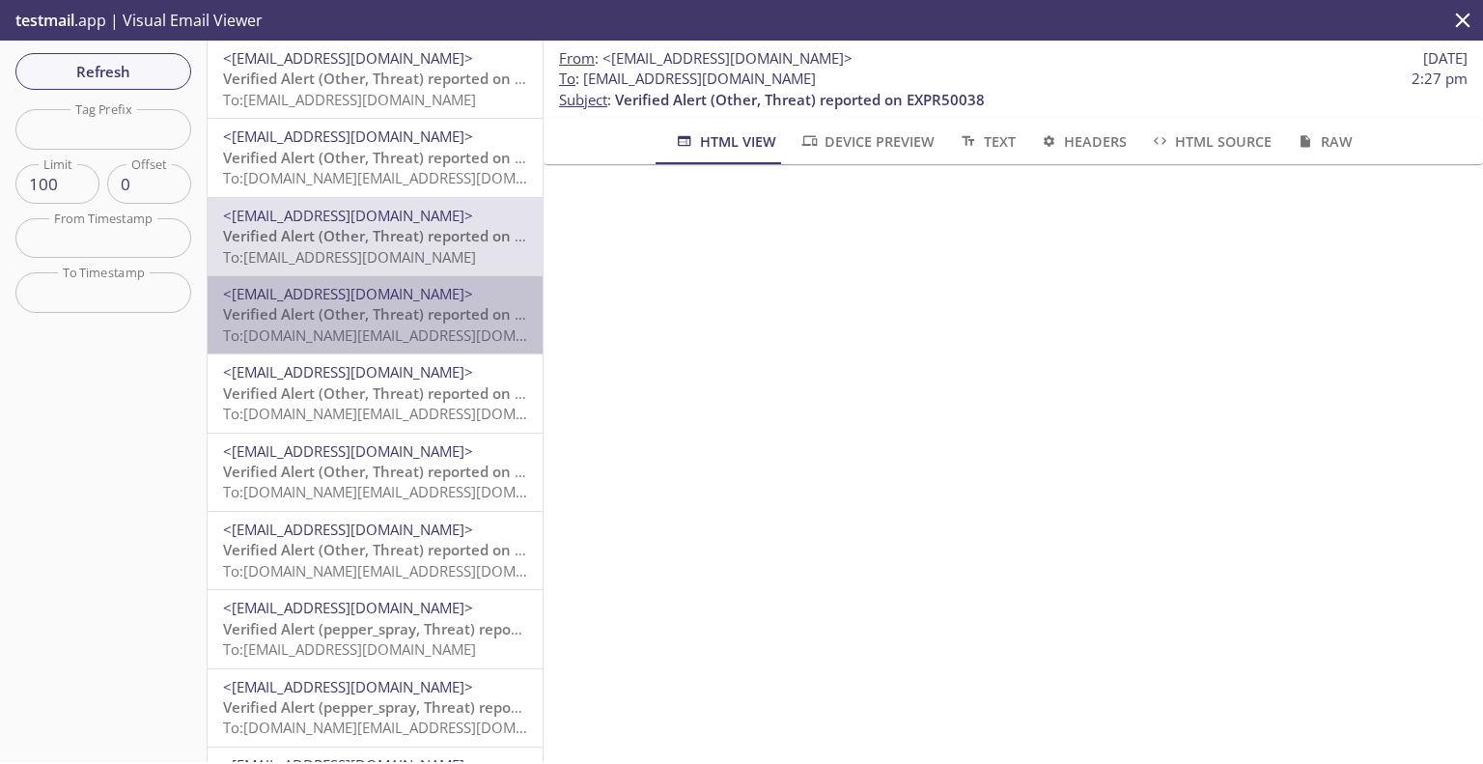
click at [392, 325] on span "To: evolvportal.auto_customer_basic_totp_user@inbox.testmail.app" at bounding box center [406, 334] width 367 height 19
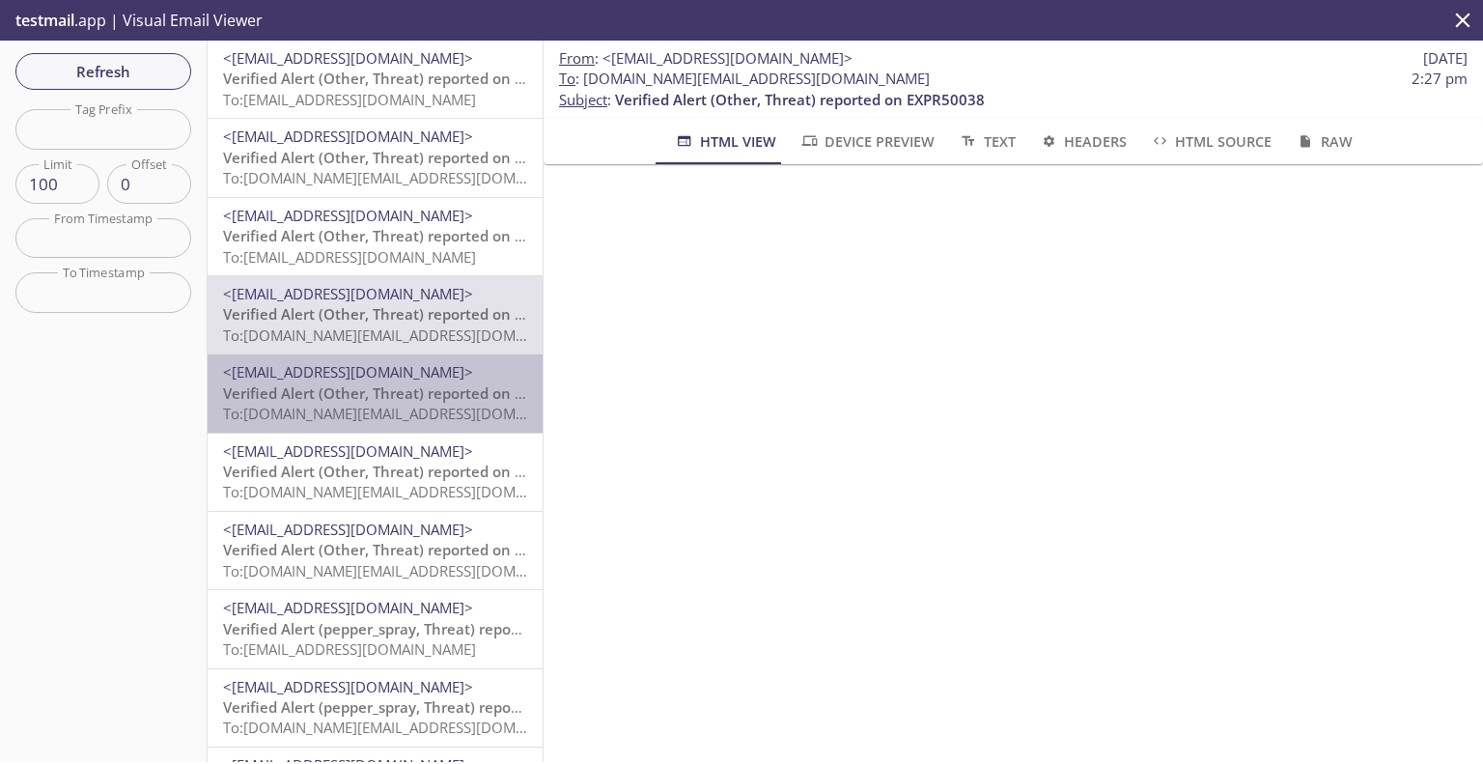
click at [394, 381] on span "<[EMAIL_ADDRESS][DOMAIN_NAME]>" at bounding box center [375, 372] width 304 height 20
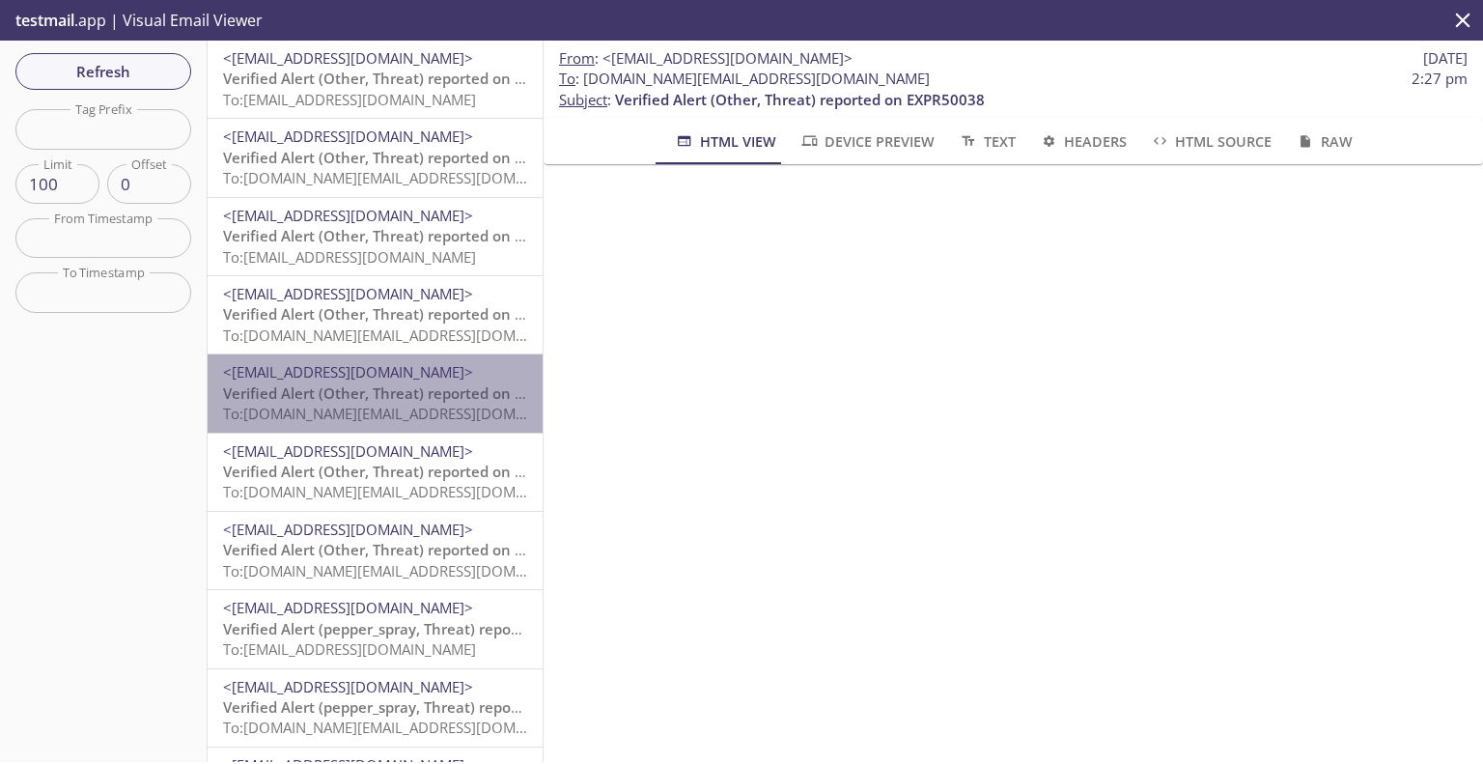
click at [386, 414] on span "To: evolvportal.auto_distributor_technical_totp_user@inbox.testmail.app" at bounding box center [406, 413] width 367 height 19
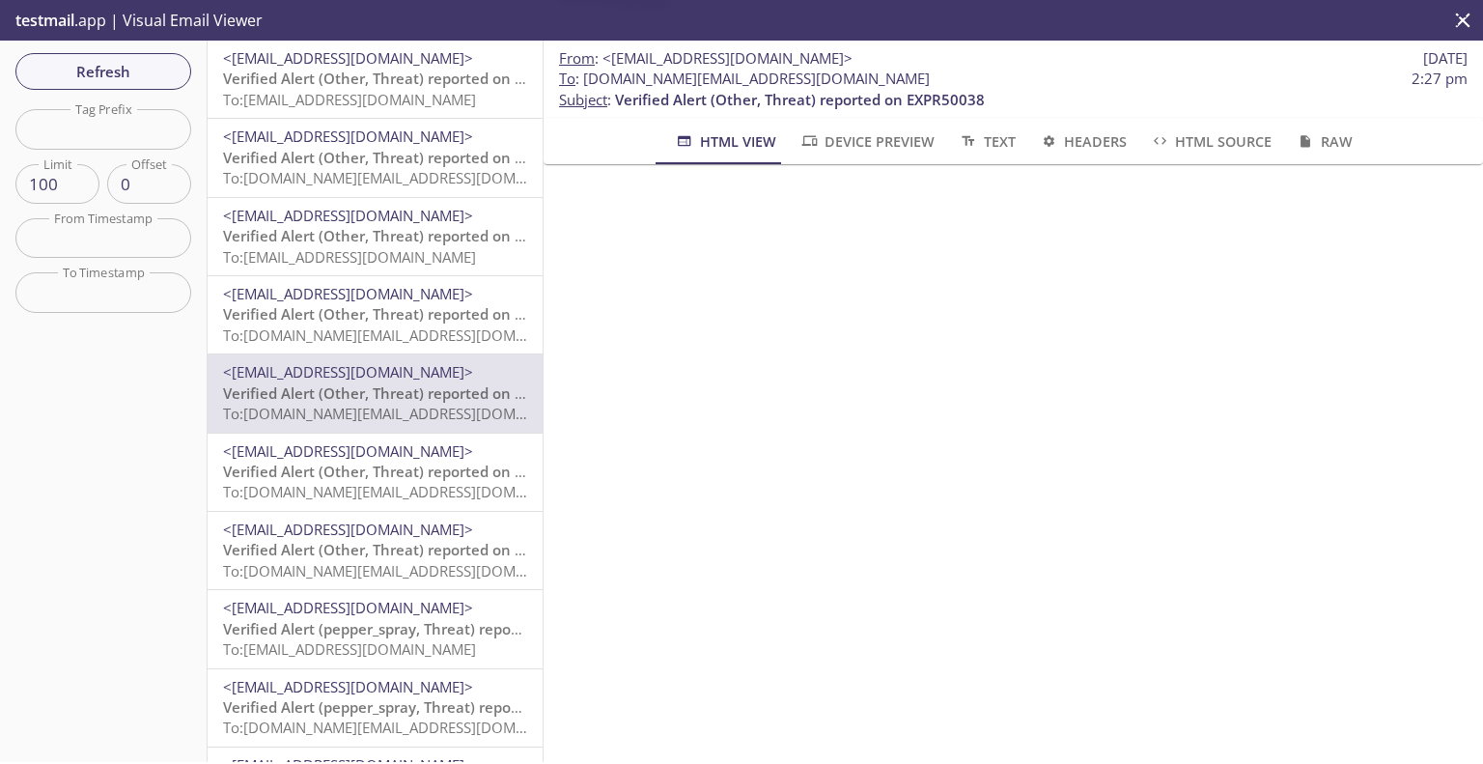
click at [398, 481] on span "Verified Alert (Other, Threat) reported on EXPR50038" at bounding box center [408, 471] width 370 height 19
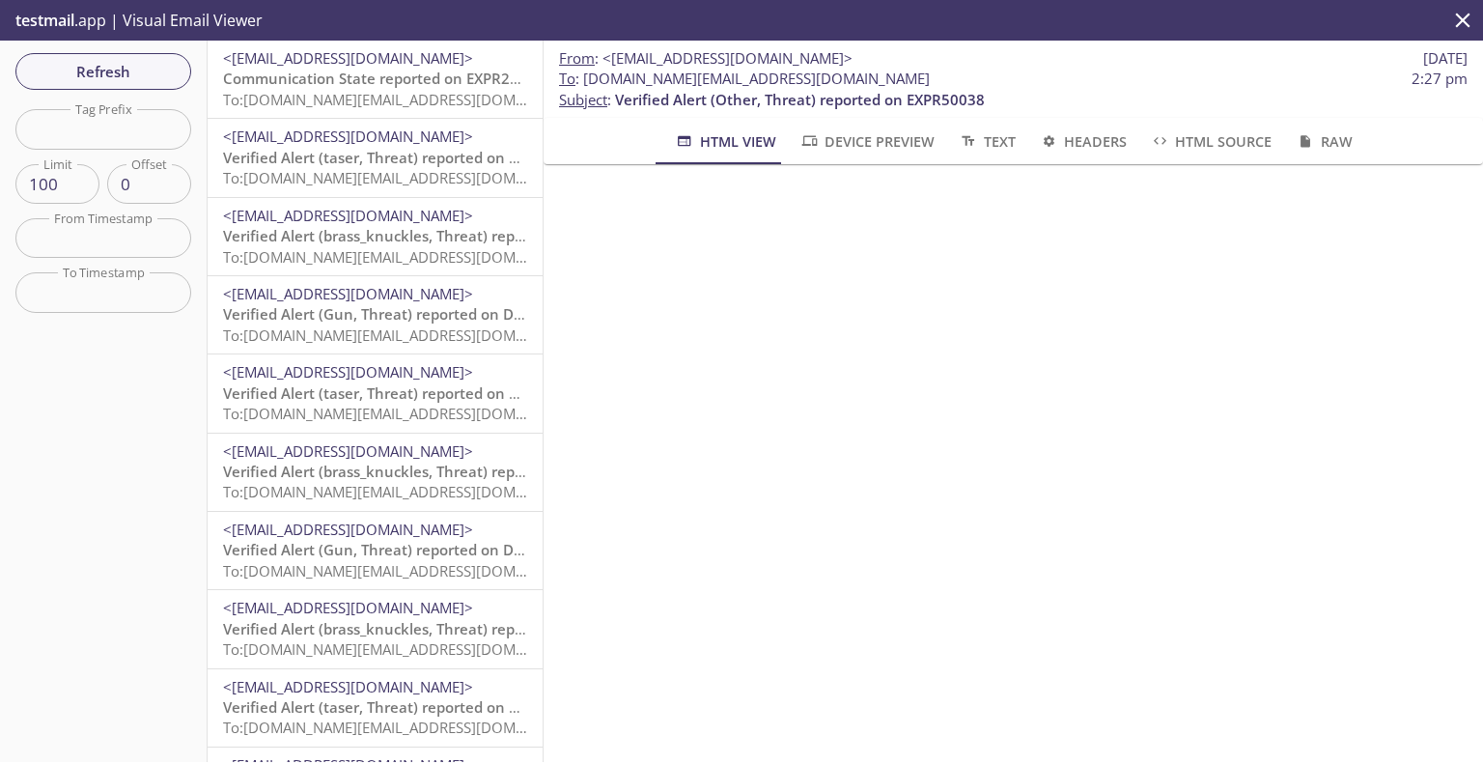
click at [332, 53] on span "<[EMAIL_ADDRESS][DOMAIN_NAME]>" at bounding box center [348, 57] width 250 height 19
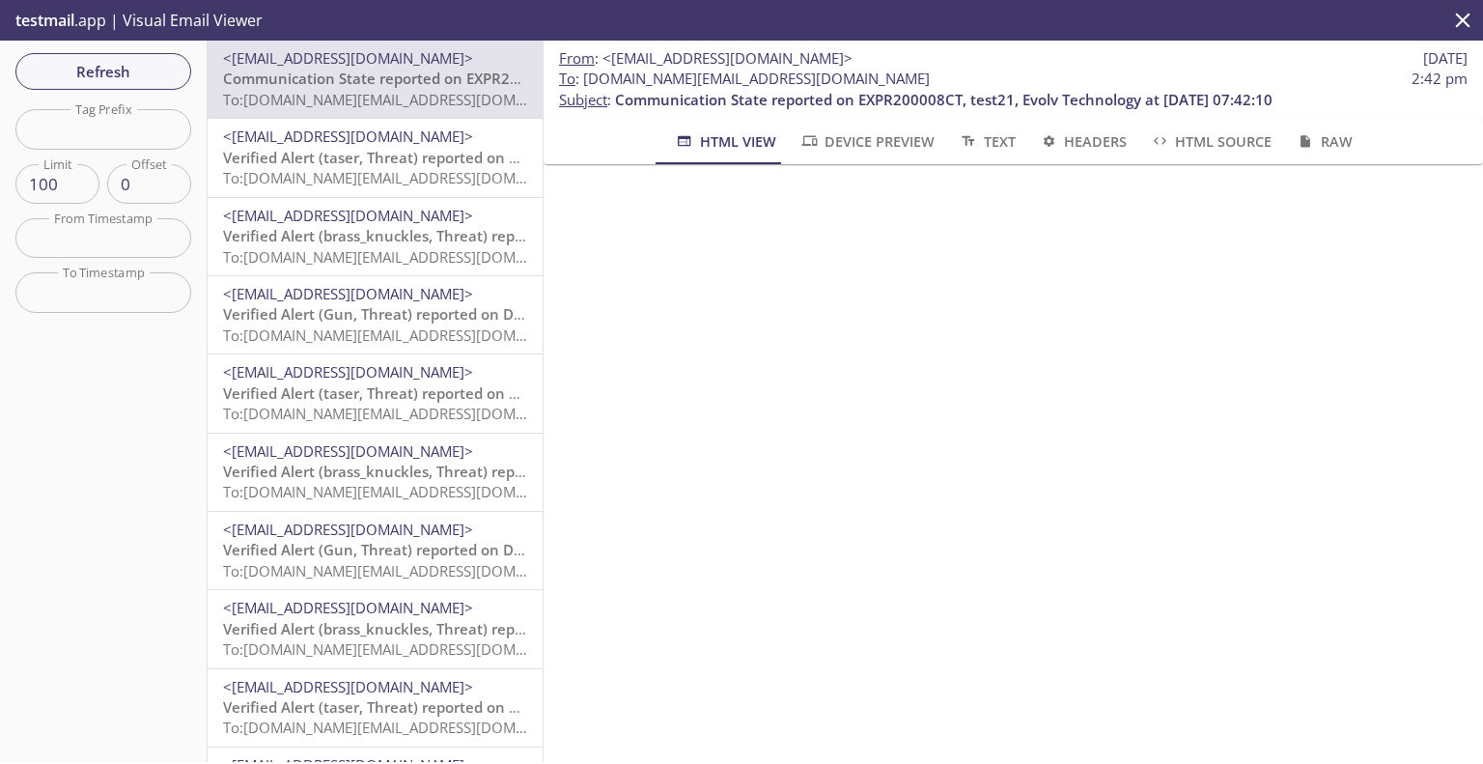
click at [318, 146] on span "<[EMAIL_ADDRESS][DOMAIN_NAME]>" at bounding box center [375, 137] width 304 height 20
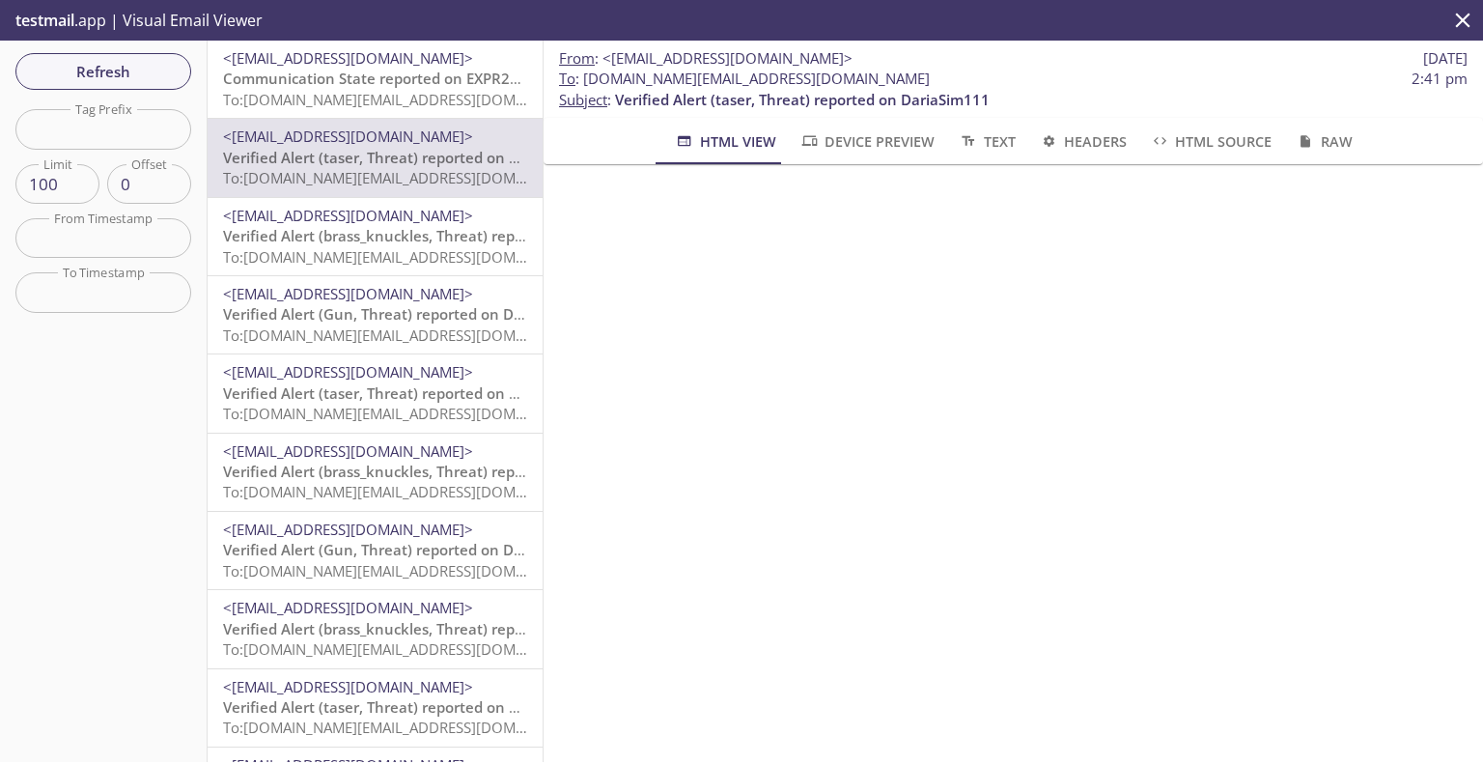
click at [310, 207] on span "<[EMAIL_ADDRESS][DOMAIN_NAME]>" at bounding box center [348, 215] width 250 height 19
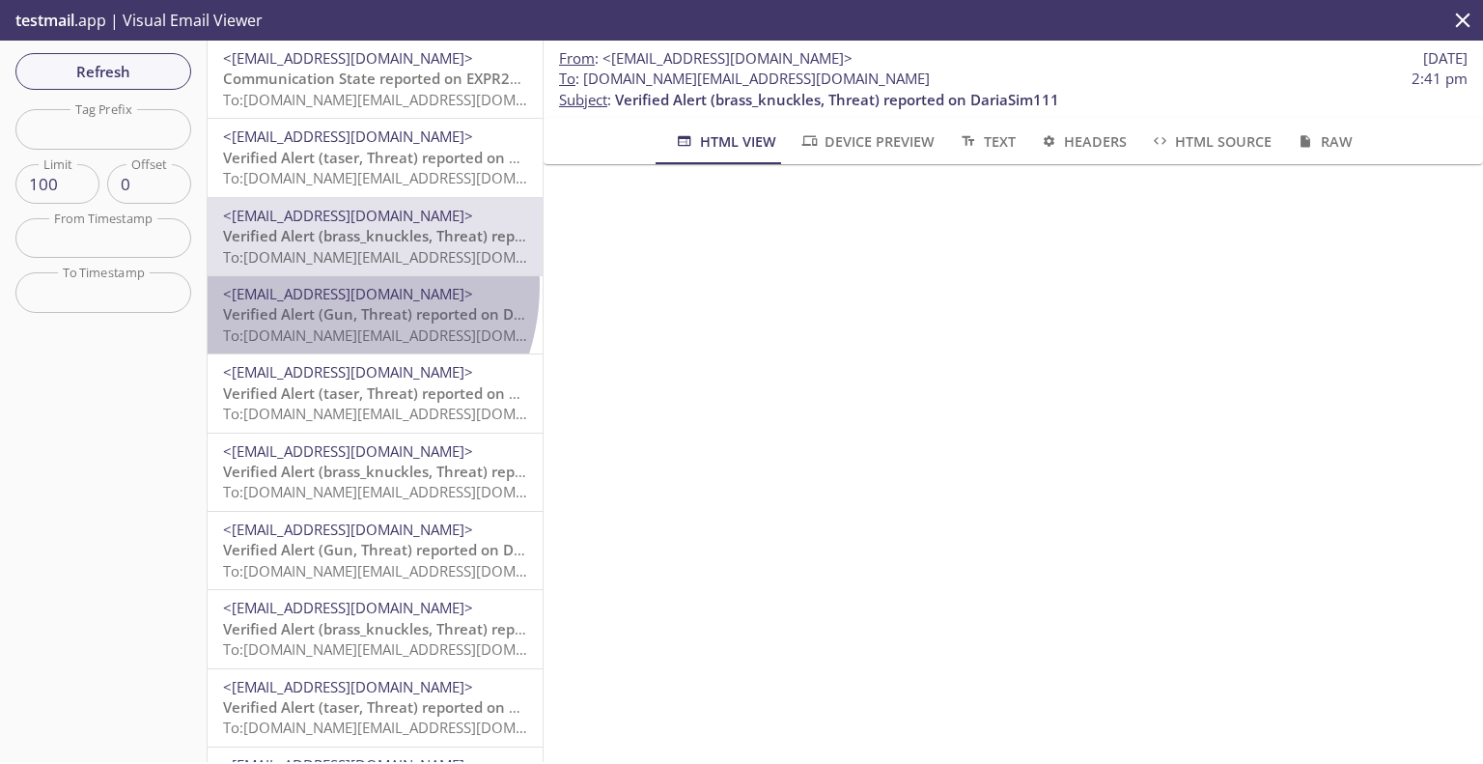
click at [310, 285] on span "<[EMAIL_ADDRESS][DOMAIN_NAME]>" at bounding box center [348, 293] width 250 height 19
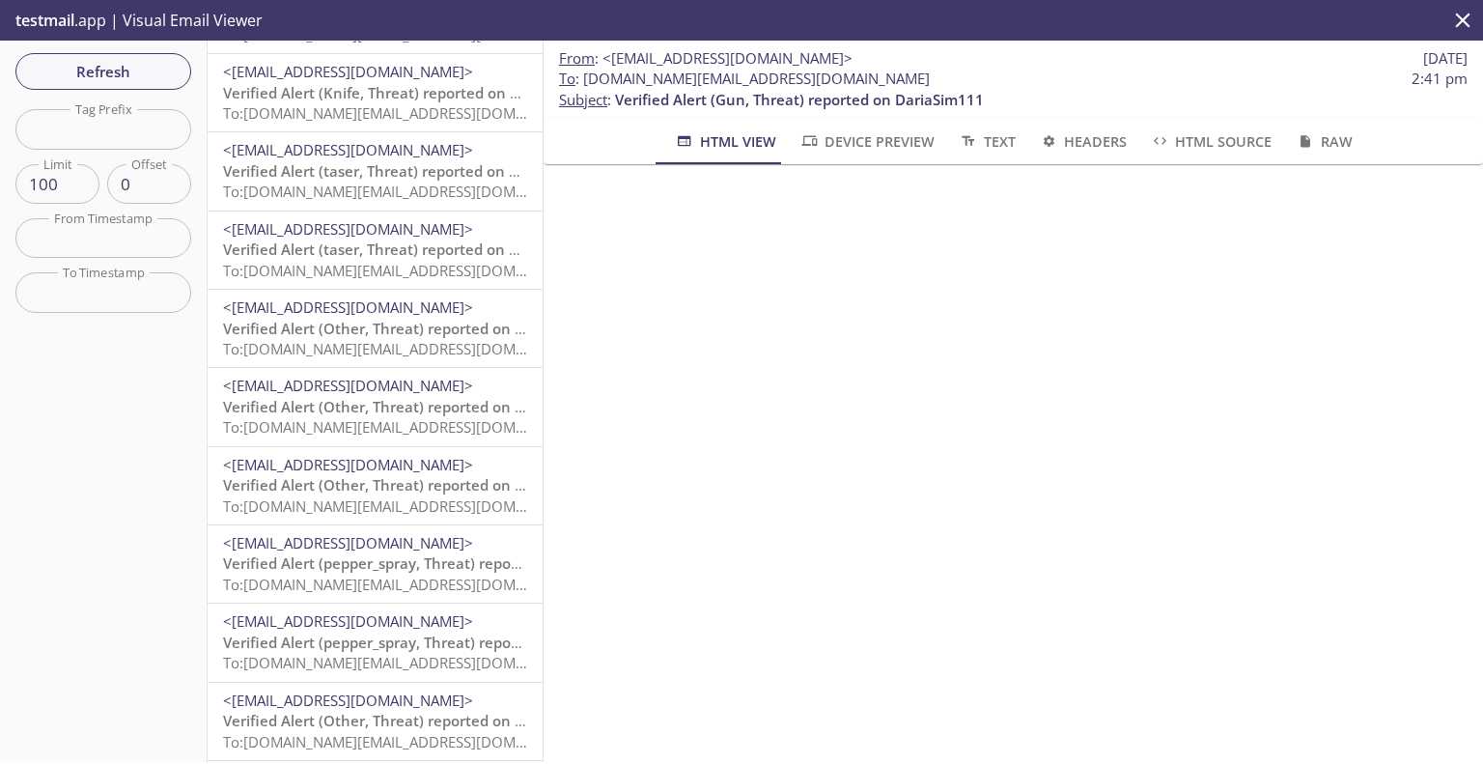
scroll to position [2511, 0]
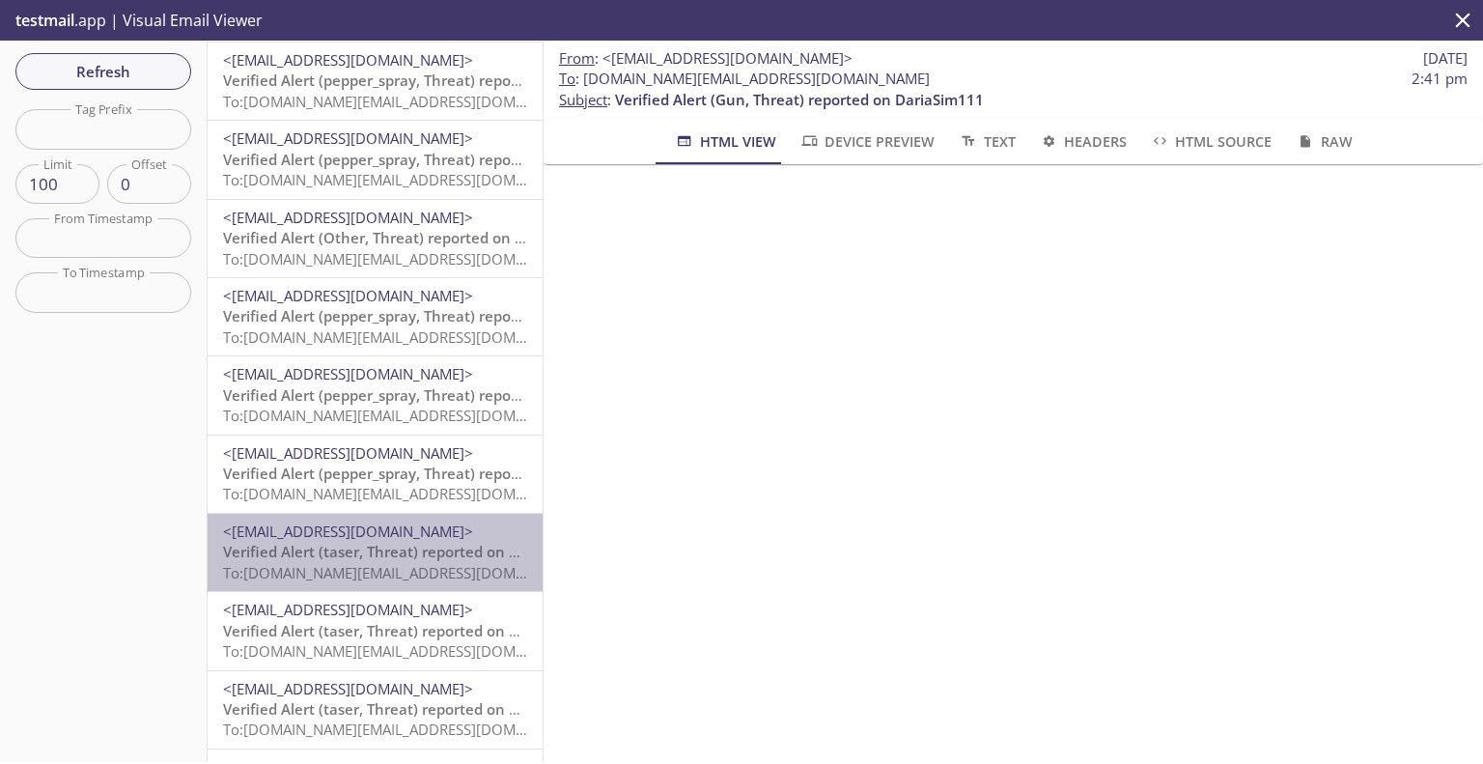
click at [382, 575] on span "To: evolvportal.auto_customer_basic_totp_user@inbox.testmail.app" at bounding box center [406, 572] width 367 height 19
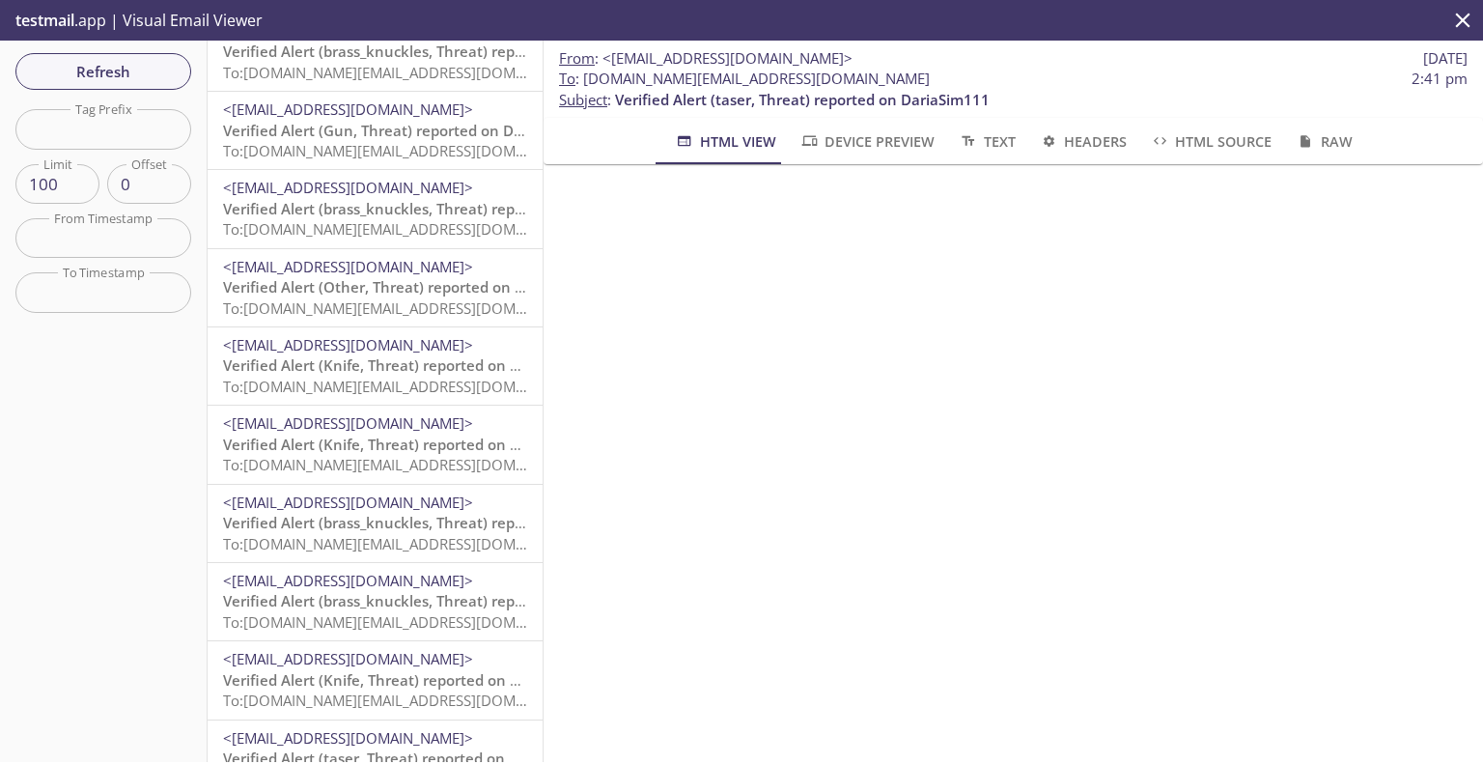
scroll to position [966, 0]
click at [143, 243] on input "text" at bounding box center [103, 238] width 176 height 40
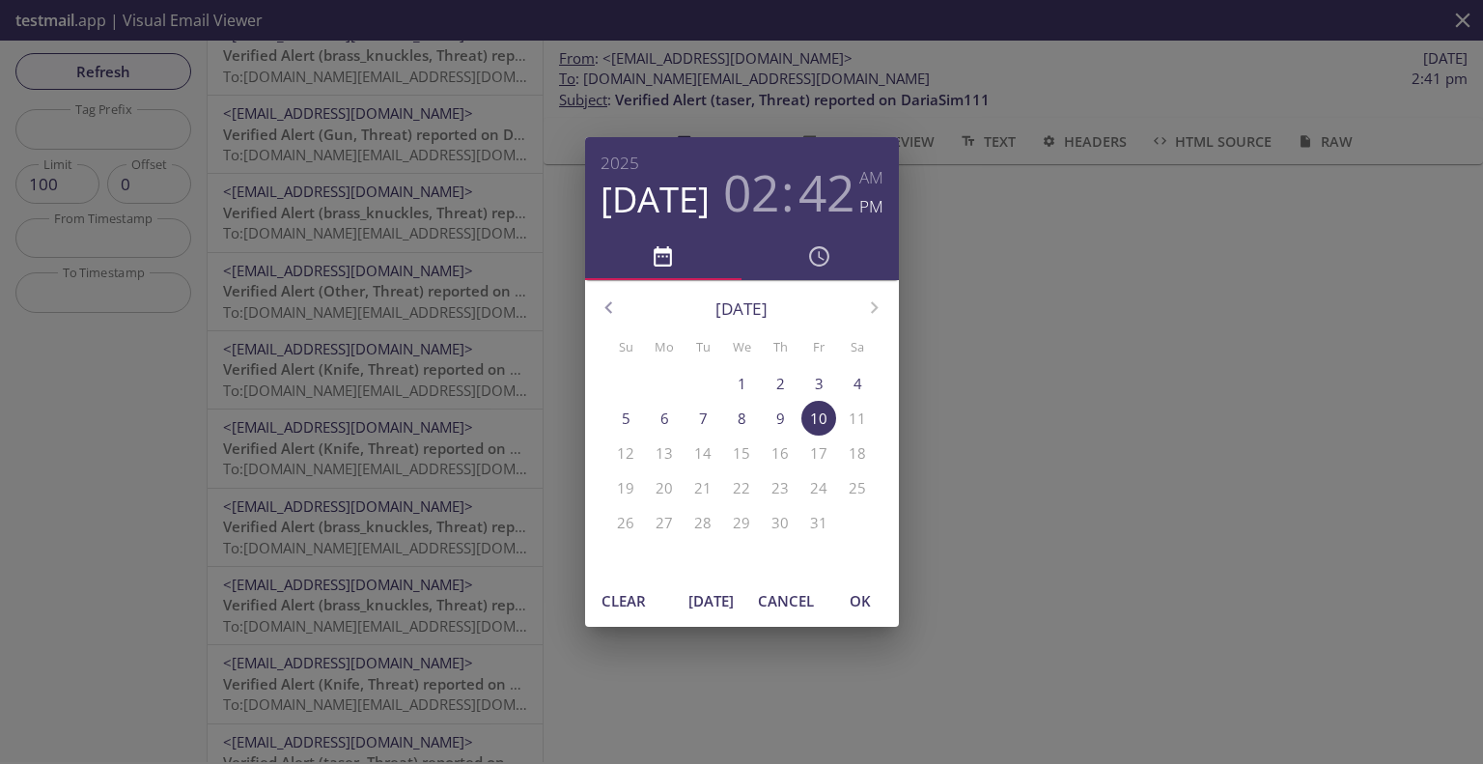
click at [1021, 356] on div "2025 Oct 10 02 : 42 AM PM October 2025 Su Mo Tu We Th Fr Sa 28 29 30 1 2 3 4 5 …" at bounding box center [741, 382] width 1483 height 764
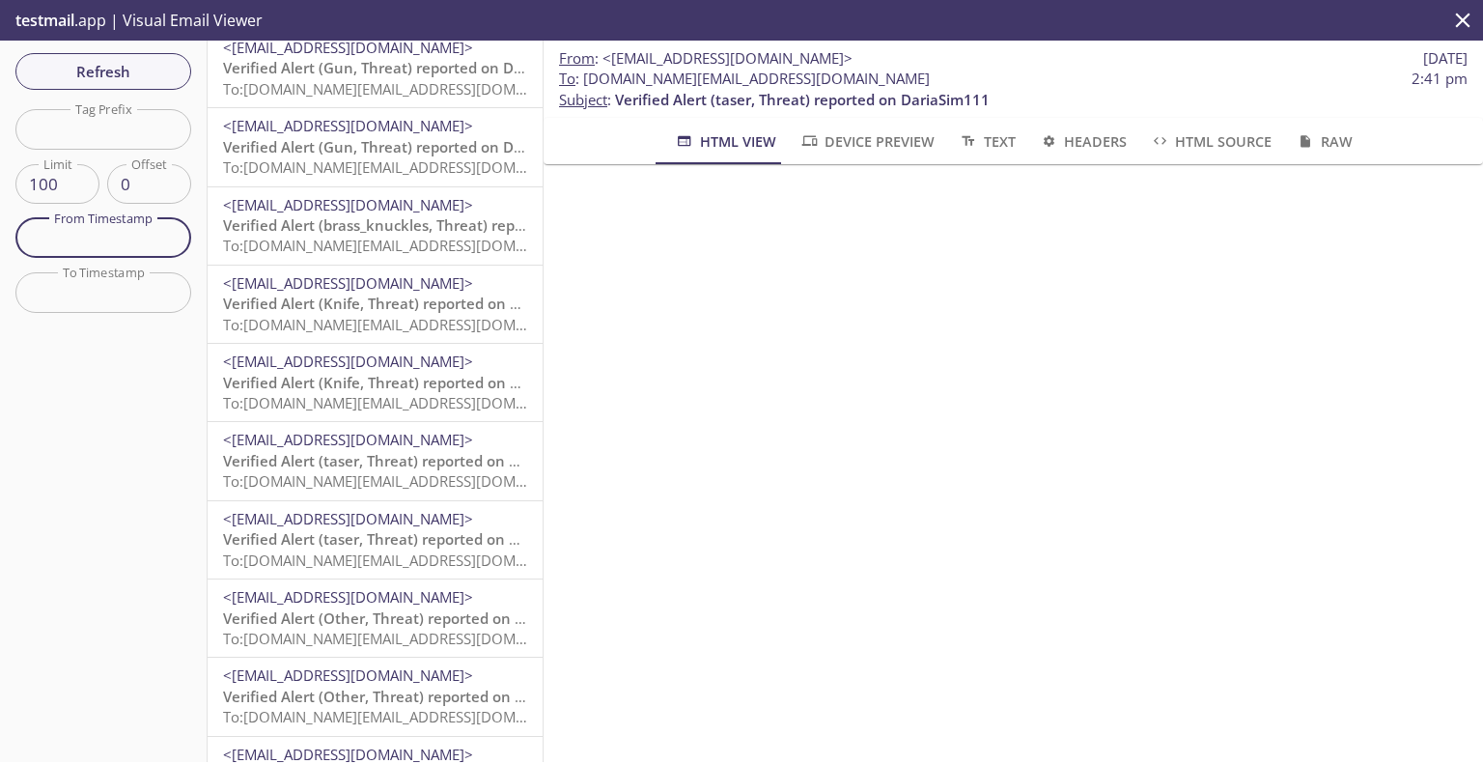
scroll to position [2125, 0]
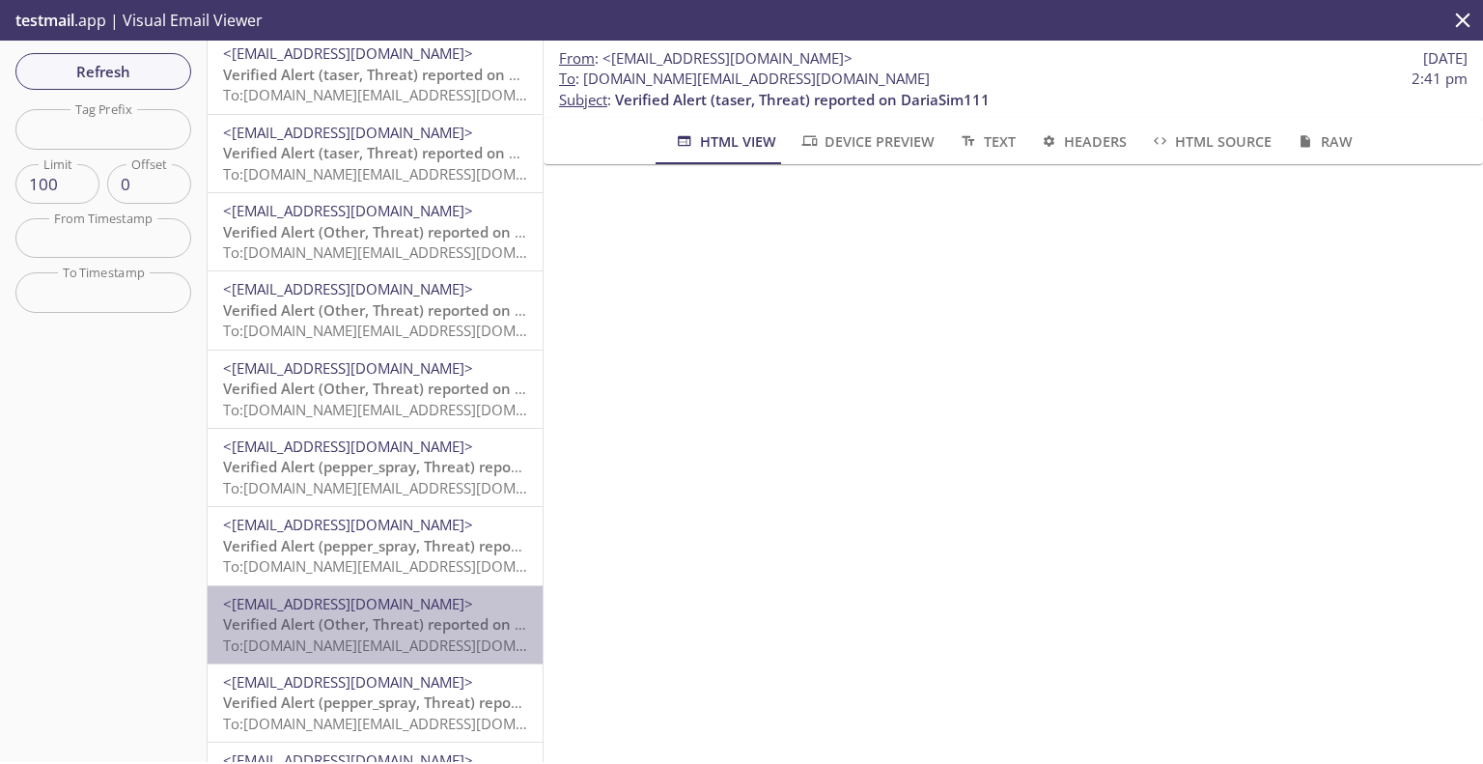
click at [417, 625] on span "Verified Alert (Other, Threat) reported on DariaSim111" at bounding box center [413, 623] width 380 height 19
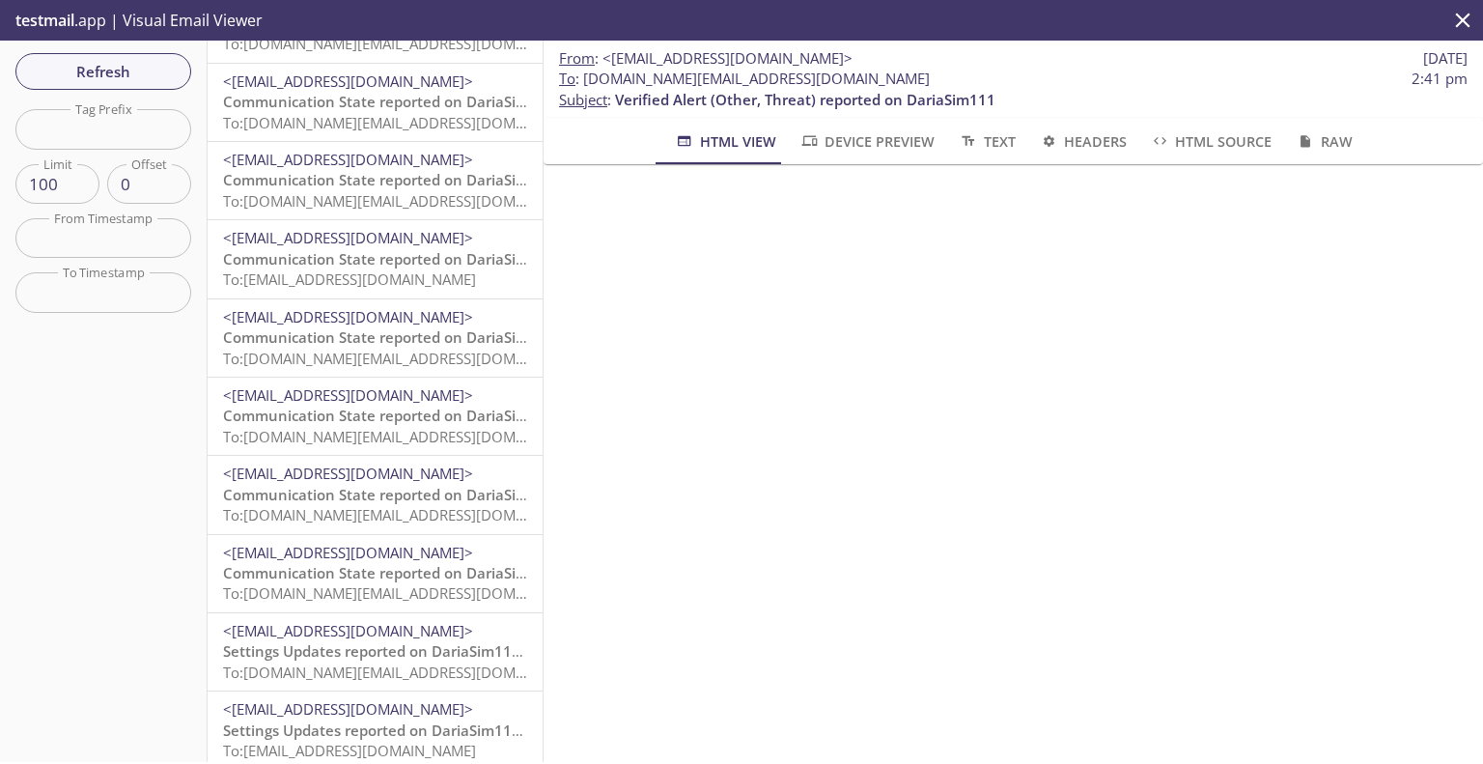
scroll to position [3476, 0]
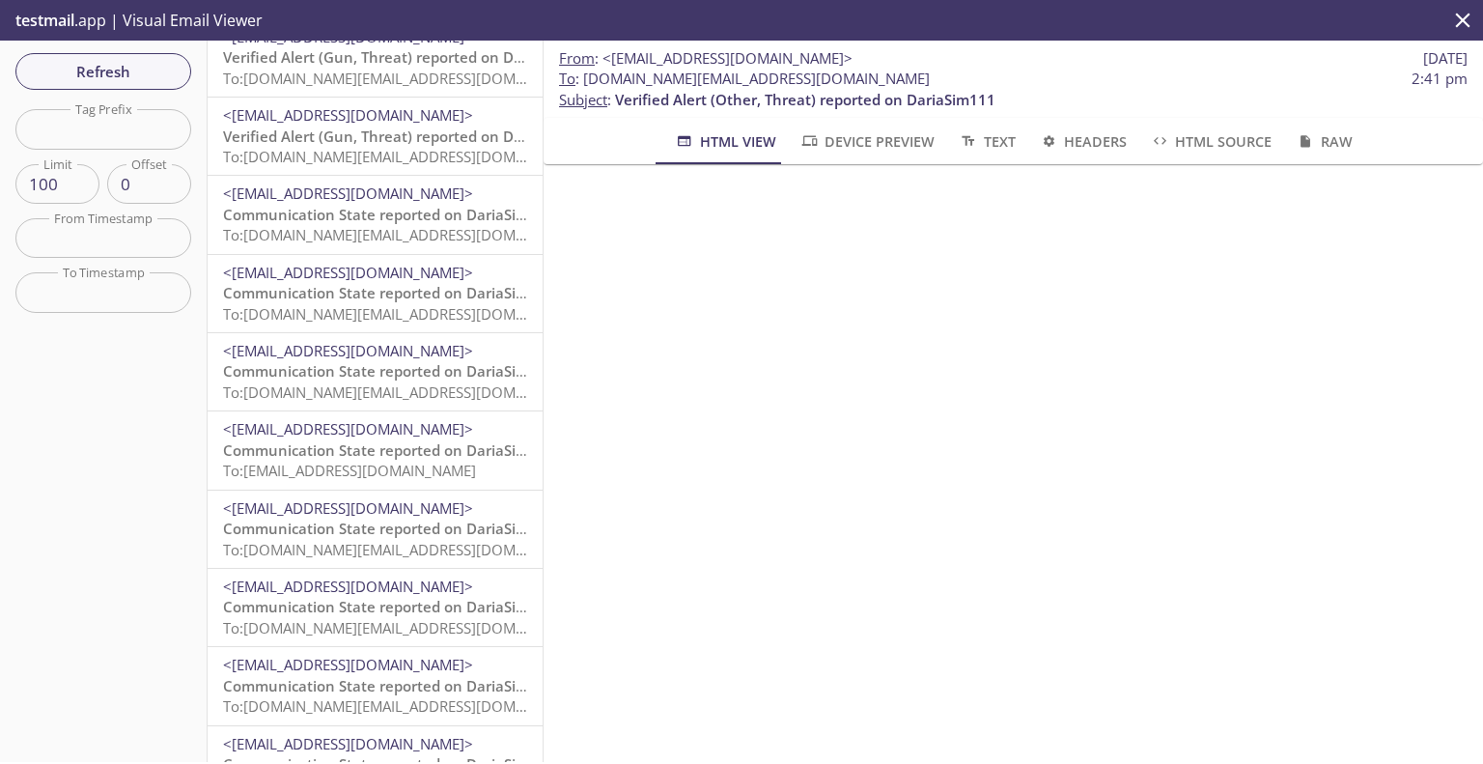
click at [428, 468] on span "To: [EMAIL_ADDRESS][DOMAIN_NAME]" at bounding box center [349, 470] width 253 height 19
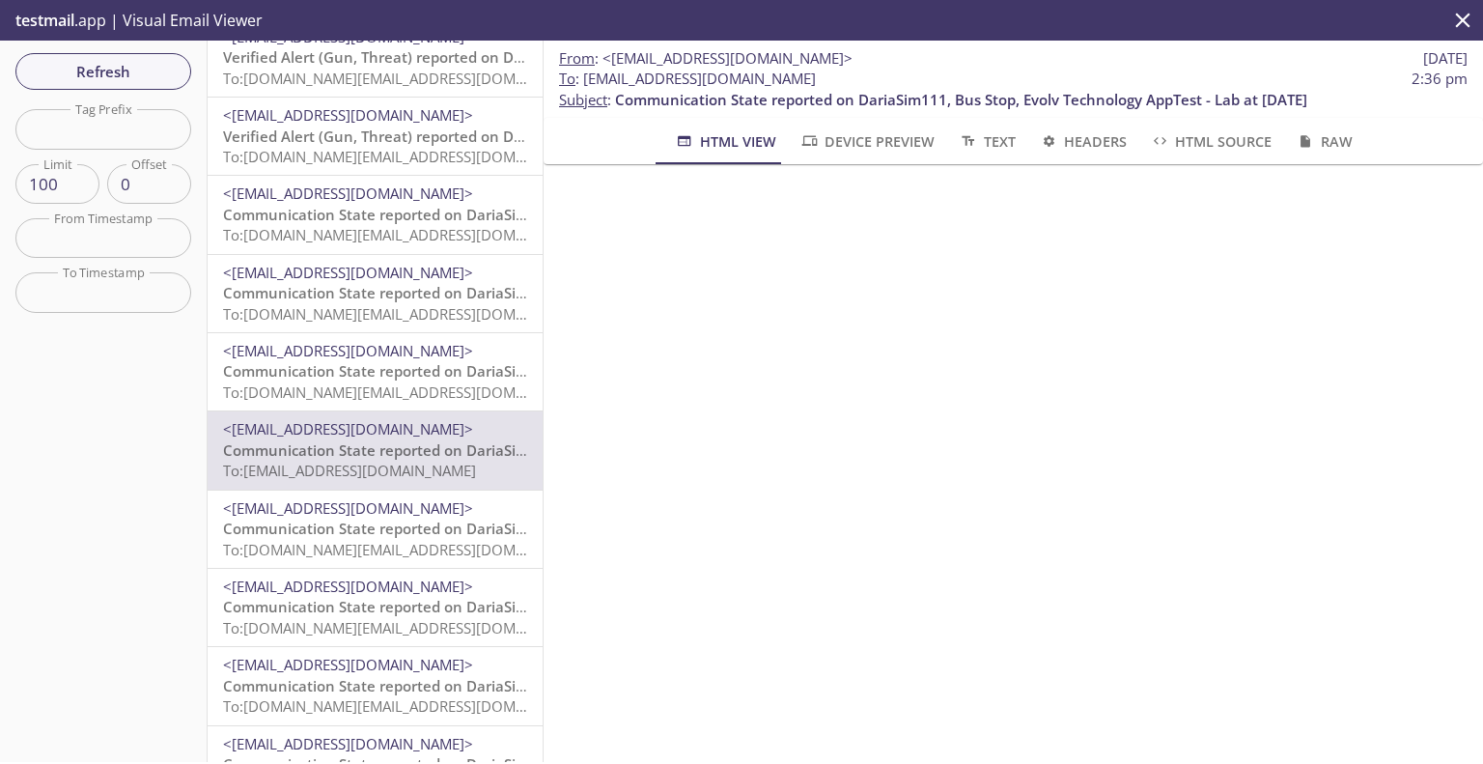
click at [414, 402] on span "To: evolvportal.auto_distributor_totp_user@inbox.testmail.app" at bounding box center [406, 391] width 367 height 19
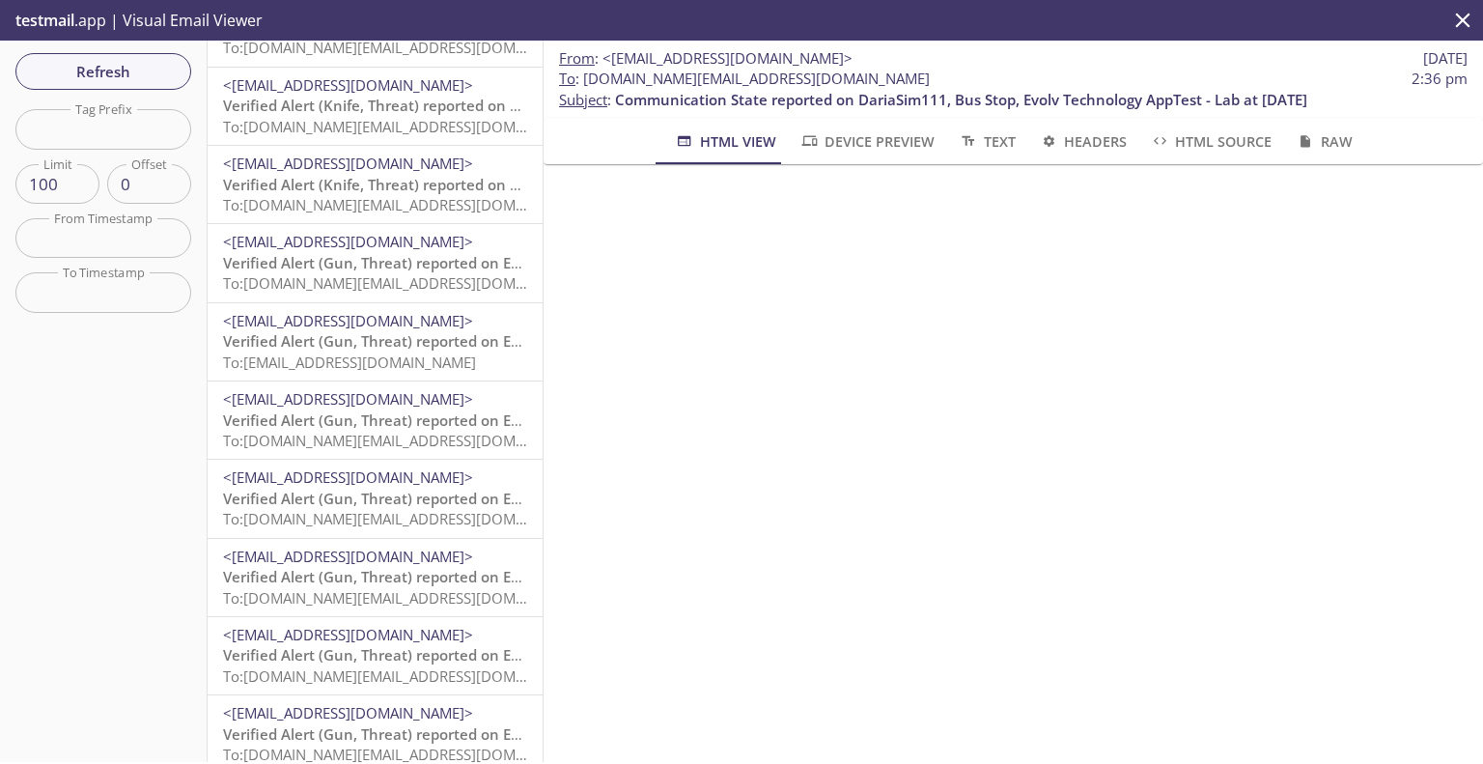
scroll to position [7185, 0]
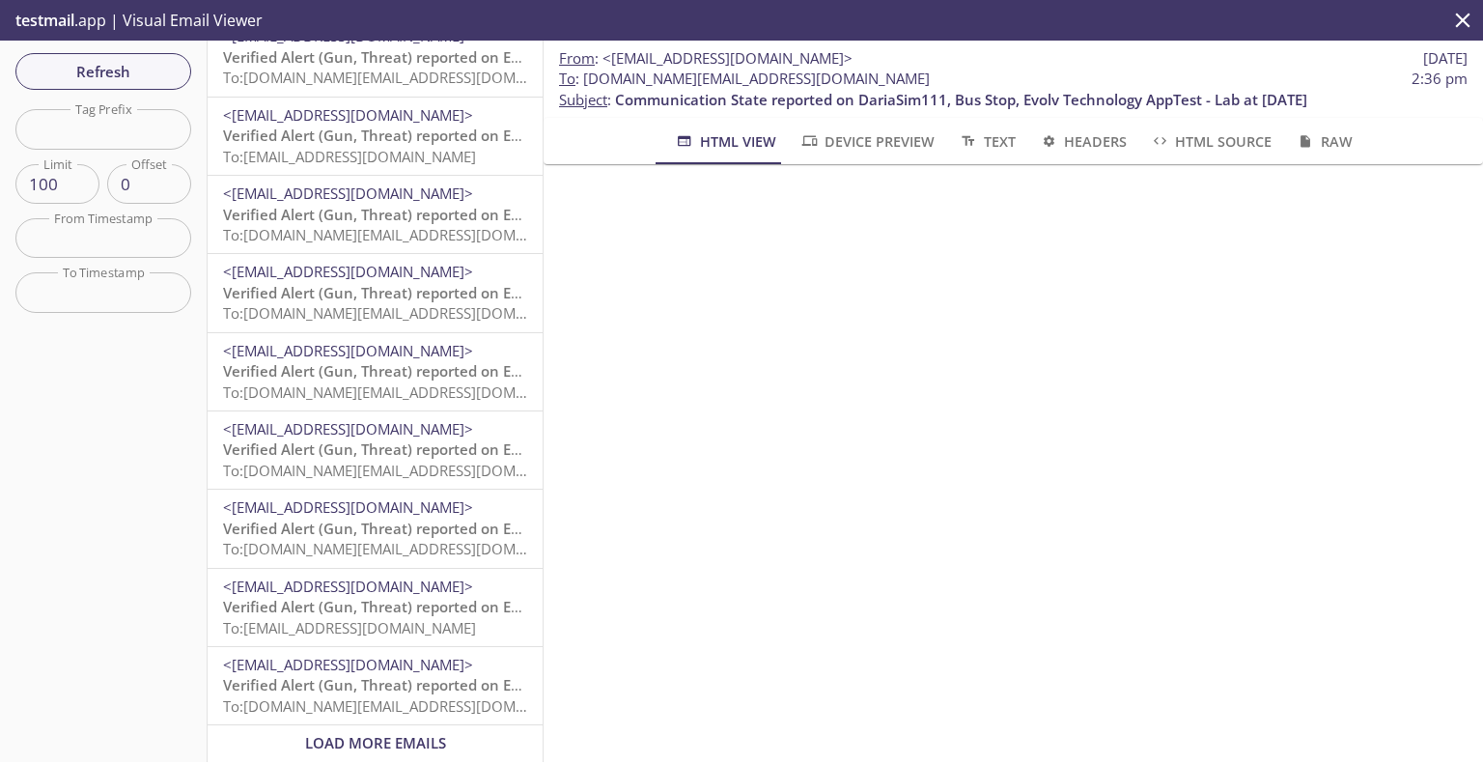
click at [366, 733] on span "Load More Emails" at bounding box center [375, 742] width 141 height 19
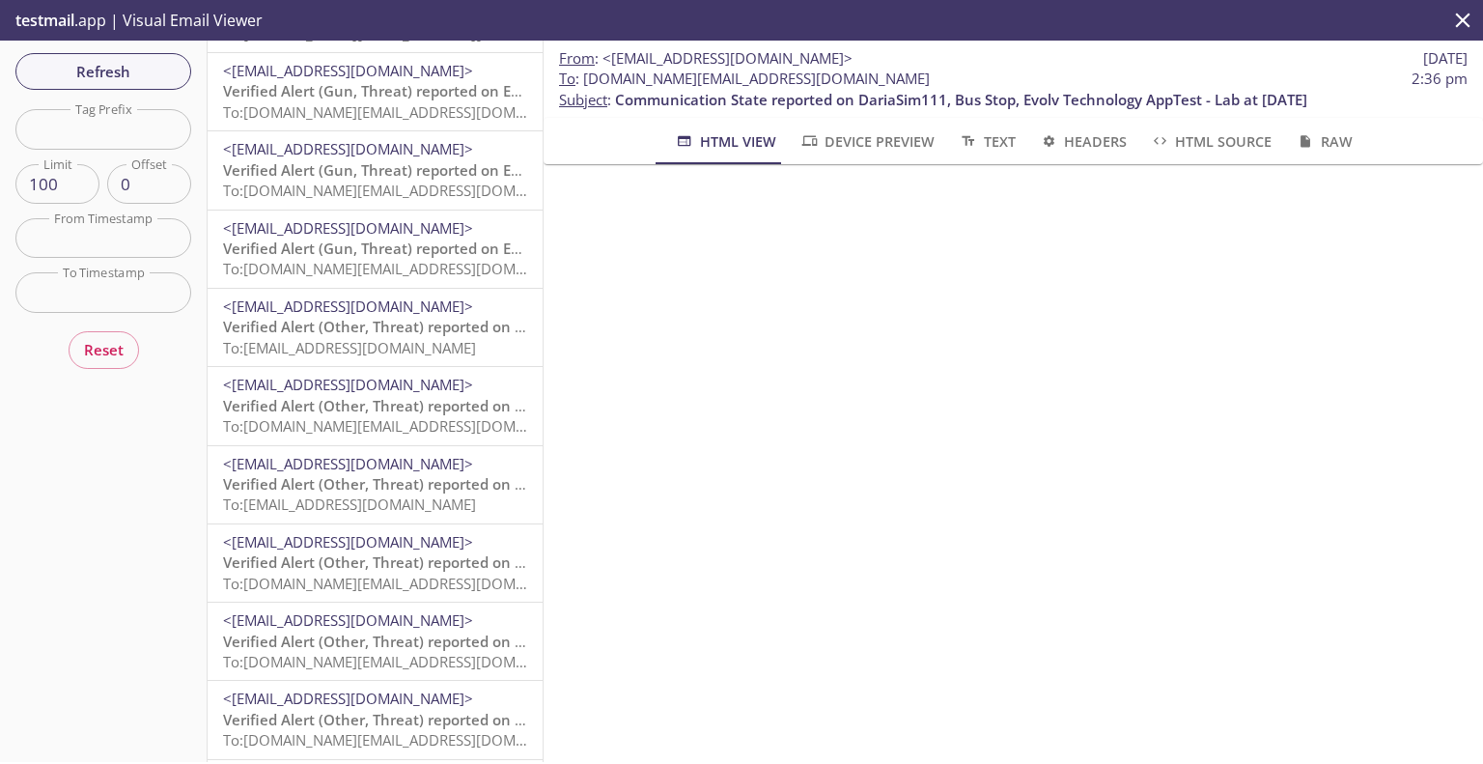
scroll to position [1545, 0]
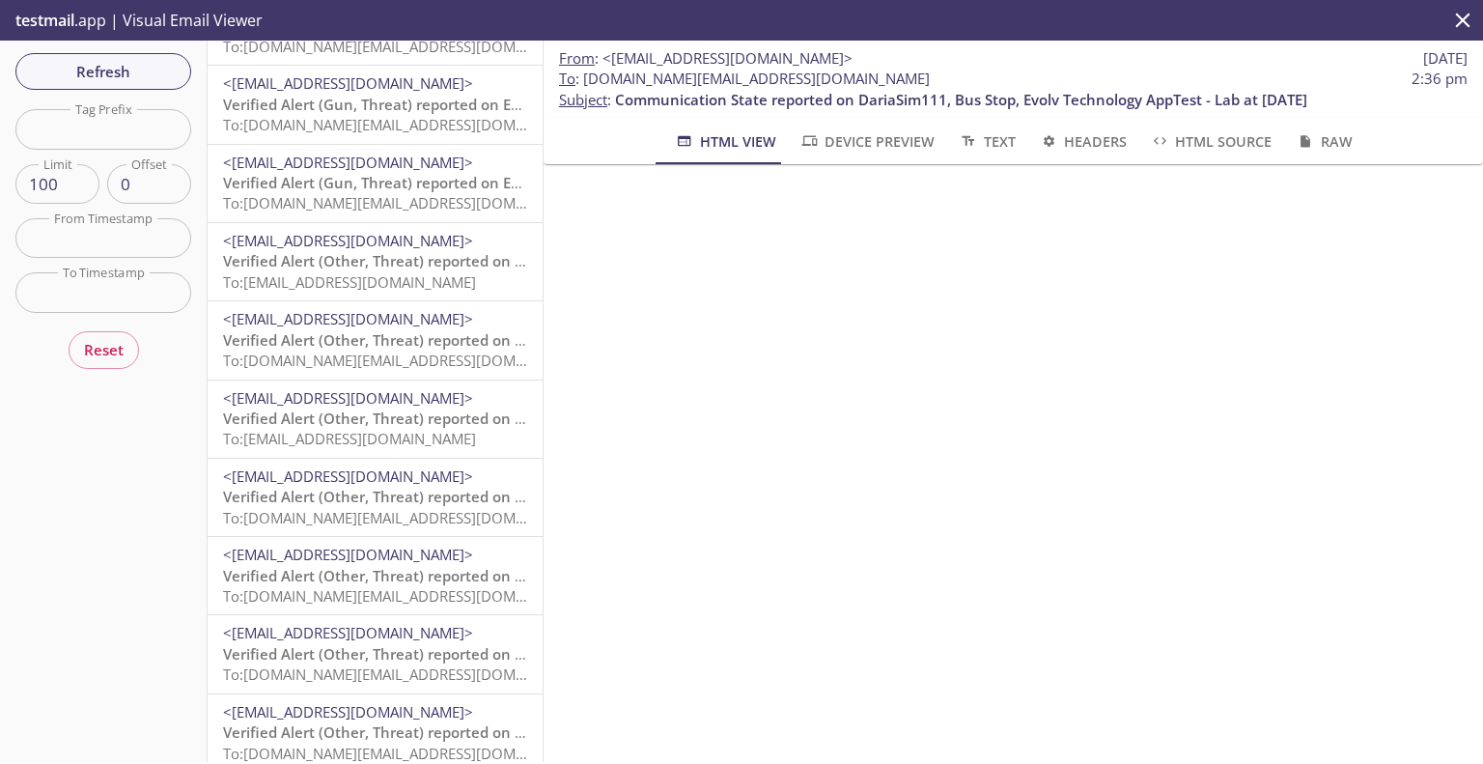
click at [392, 413] on span "Verified Alert (Other, Threat) reported on EXPR50038" at bounding box center [408, 417] width 370 height 19
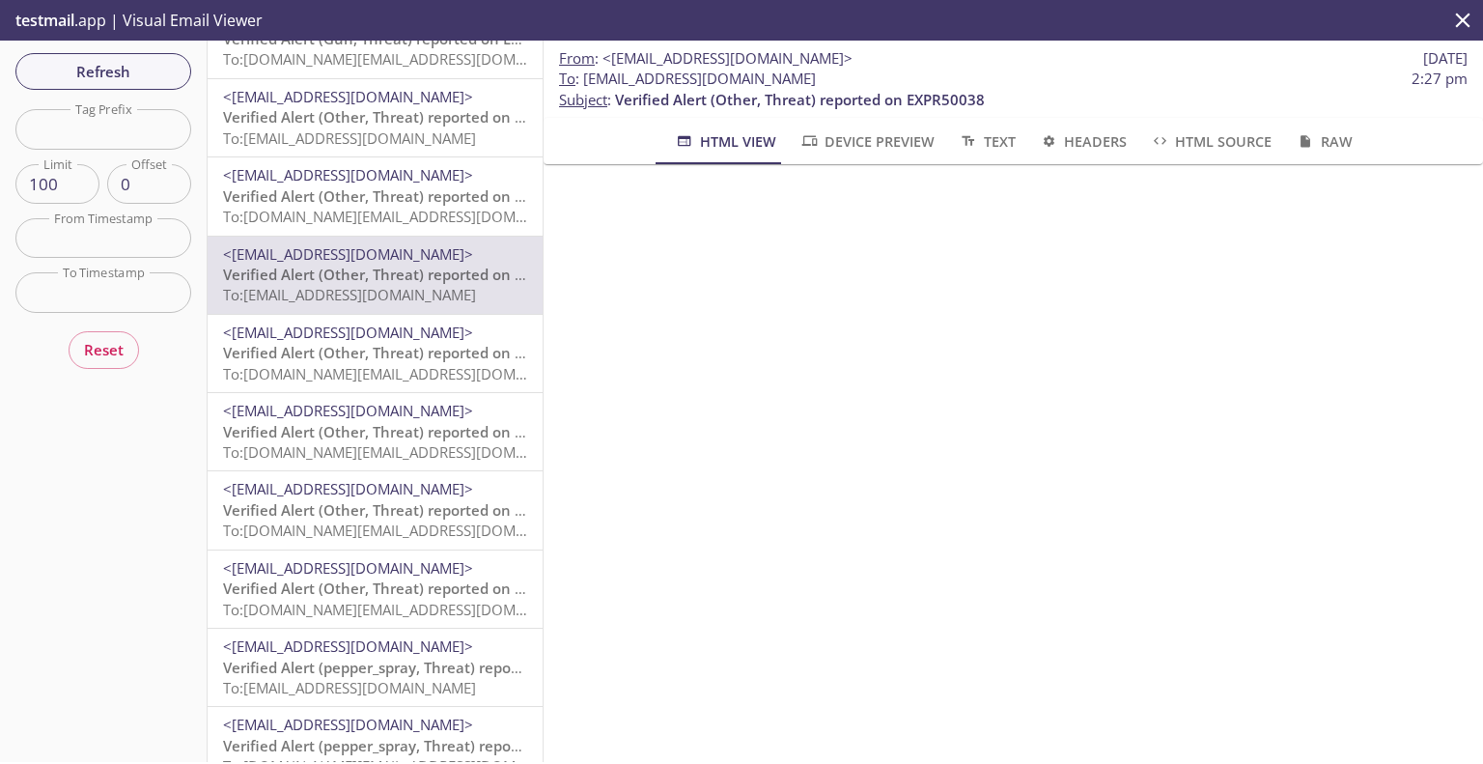
scroll to position [1738, 0]
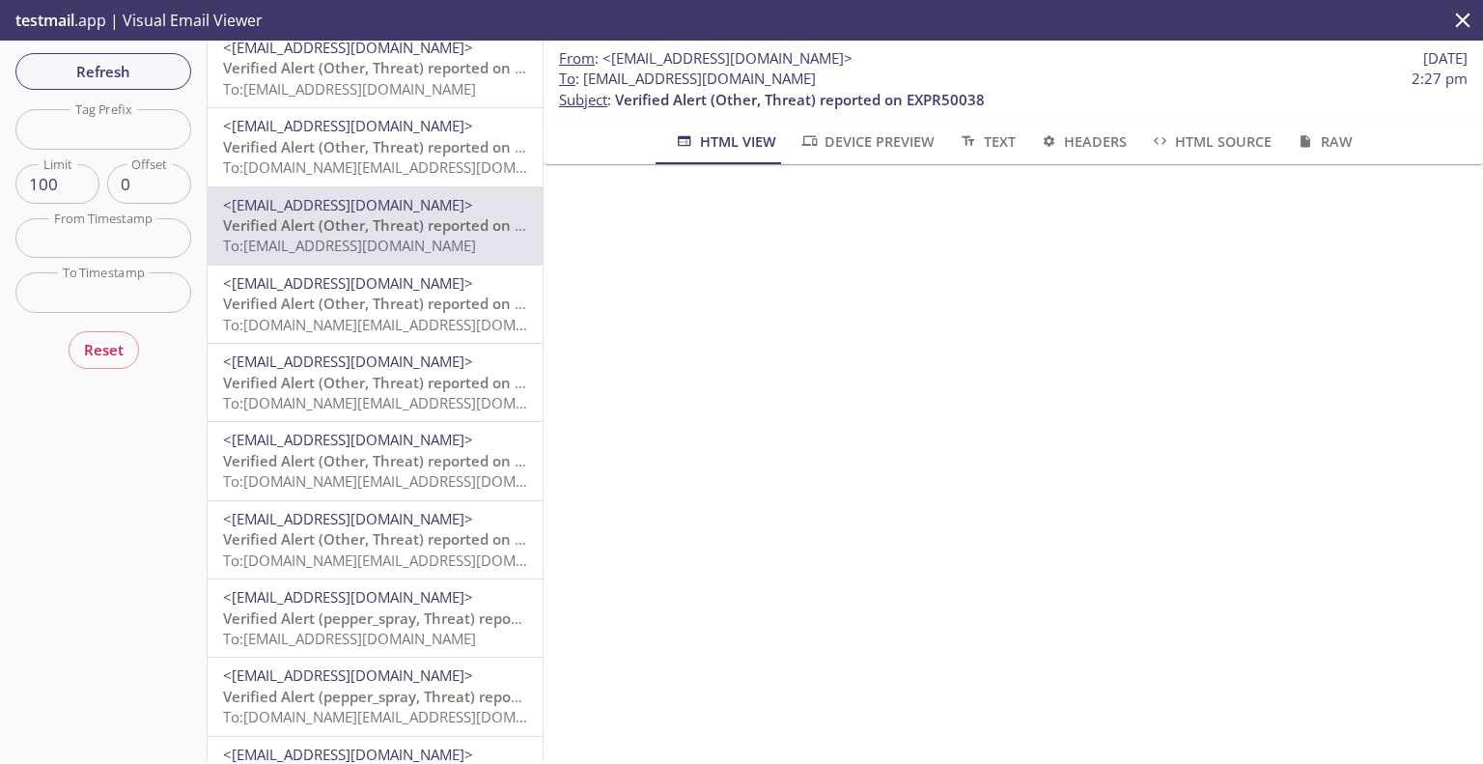
click at [397, 633] on span "To: [EMAIL_ADDRESS][DOMAIN_NAME]" at bounding box center [349, 638] width 253 height 19
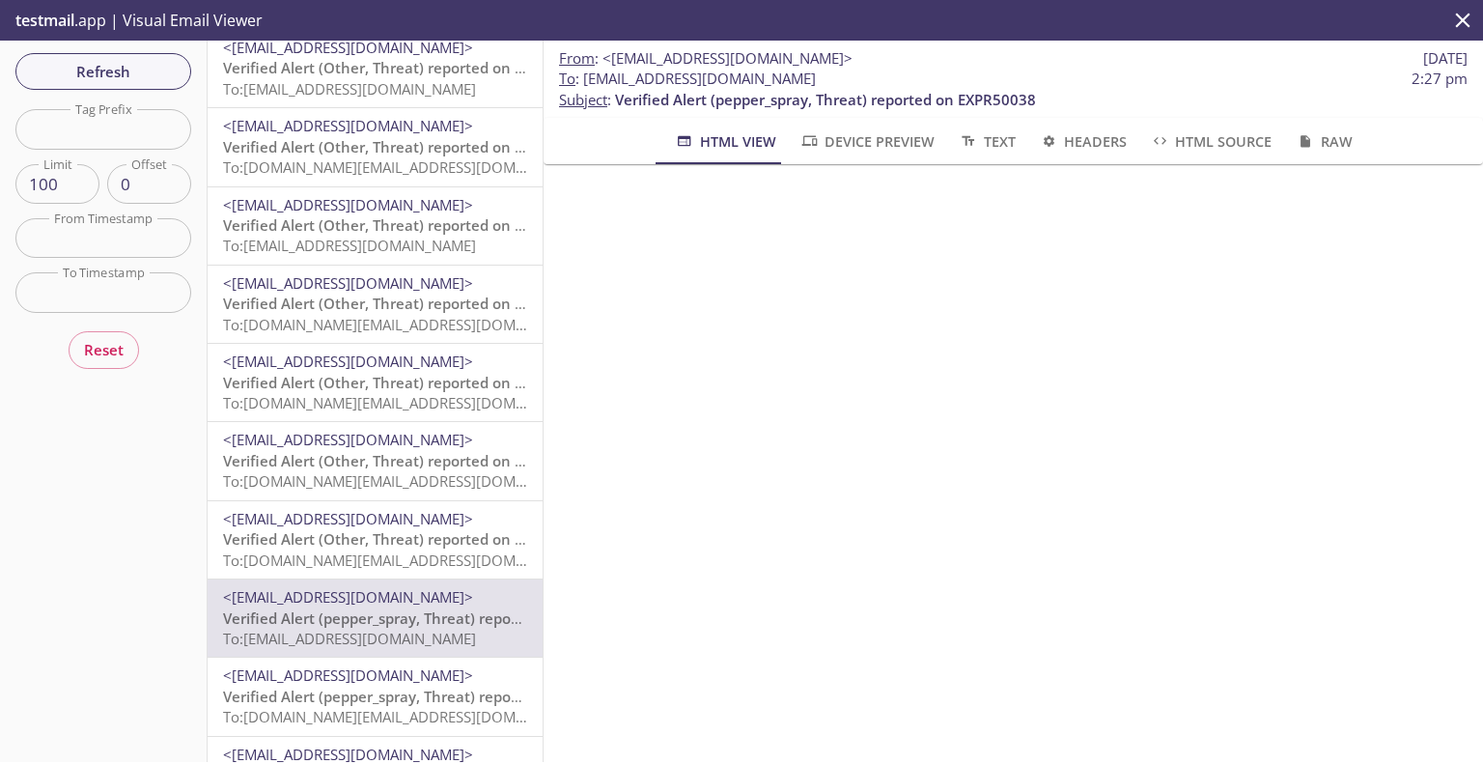
scroll to position [1835, 0]
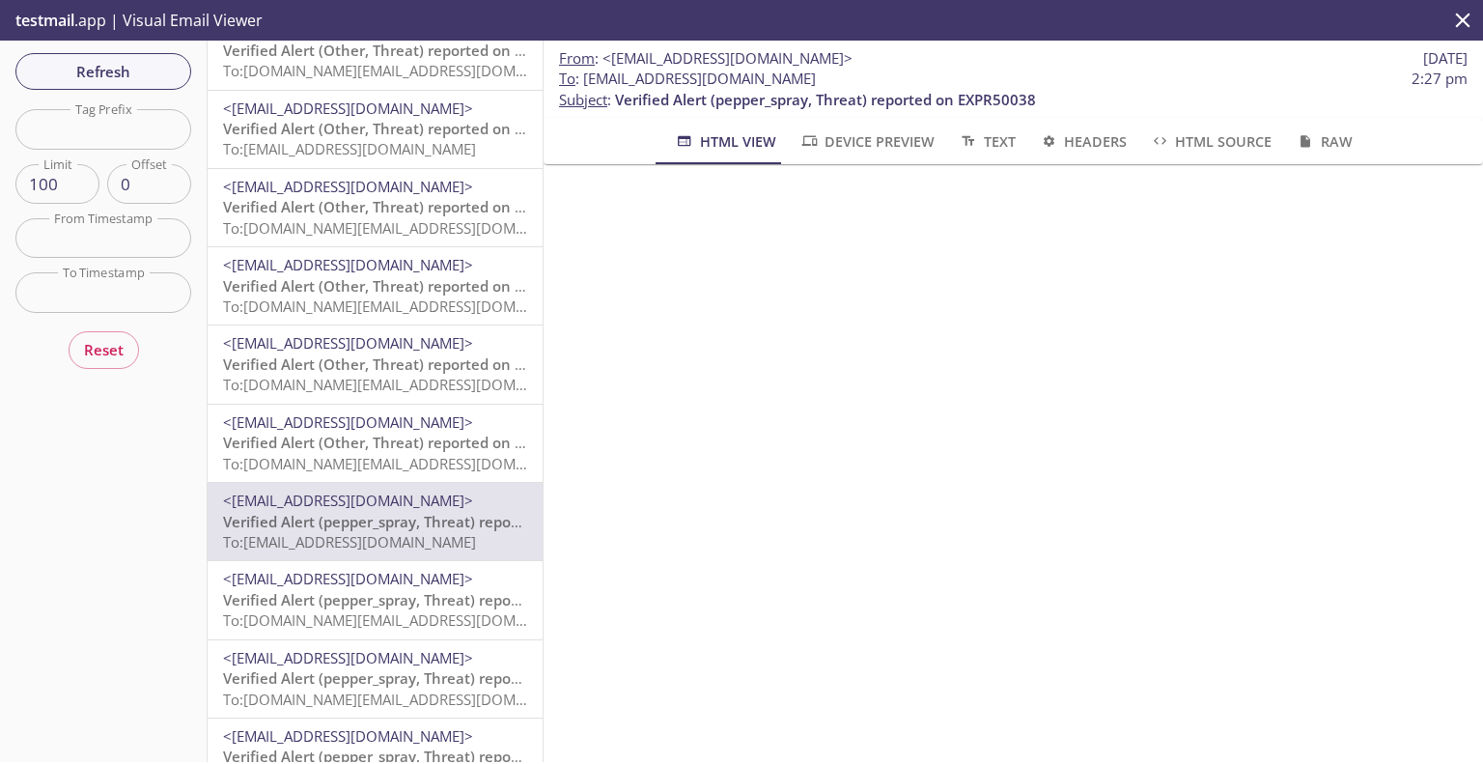
click at [406, 597] on span "Verified Alert (pepper_spray, Threat) reported on EXPR50038" at bounding box center [433, 599] width 421 height 19
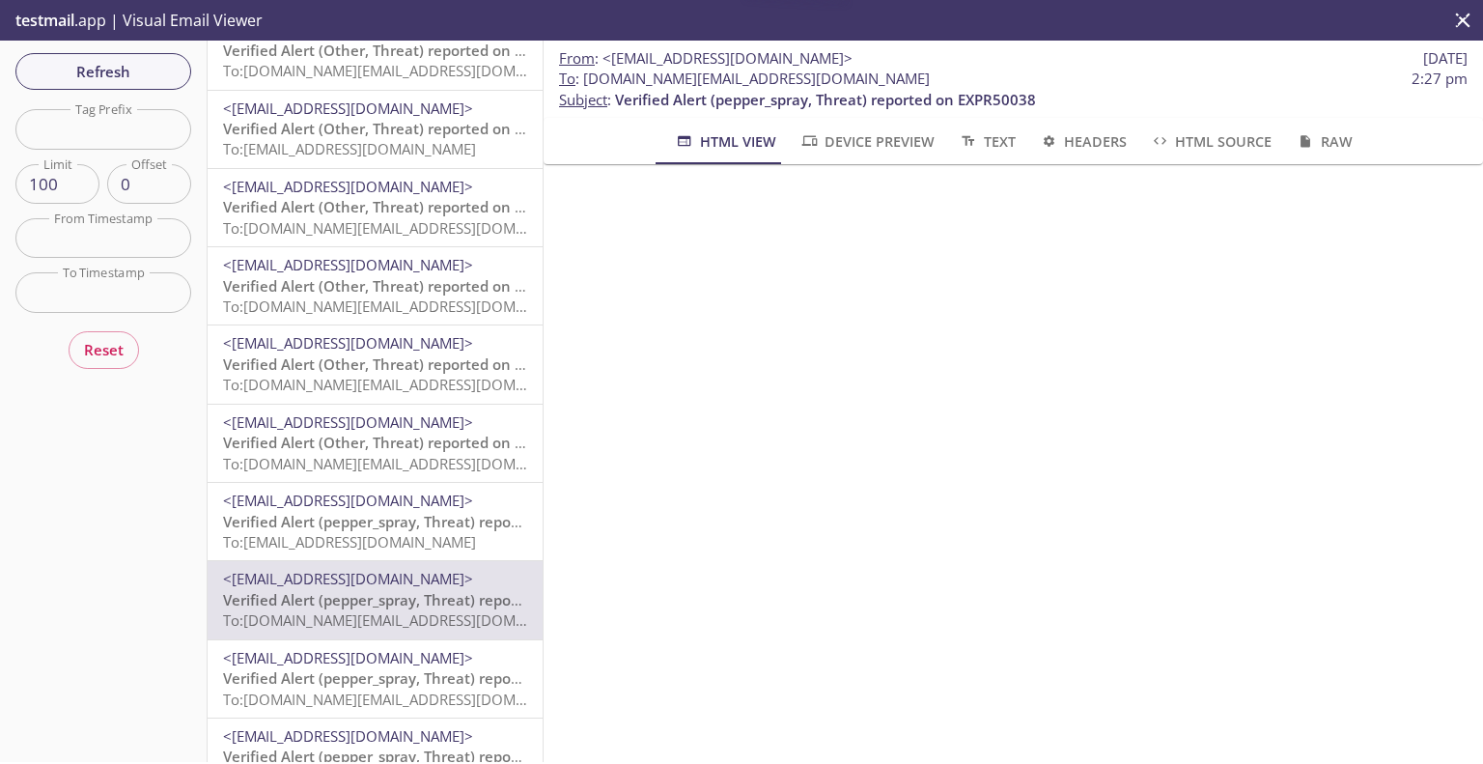
click at [411, 678] on span "Verified Alert (pepper_spray, Threat) reported on EXPR50038" at bounding box center [433, 677] width 421 height 19
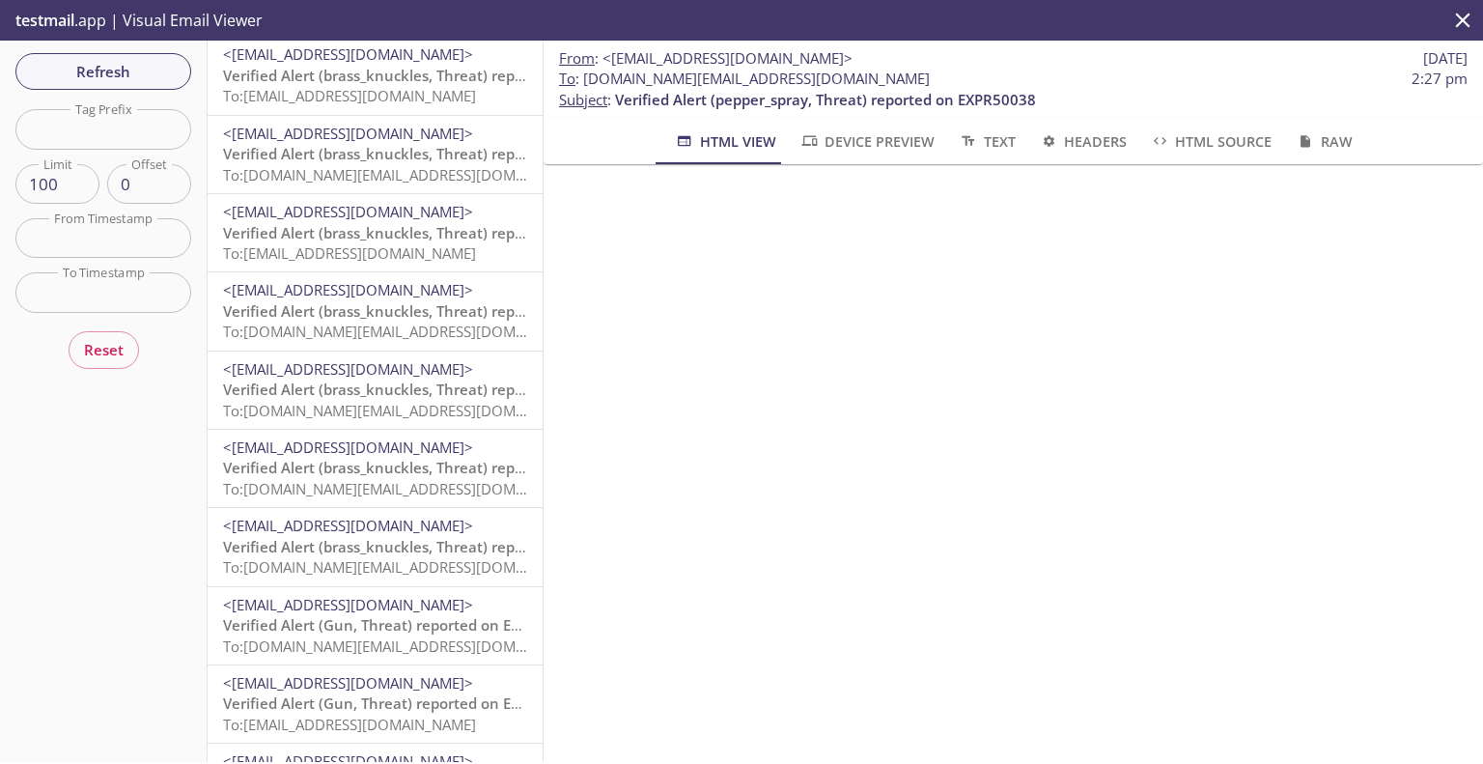
scroll to position [3573, 0]
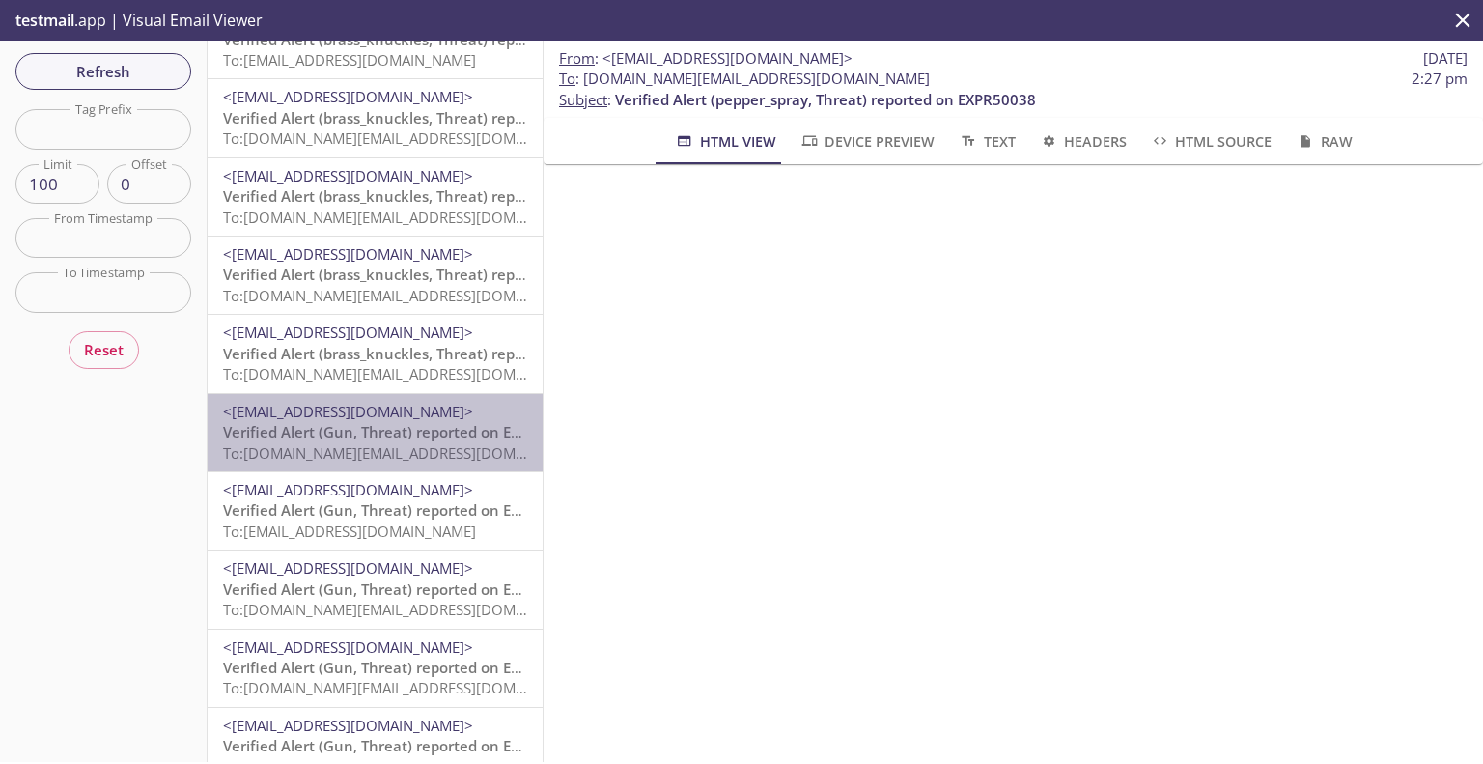
click at [408, 450] on span "To: evolvportal.auto_customer_totp_user@inbox.testmail.app" at bounding box center [406, 452] width 367 height 19
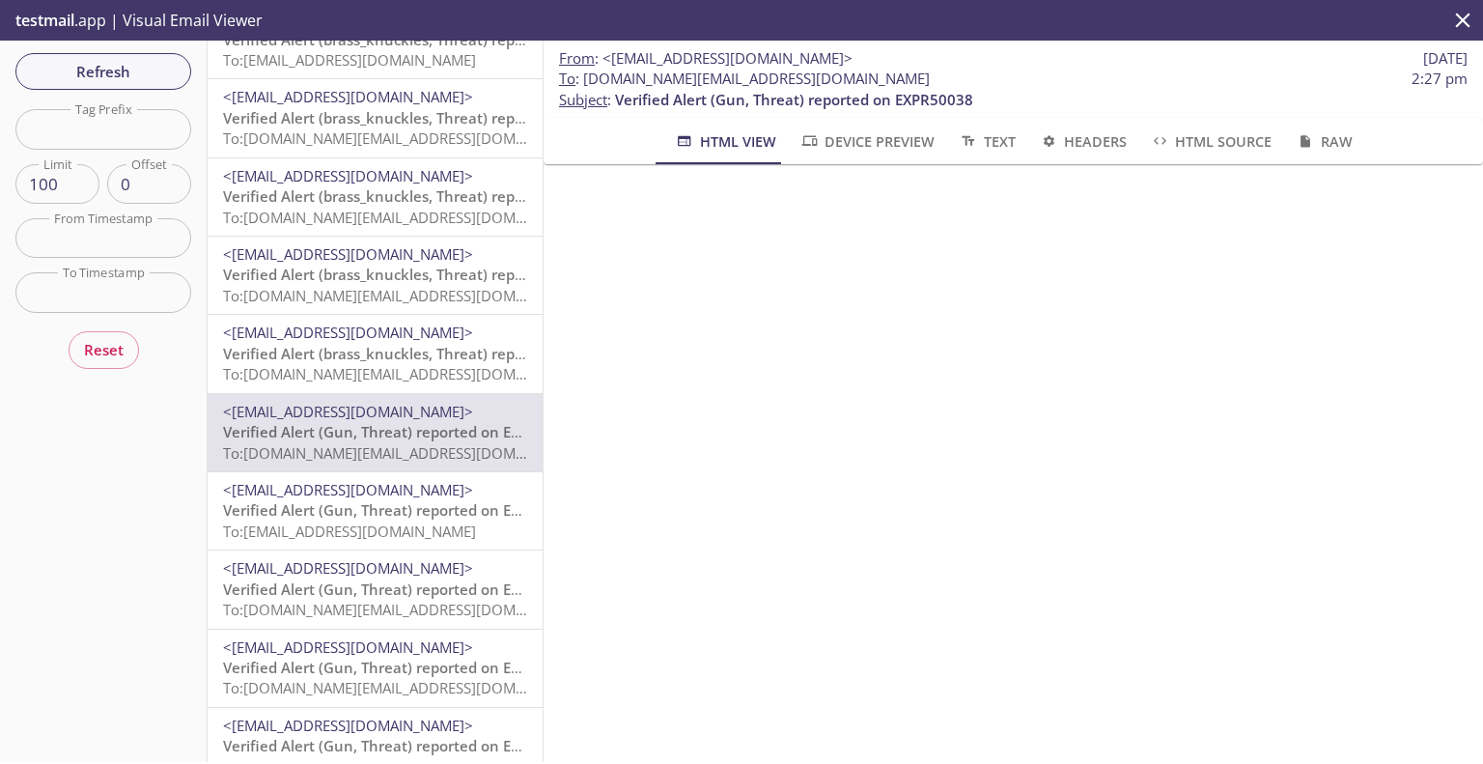
click at [1003, 492] on div "From : <support+donotreply@evolvtechnology.net> 10 Oct 2025 To : evolvportal.au…" at bounding box center [1014, 401] width 940 height 721
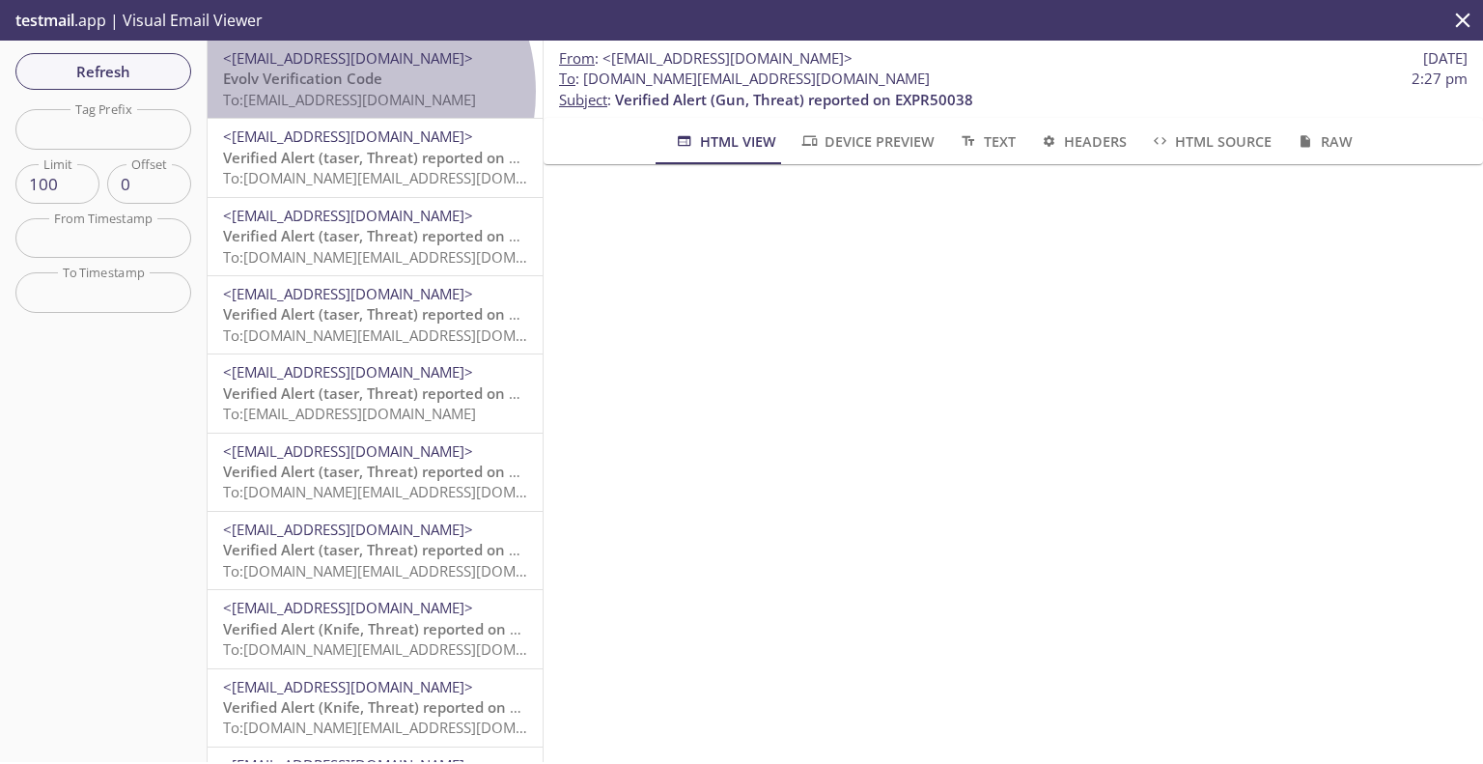
click at [340, 92] on span "To: [EMAIL_ADDRESS][DOMAIN_NAME]" at bounding box center [349, 99] width 253 height 19
